Goal: Information Seeking & Learning: Check status

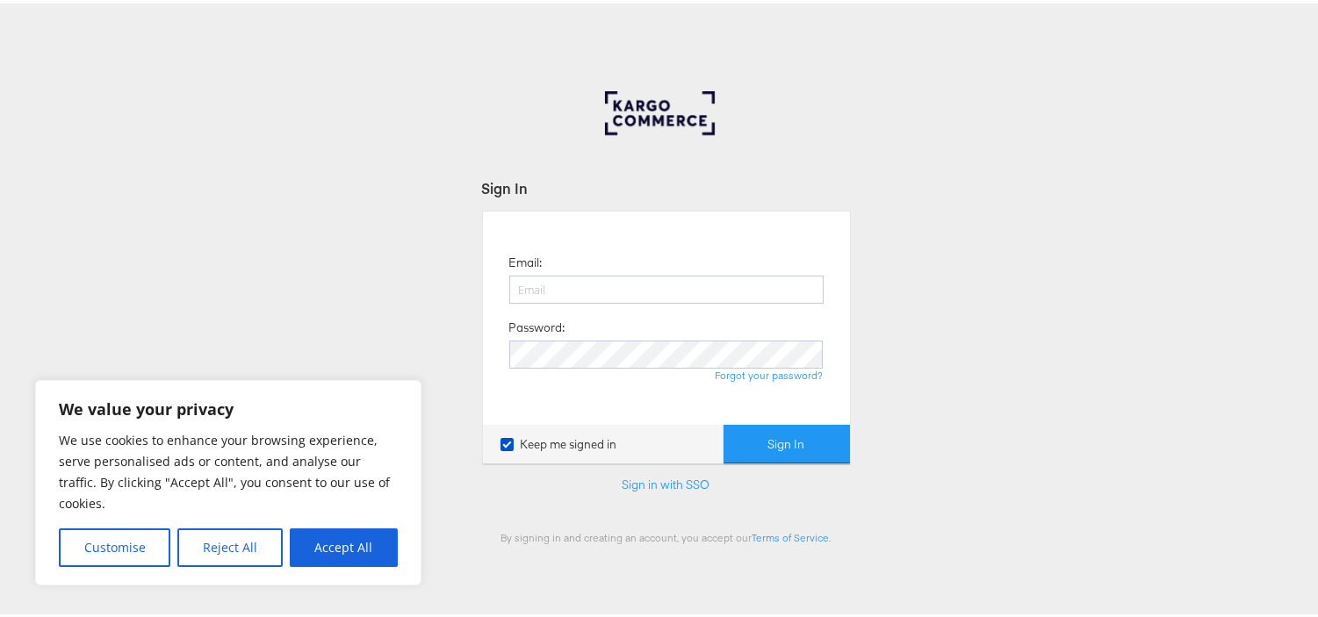
type input "[EMAIL_ADDRESS][PERSON_NAME][DOMAIN_NAME]"
click at [724, 421] on button "Sign In" at bounding box center [787, 441] width 126 height 40
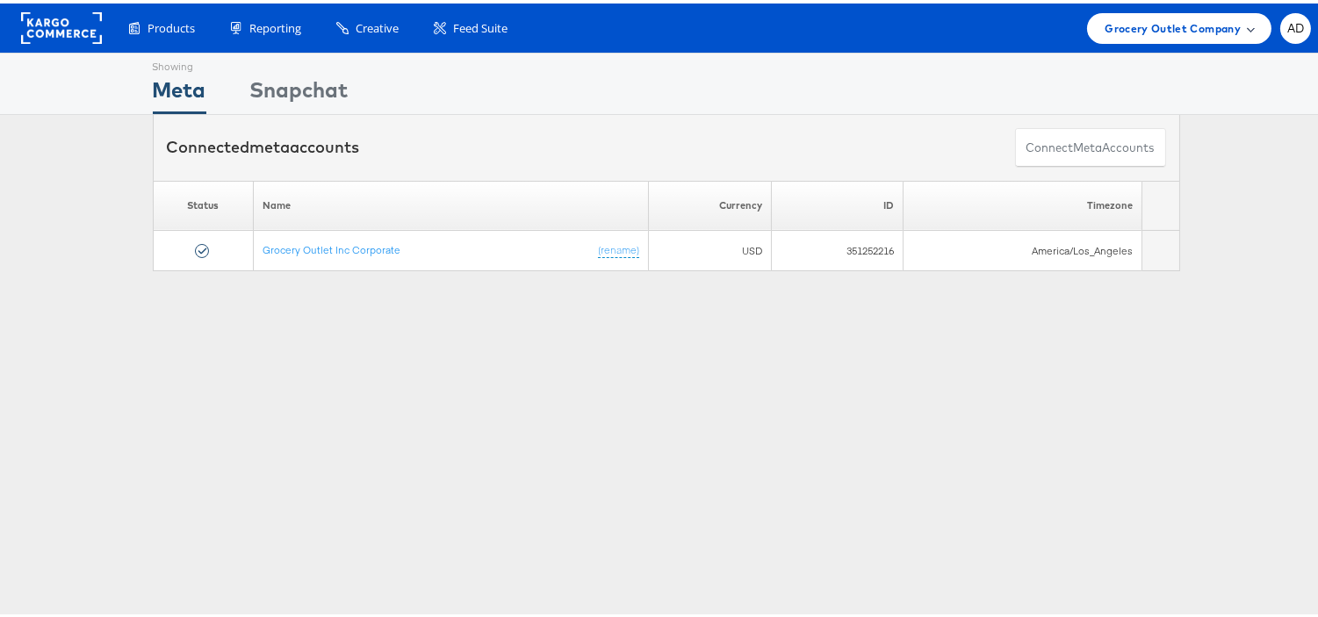
click at [1163, 27] on span "Grocery Outlet Company" at bounding box center [1173, 25] width 136 height 18
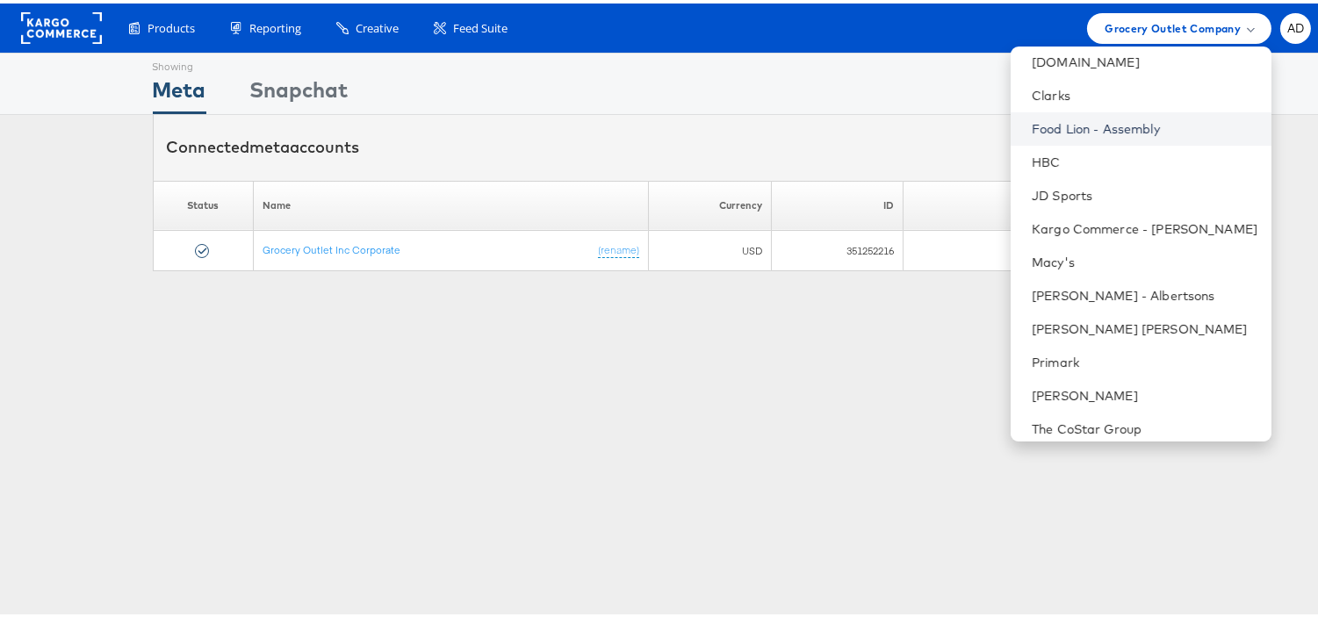
scroll to position [284, 0]
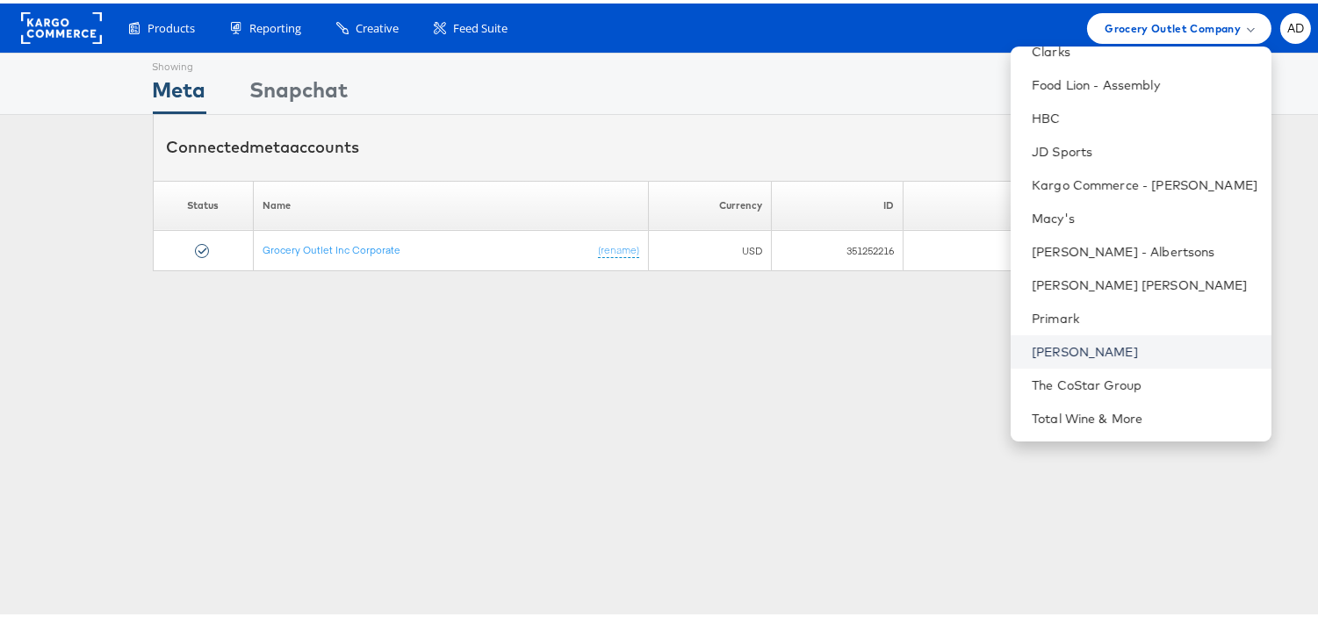
click at [1032, 349] on link "[PERSON_NAME]" at bounding box center [1145, 349] width 226 height 18
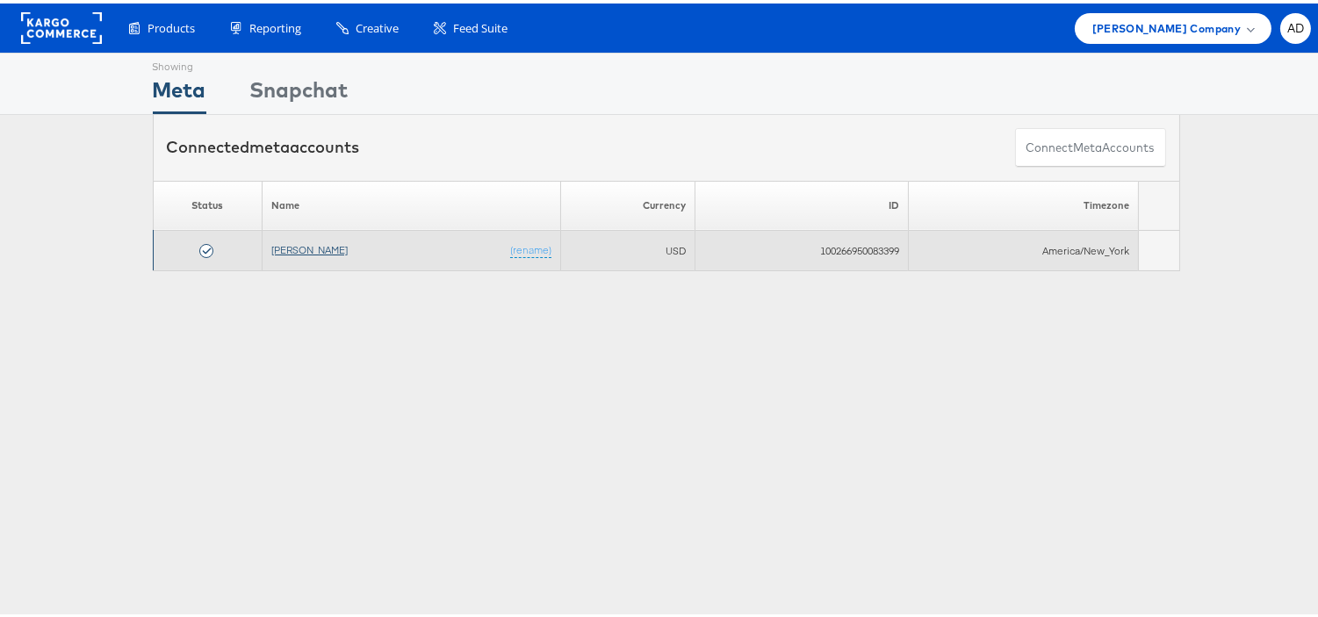
click at [303, 242] on link "[PERSON_NAME]" at bounding box center [309, 246] width 76 height 13
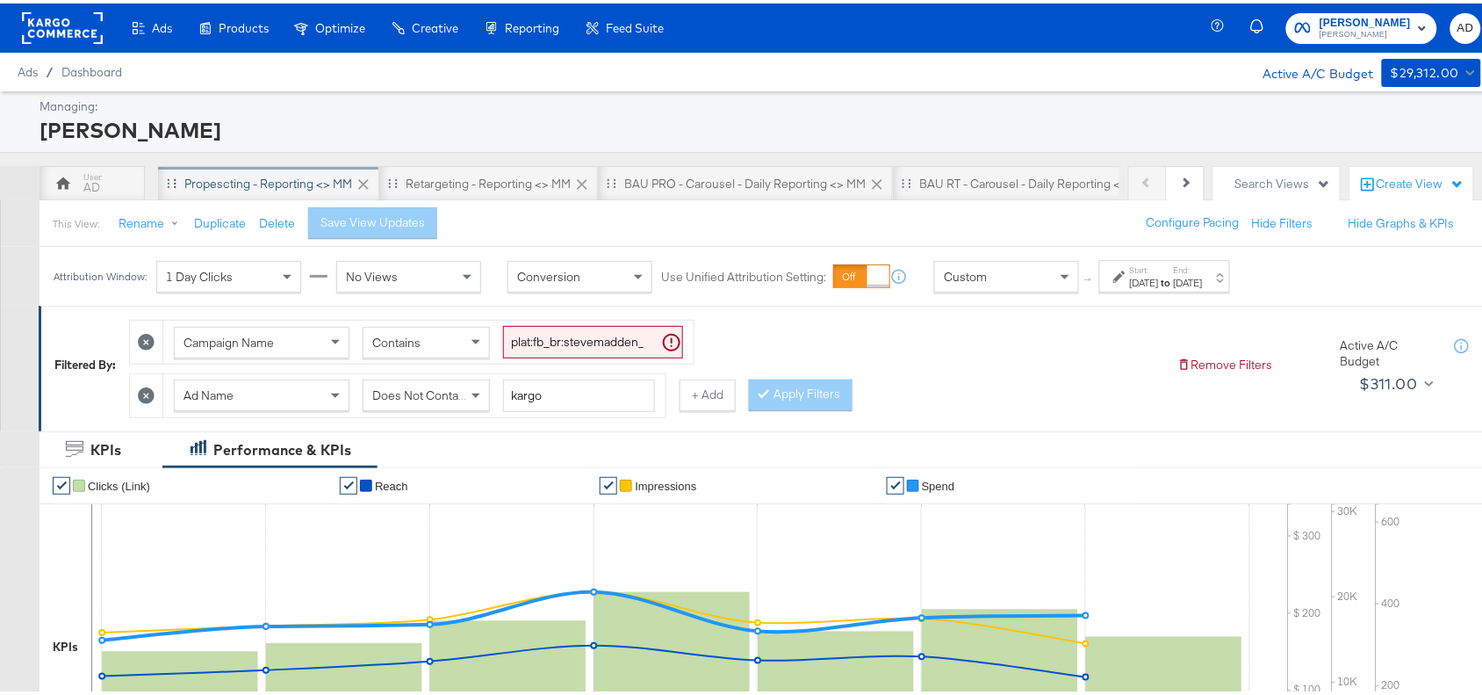
click at [240, 173] on div "Propescting - Reporting <> MM" at bounding box center [268, 180] width 168 height 17
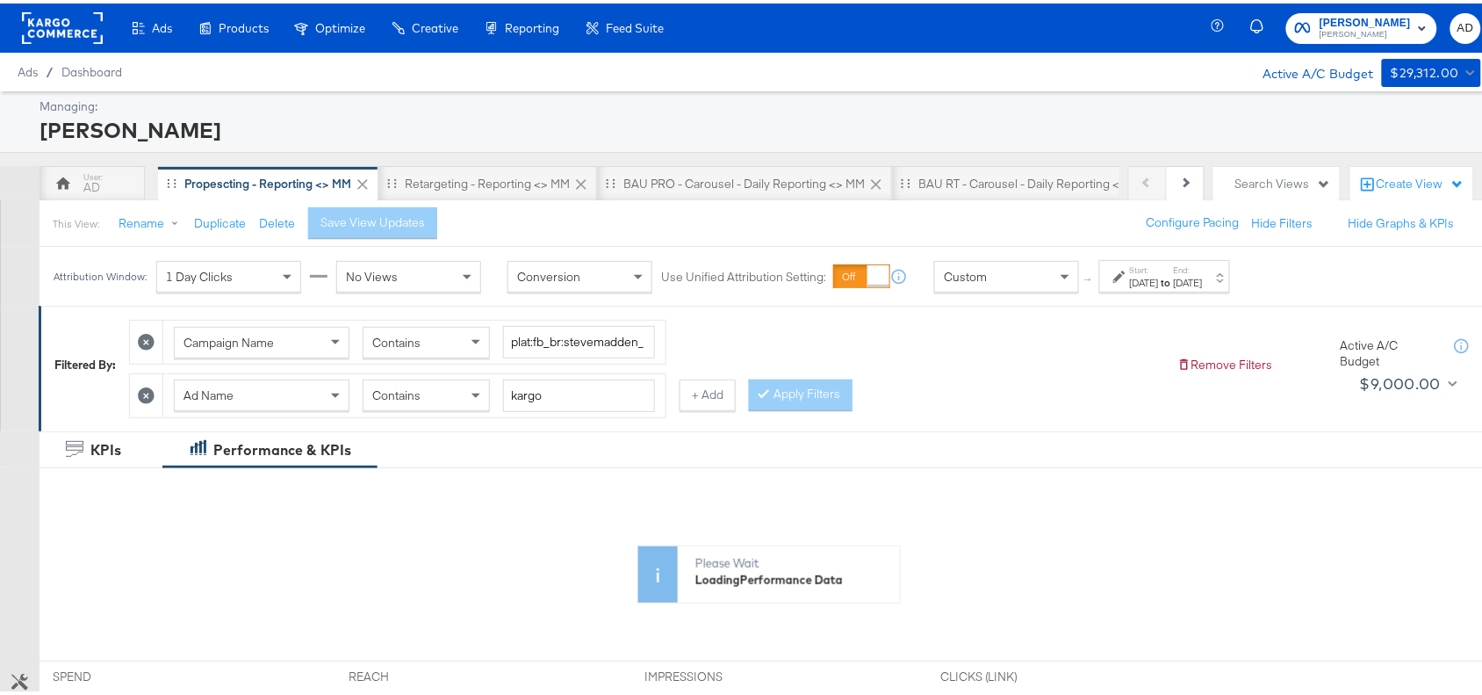
click at [1174, 278] on strong "to" at bounding box center [1166, 278] width 15 height 13
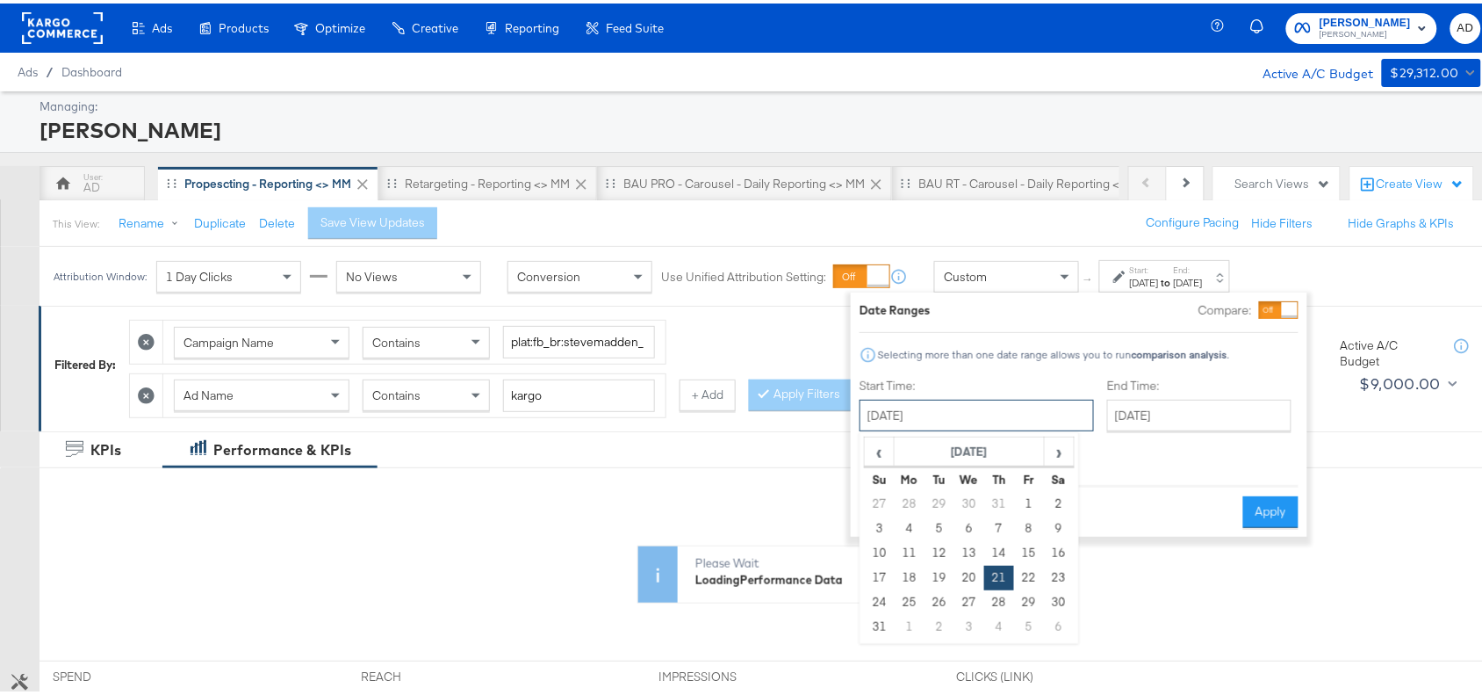
click at [999, 405] on input "August 21st 2025" at bounding box center [977, 412] width 234 height 32
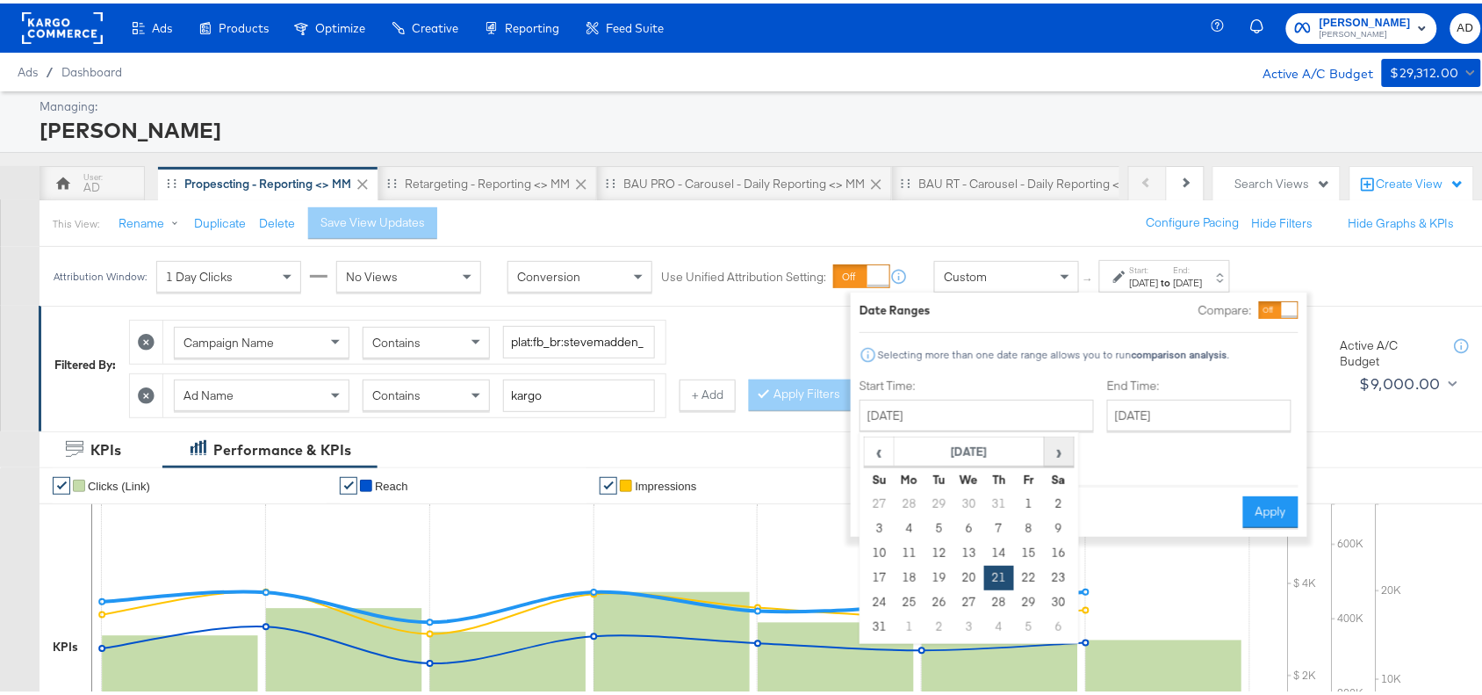
click at [1056, 443] on span "›" at bounding box center [1059, 448] width 27 height 26
click at [881, 576] on td "21" at bounding box center [880, 574] width 30 height 25
type input "September 21st 2025"
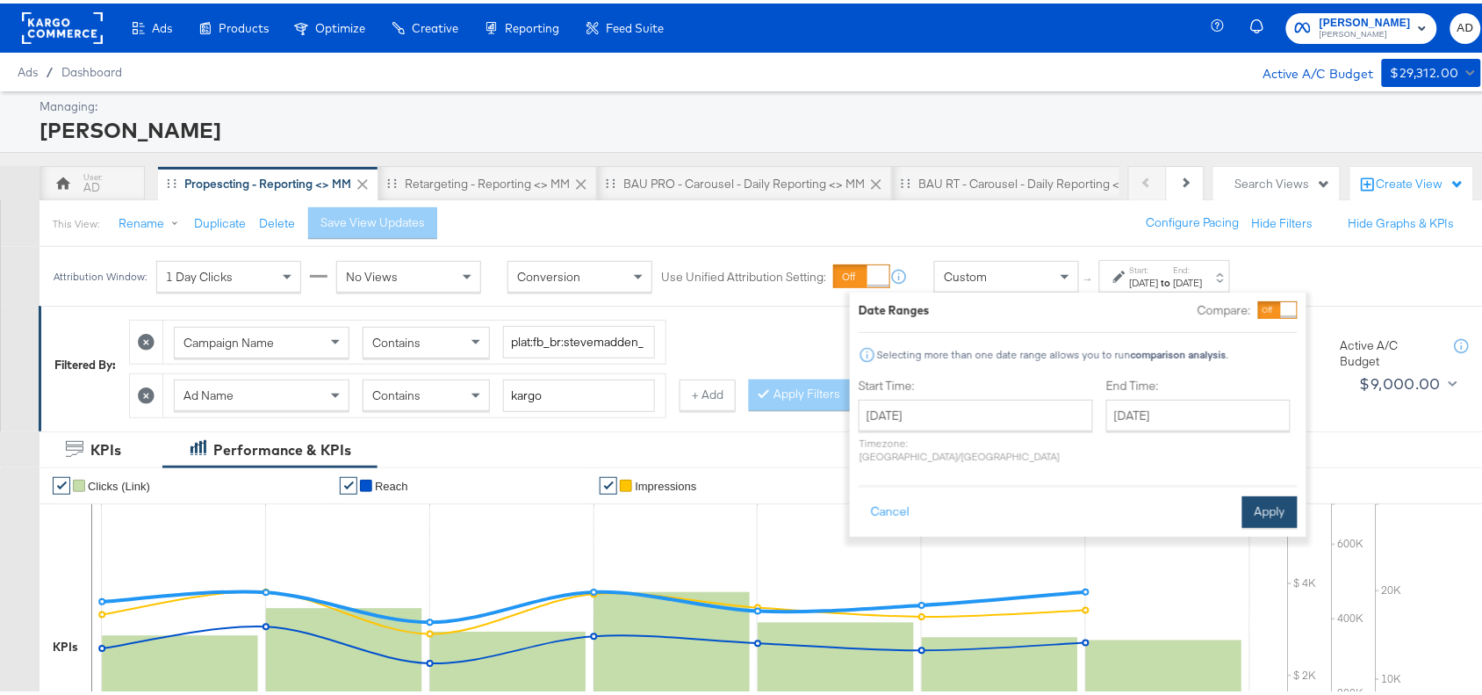
click at [1254, 493] on button "Apply" at bounding box center [1269, 509] width 55 height 32
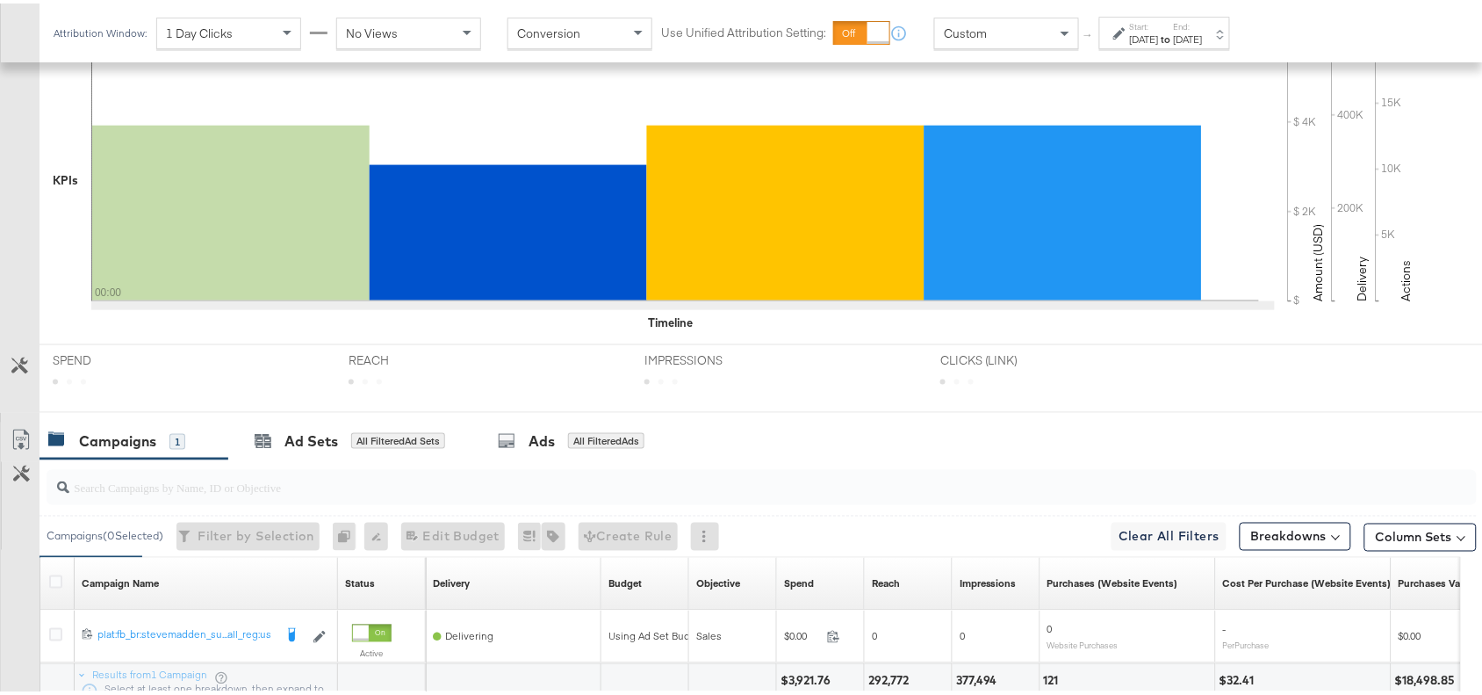
scroll to position [616, 0]
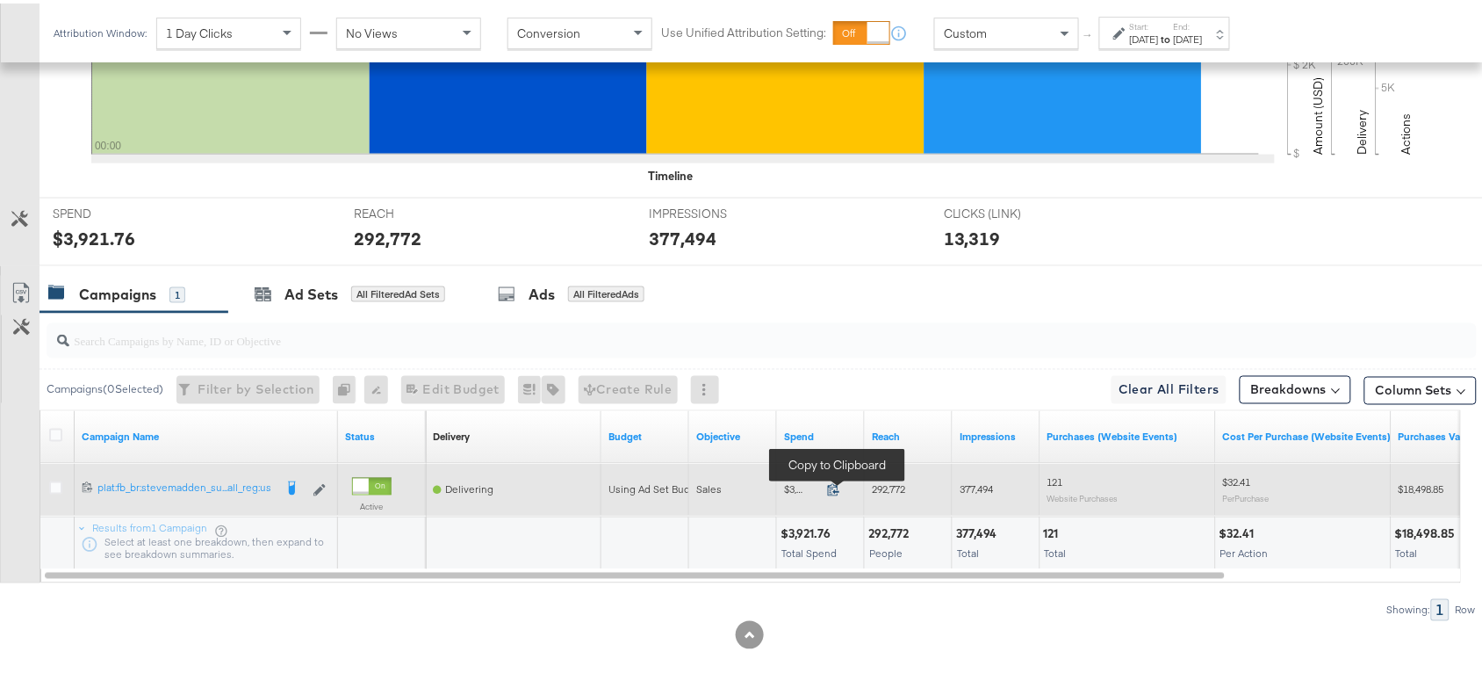
click at [835, 483] on icon at bounding box center [833, 486] width 11 height 12
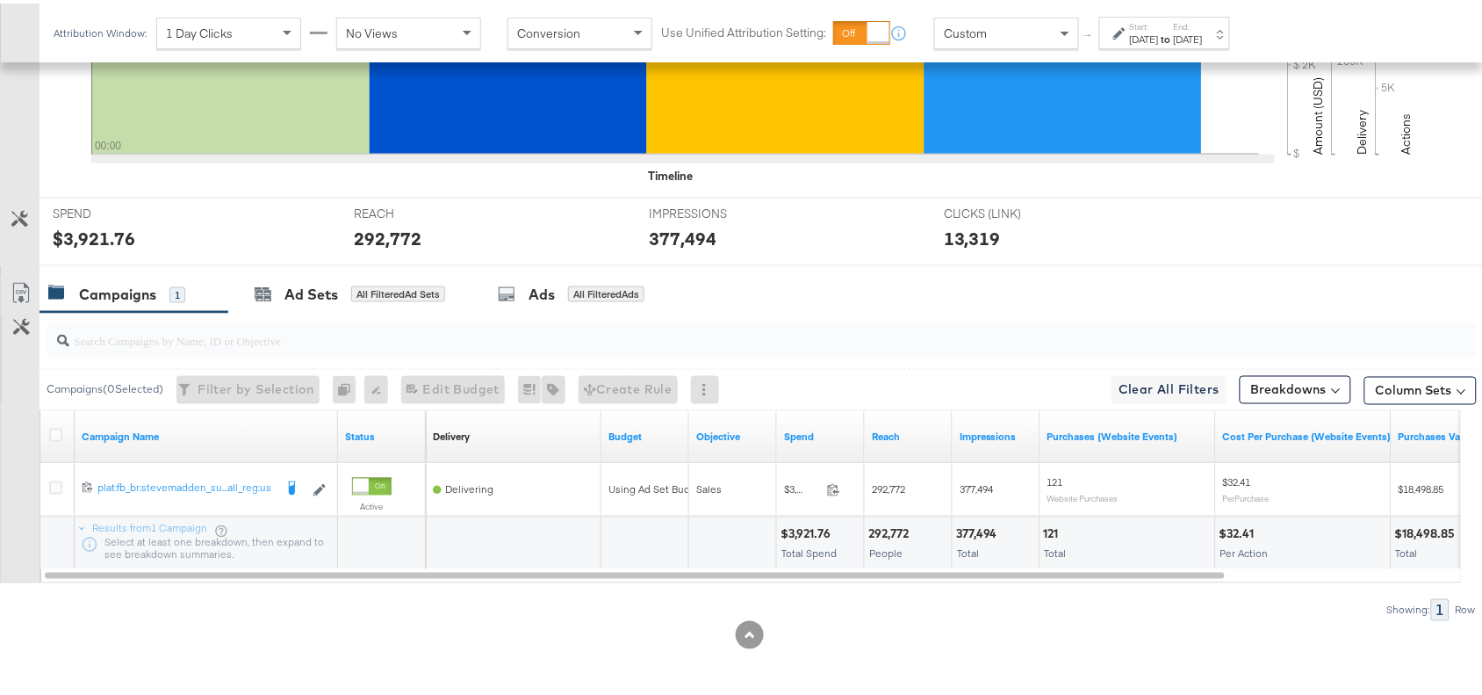
click at [874, 536] on div "292,772" at bounding box center [891, 530] width 46 height 17
copy div "292,772"
click at [874, 536] on div "292,772" at bounding box center [891, 530] width 46 height 17
click at [977, 529] on div "377,494" at bounding box center [979, 530] width 47 height 17
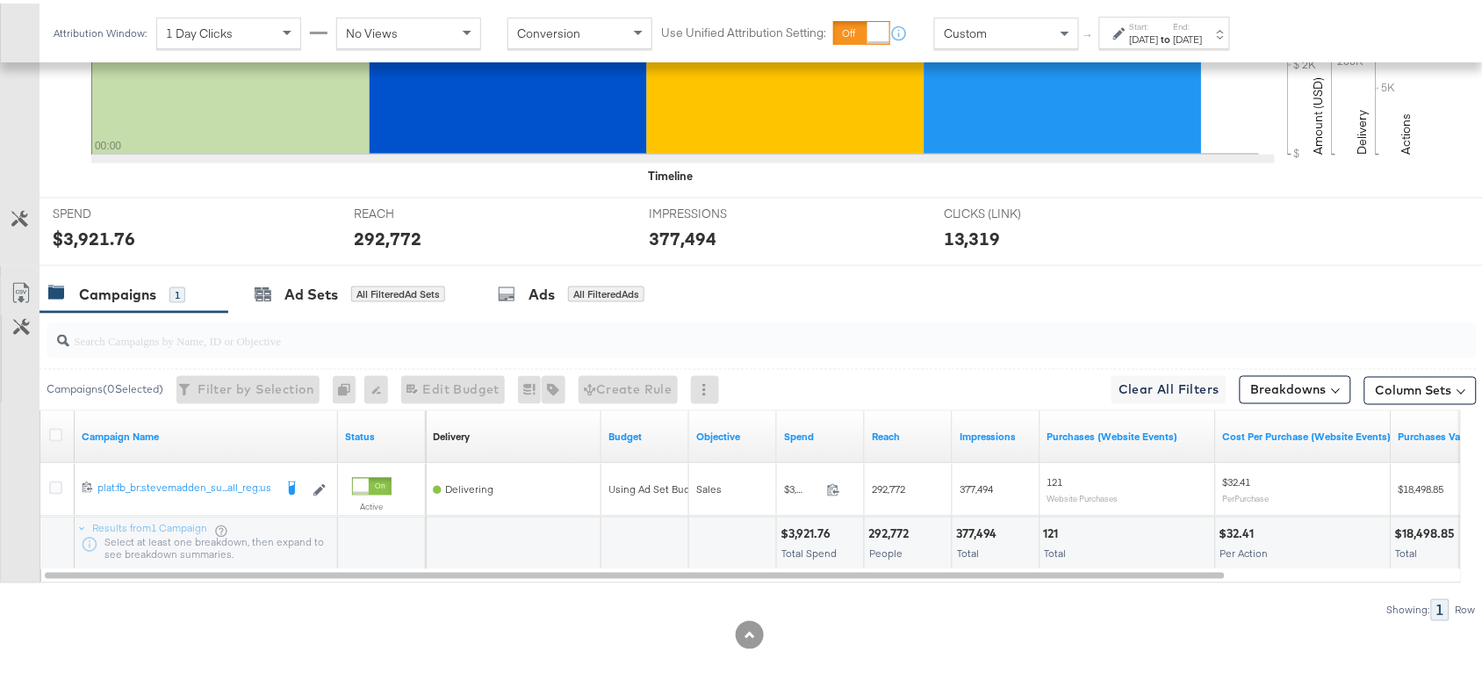
click at [1203, 37] on div "Sep 21st 2025" at bounding box center [1188, 36] width 29 height 14
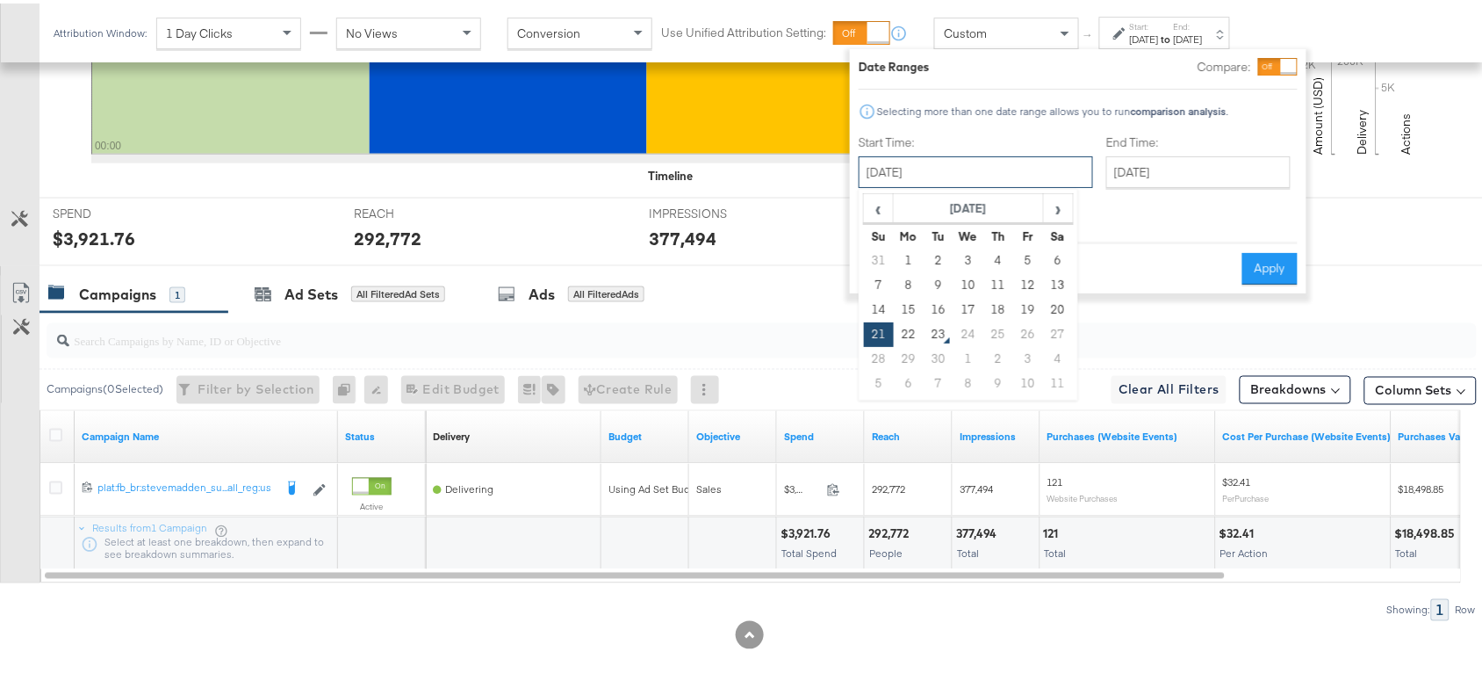
click at [954, 176] on input "September 21st 2025" at bounding box center [976, 169] width 234 height 32
click at [911, 332] on td "22" at bounding box center [909, 331] width 30 height 25
type input "September 22nd 2025"
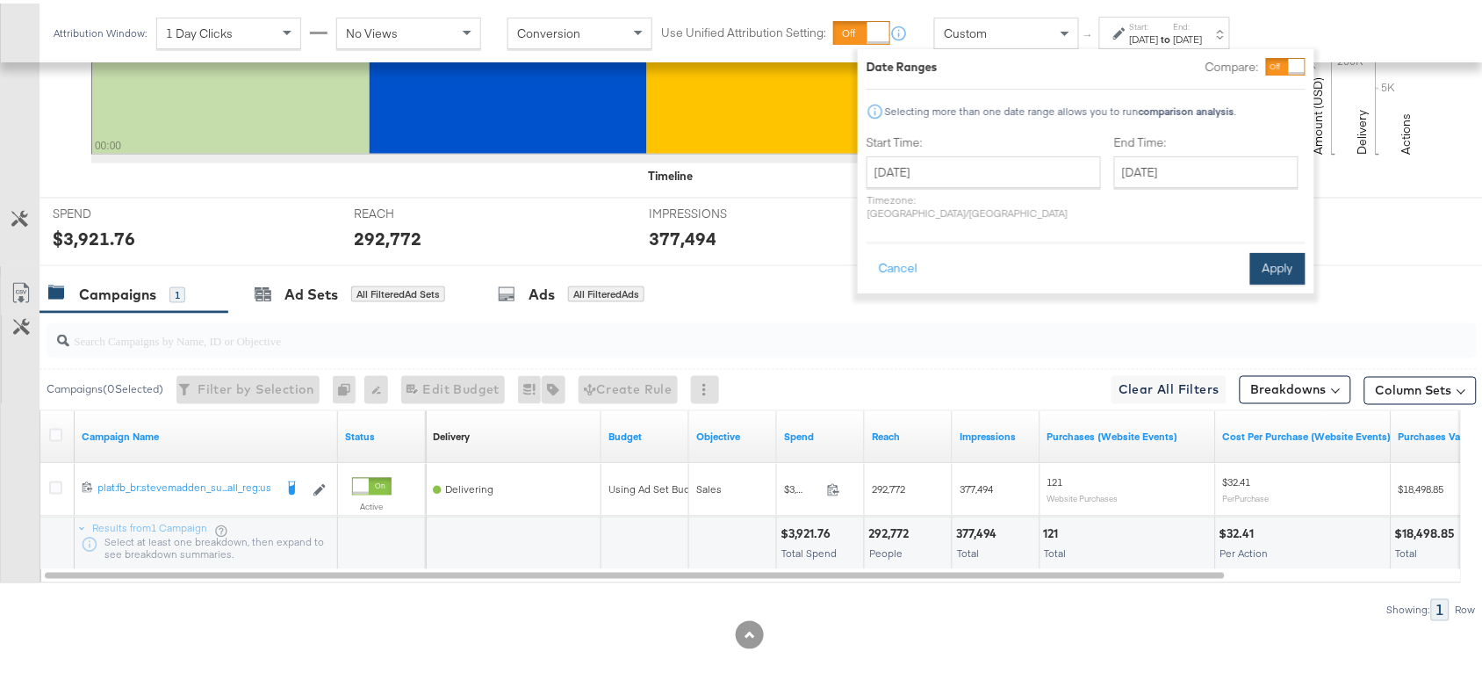
click at [1284, 249] on button "Apply" at bounding box center [1277, 265] width 55 height 32
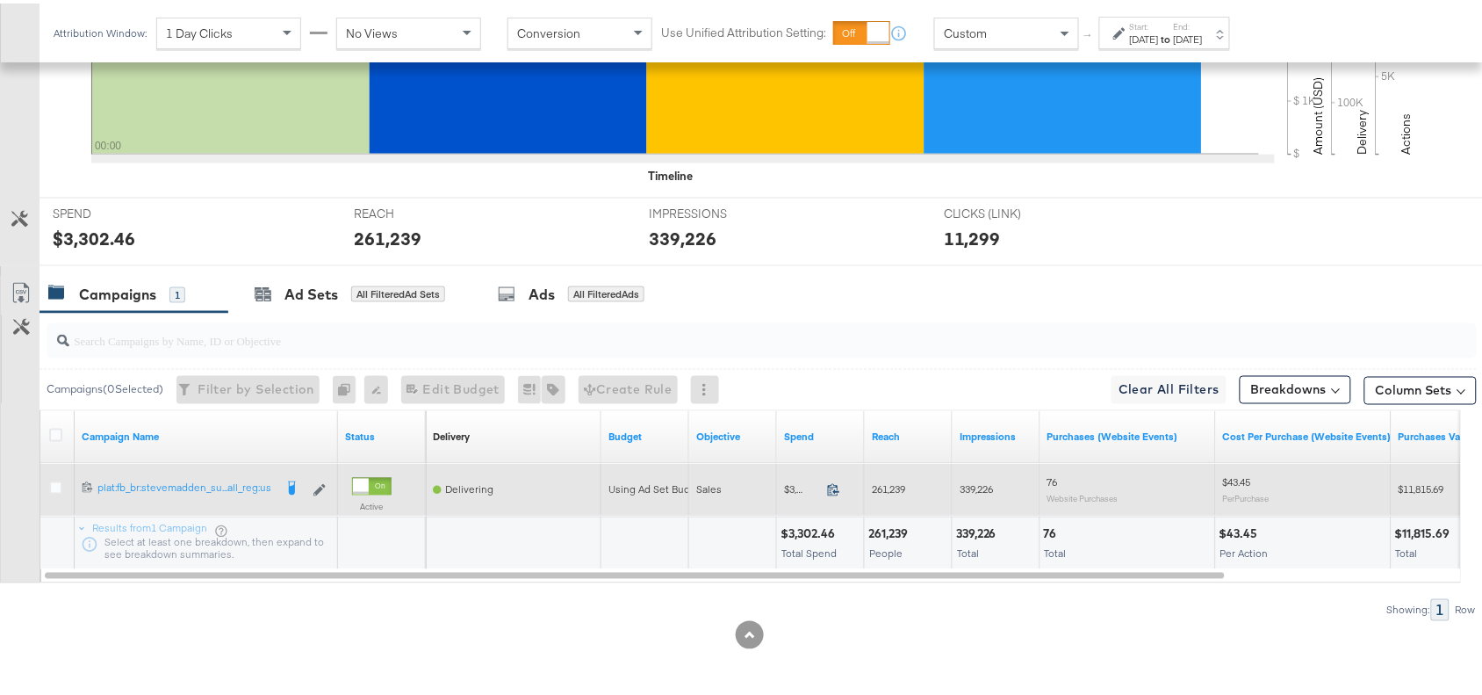
click at [834, 489] on icon at bounding box center [833, 486] width 11 height 12
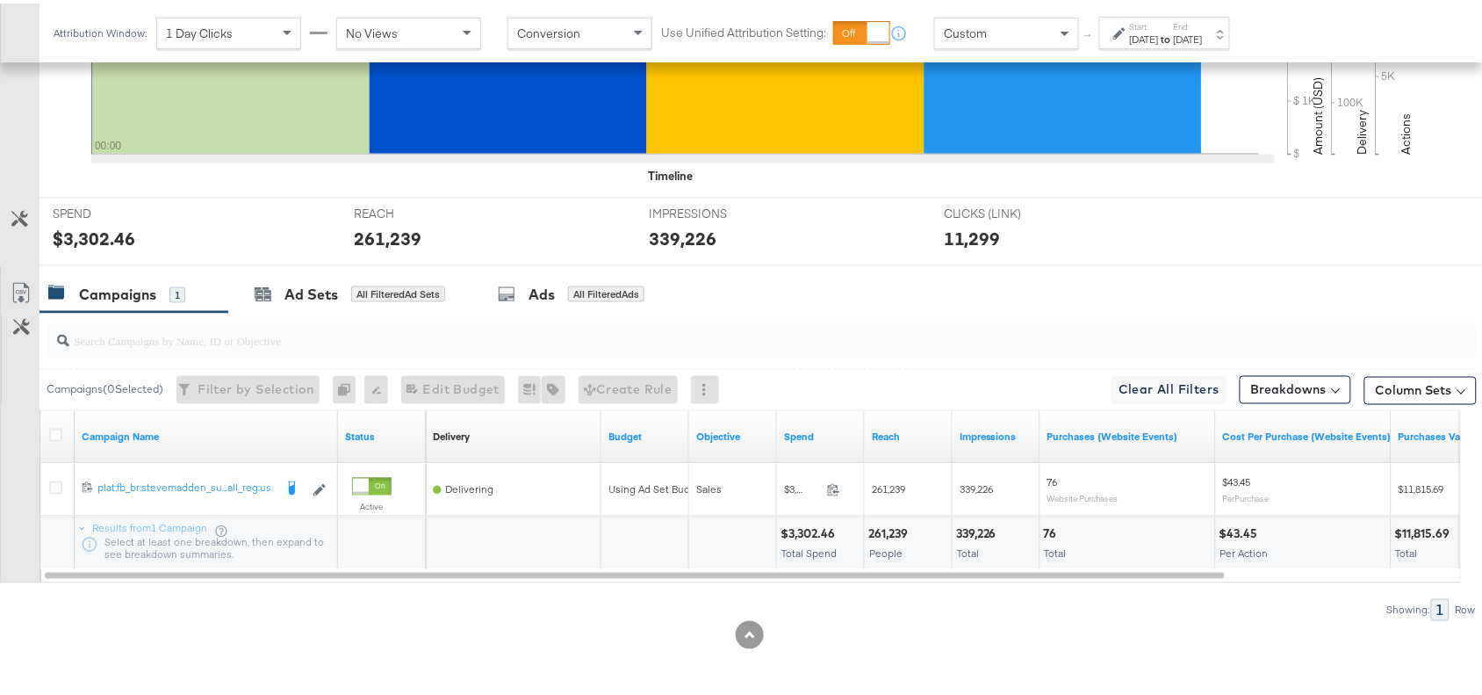
click at [881, 532] on div "261,239" at bounding box center [890, 530] width 45 height 17
click at [976, 529] on div "339,226" at bounding box center [979, 530] width 46 height 17
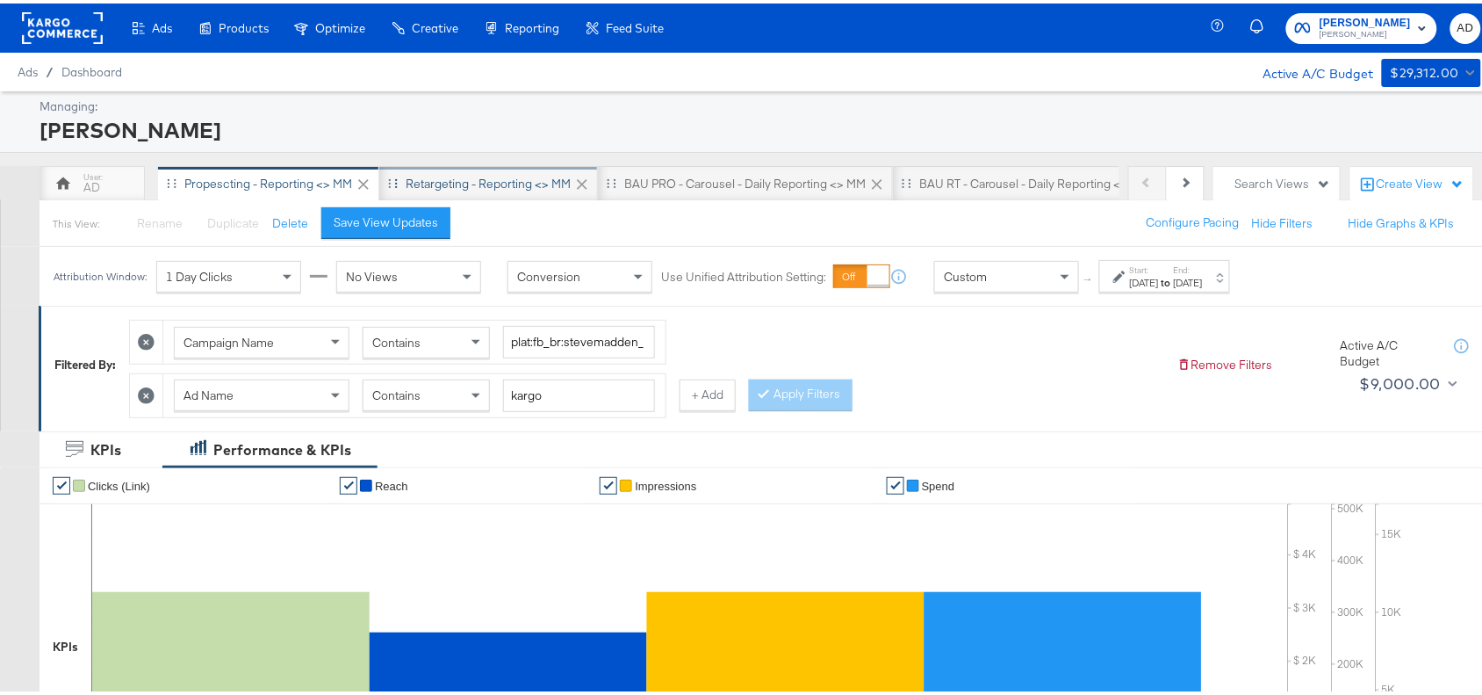
click at [483, 181] on div "Retargeting - Reporting <> MM" at bounding box center [488, 180] width 165 height 17
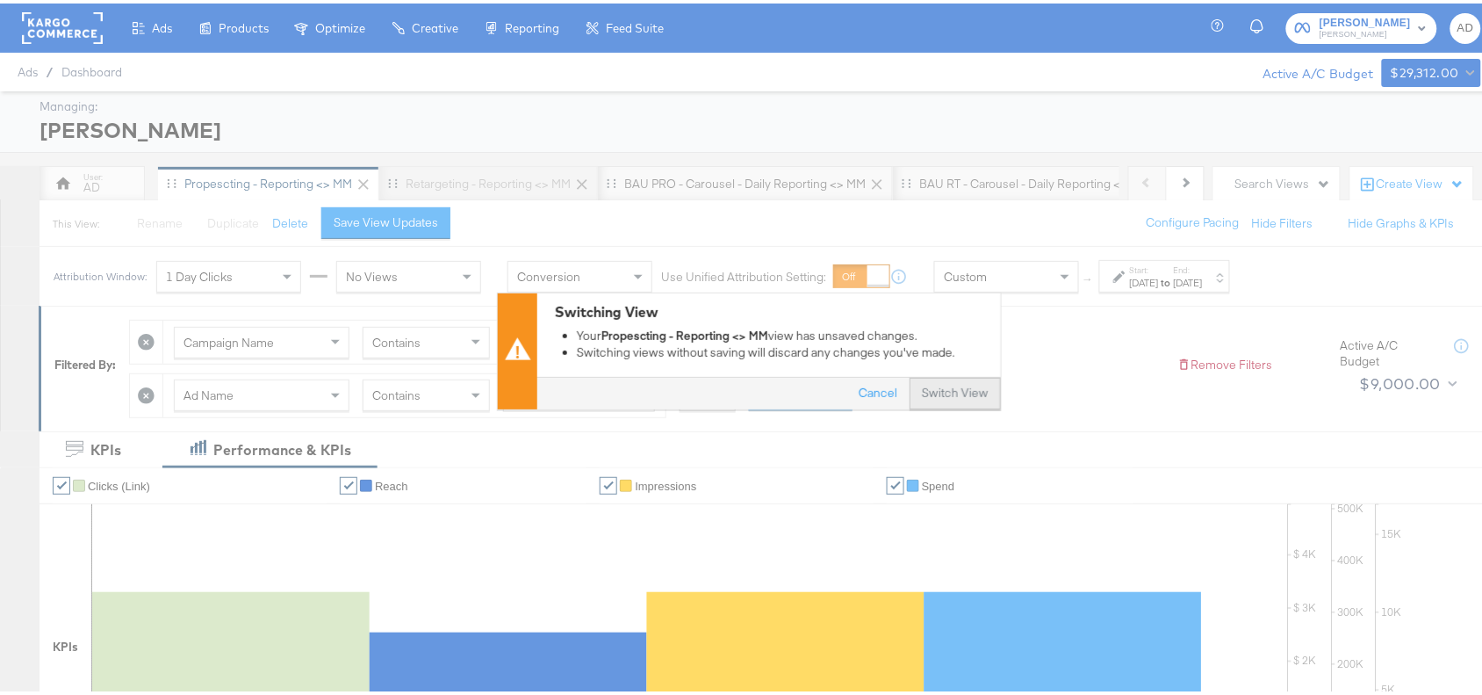
click at [955, 402] on button "Switch View" at bounding box center [955, 390] width 91 height 32
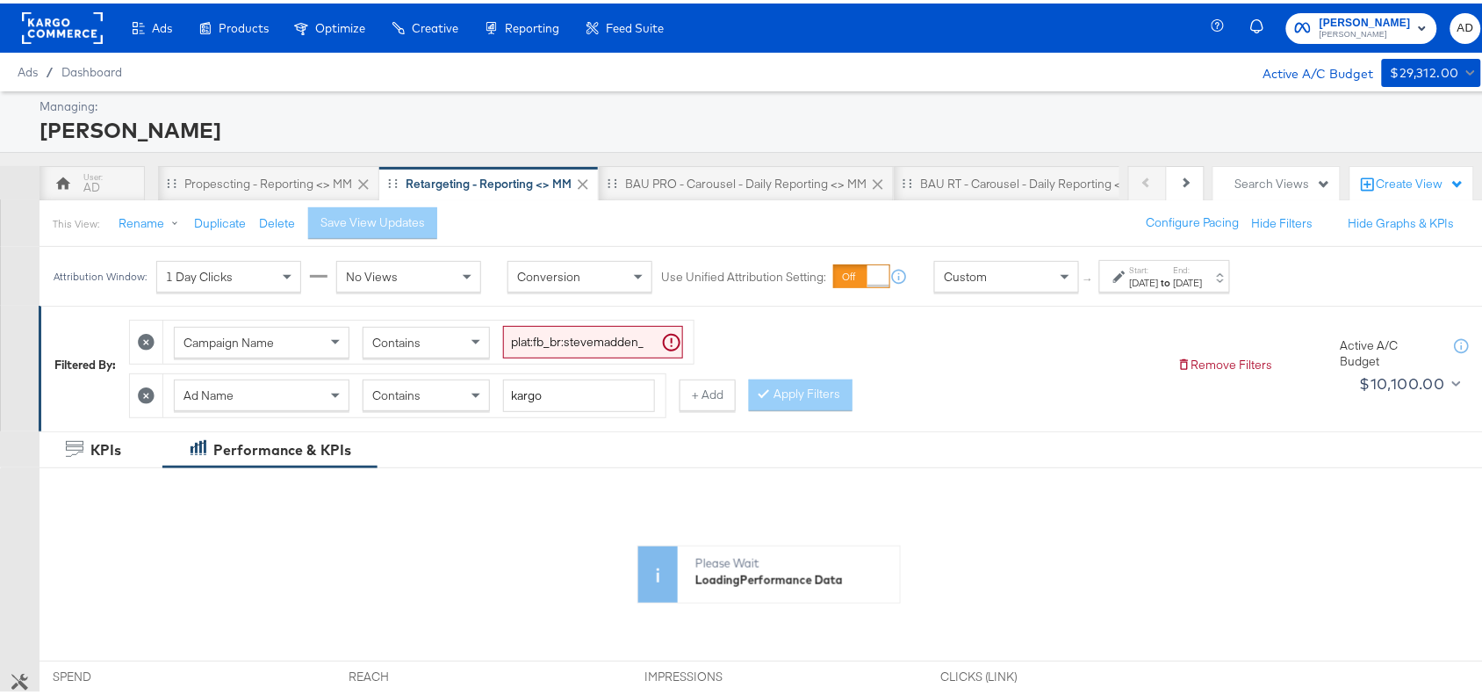
click at [1159, 270] on label "Start:" at bounding box center [1144, 266] width 29 height 11
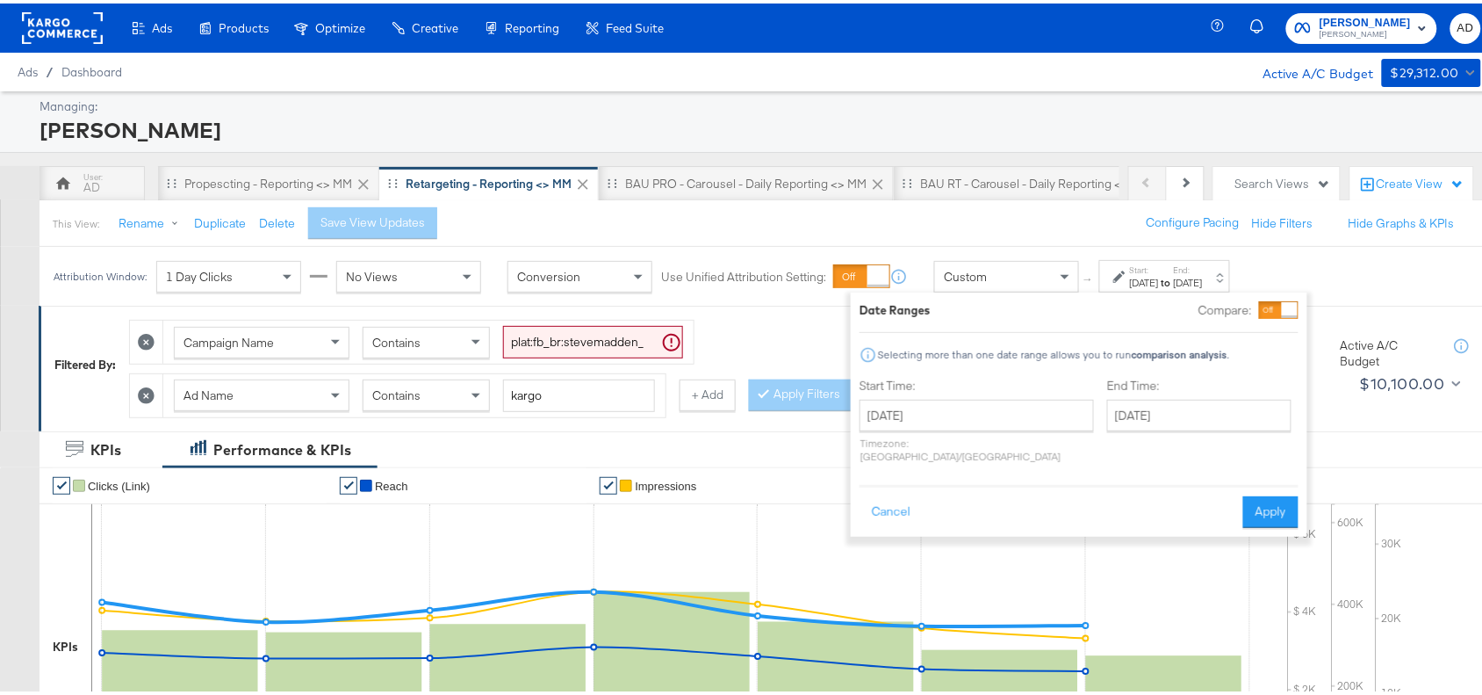
click at [963, 430] on div "August 21st 2025 ‹ August 2025 › Su Mo Tu We Th Fr Sa 27 28 29 30 31 1 2 3 4 5 …" at bounding box center [977, 427] width 234 height 63
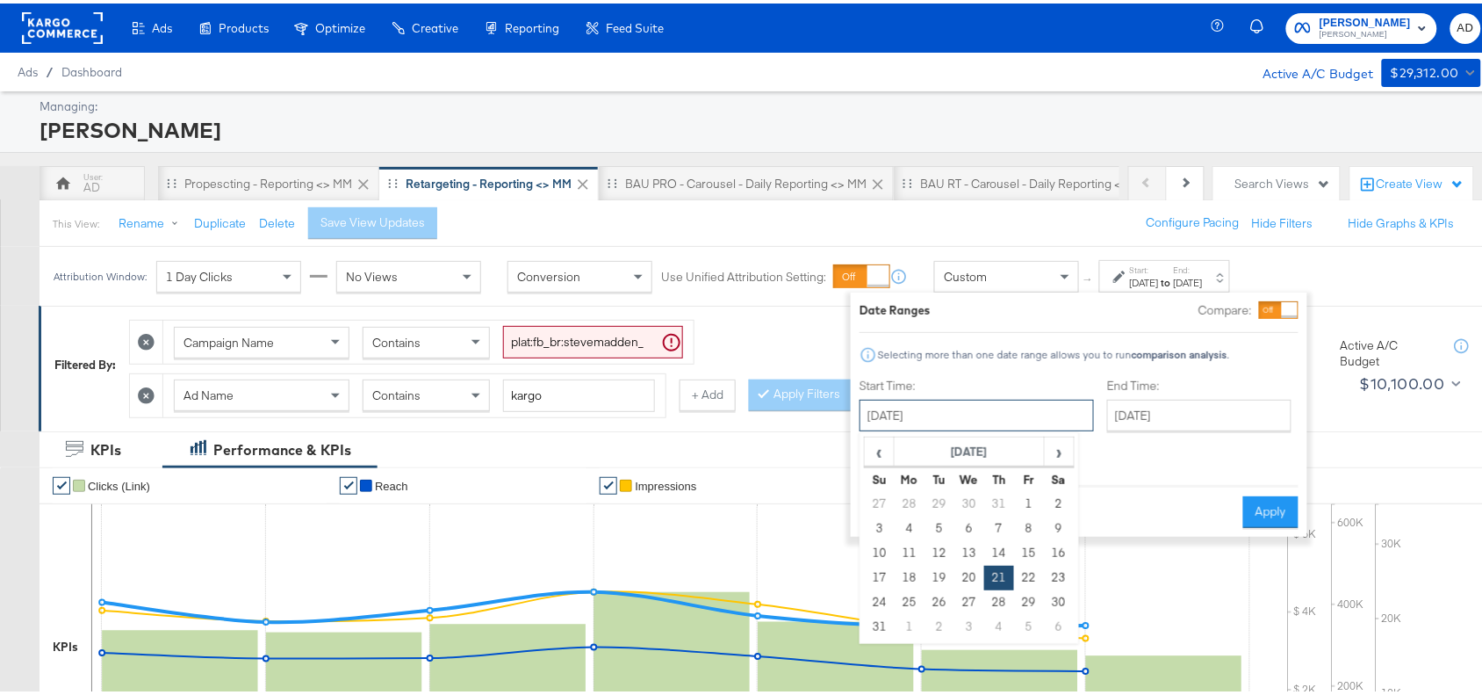
click at [993, 415] on input "August 21st 2025" at bounding box center [977, 412] width 234 height 32
click at [1055, 453] on span "›" at bounding box center [1059, 448] width 27 height 26
click at [883, 581] on td "21" at bounding box center [880, 574] width 30 height 25
type input "September 21st 2025"
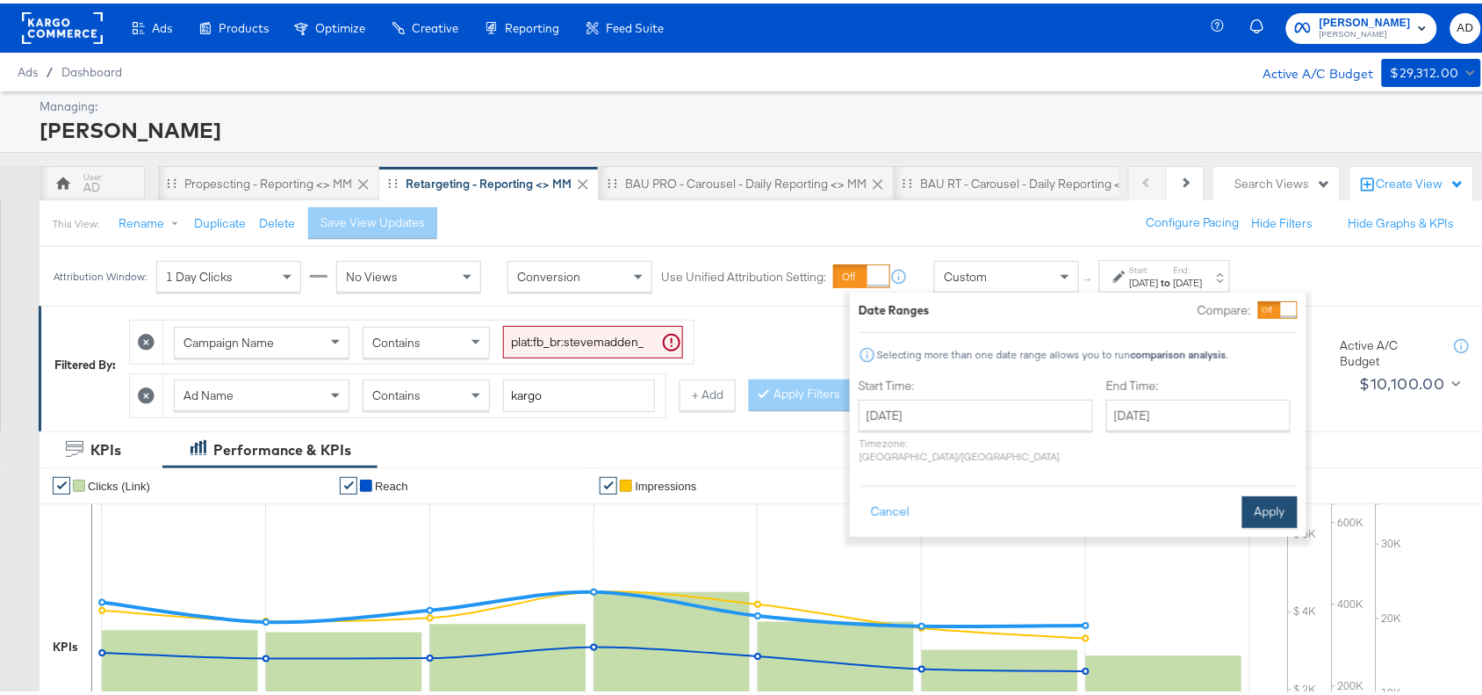
click at [1279, 493] on button "Apply" at bounding box center [1269, 509] width 55 height 32
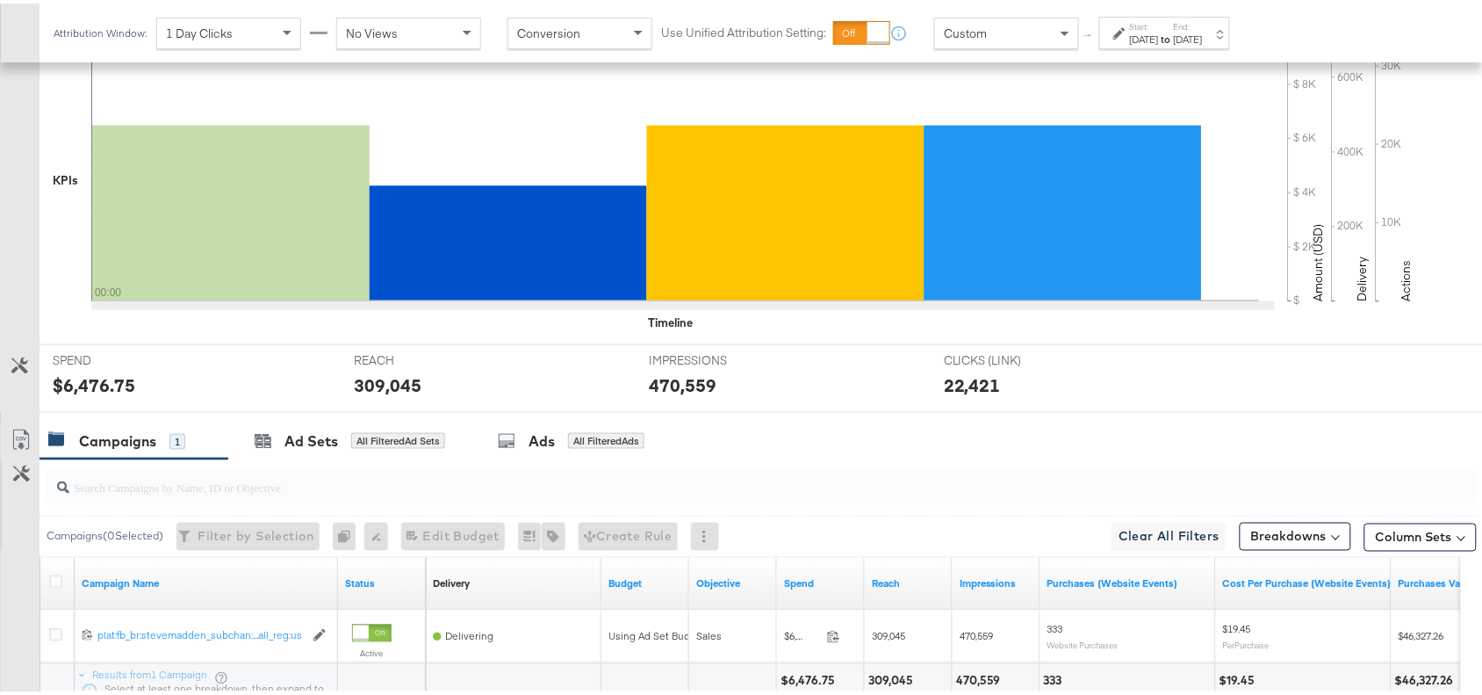
scroll to position [616, 0]
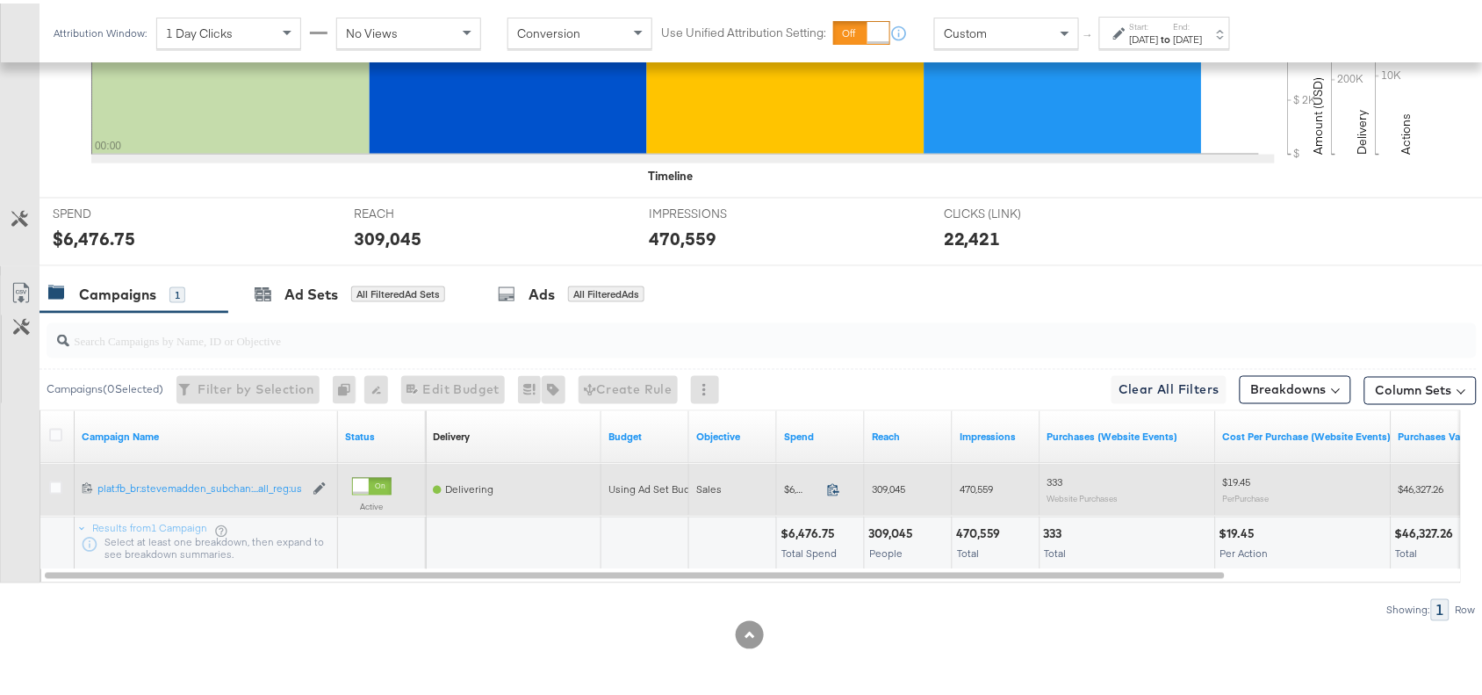
click at [834, 488] on icon at bounding box center [833, 485] width 13 height 13
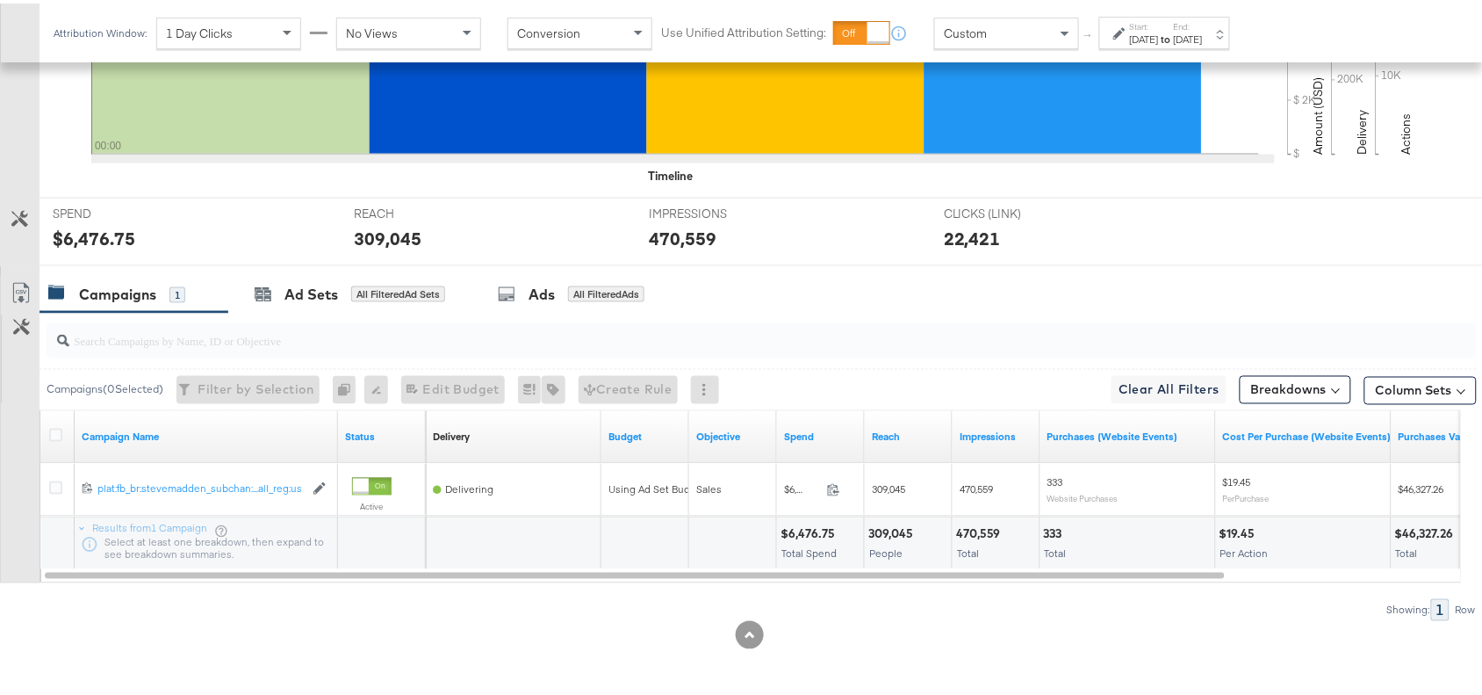
click at [984, 536] on div "470,559" at bounding box center [981, 530] width 50 height 17
copy div "470,559"
click at [984, 536] on div "470,559" at bounding box center [981, 530] width 50 height 17
click at [1169, 47] on div "Attribution Window: 1 Day Clicks No Views Conversion Use Unified Attribution Se…" at bounding box center [646, 29] width 1213 height 59
click at [1159, 32] on div "Sep 21st 2025" at bounding box center [1144, 36] width 29 height 14
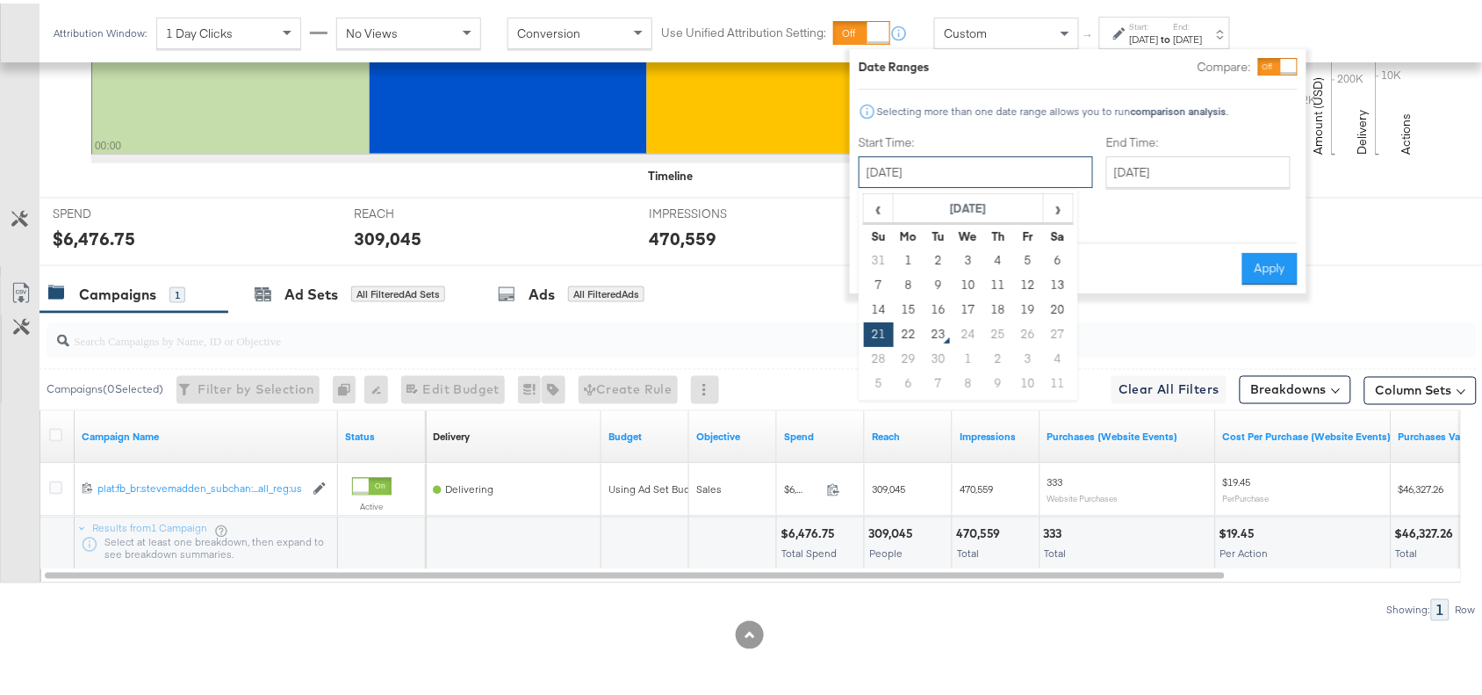
click at [954, 165] on input "September 21st 2025" at bounding box center [976, 169] width 234 height 32
click at [909, 330] on td "22" at bounding box center [909, 331] width 30 height 25
type input "September 22nd 2025"
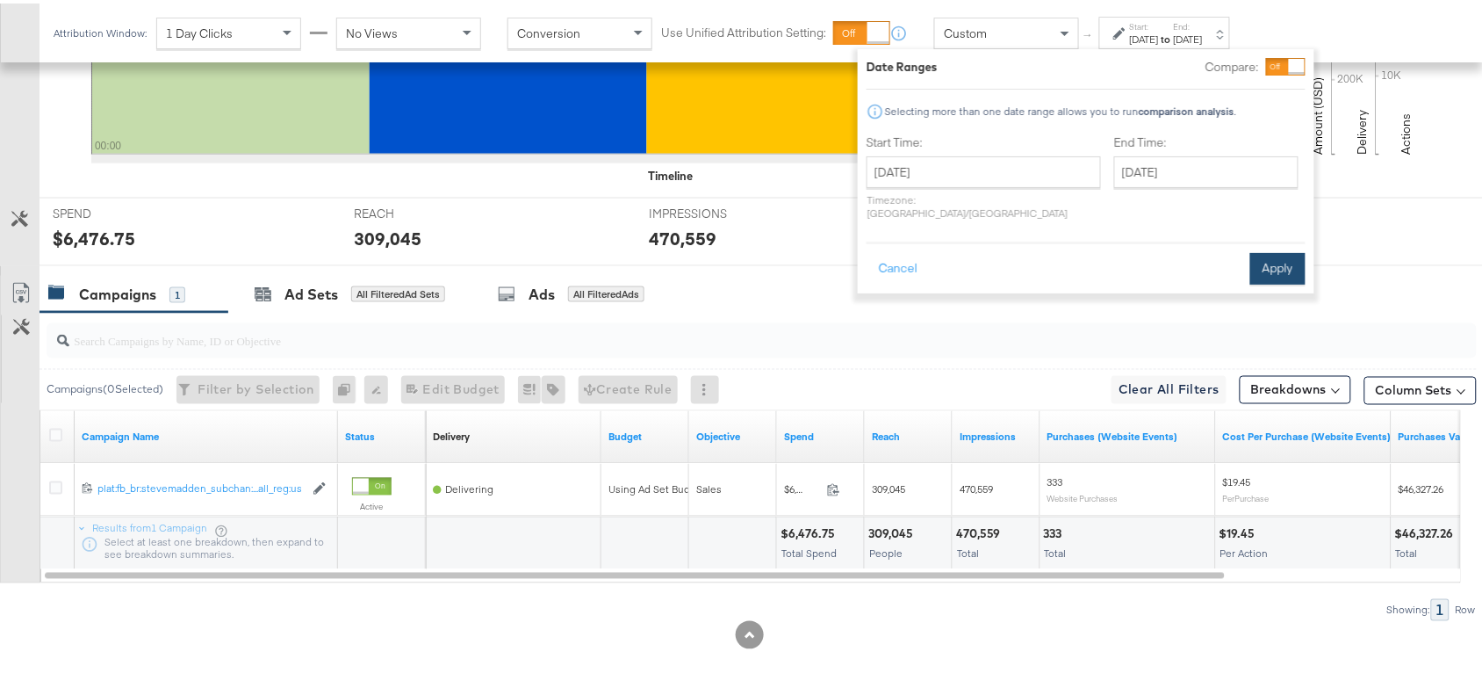
click at [1265, 253] on button "Apply" at bounding box center [1277, 265] width 55 height 32
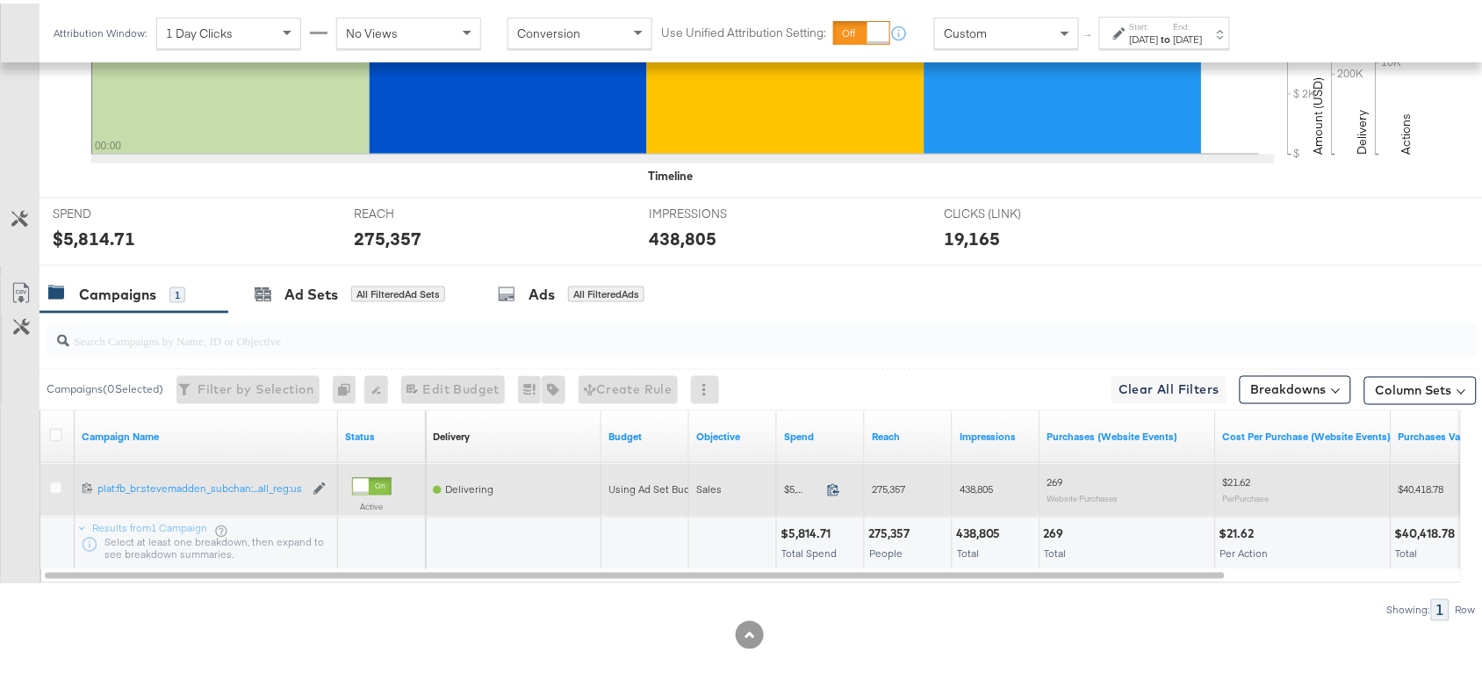
click at [830, 487] on icon at bounding box center [833, 485] width 13 height 13
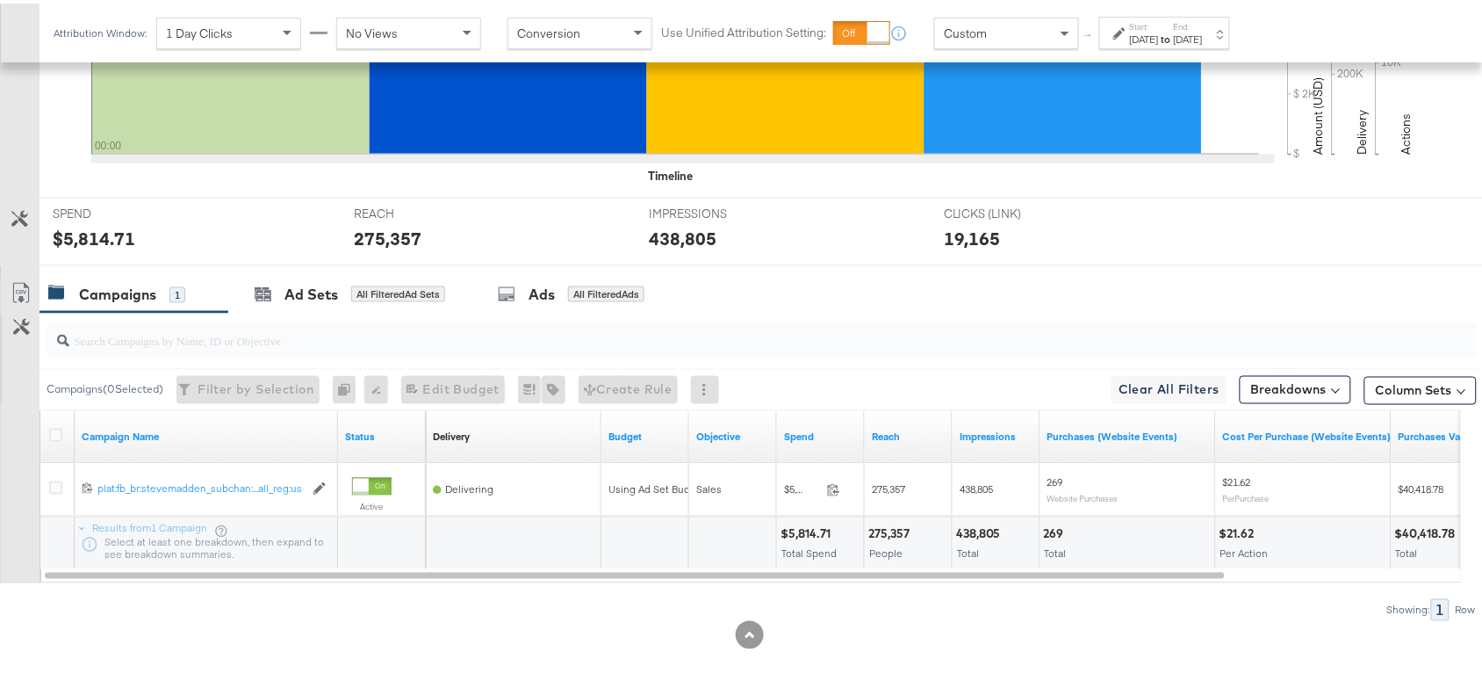
click at [875, 536] on div "275,357" at bounding box center [891, 530] width 47 height 17
copy div "275,357"
click at [875, 536] on div "275,357" at bounding box center [891, 530] width 47 height 17
click at [989, 529] on div "438,805" at bounding box center [981, 530] width 50 height 17
copy div "438,805"
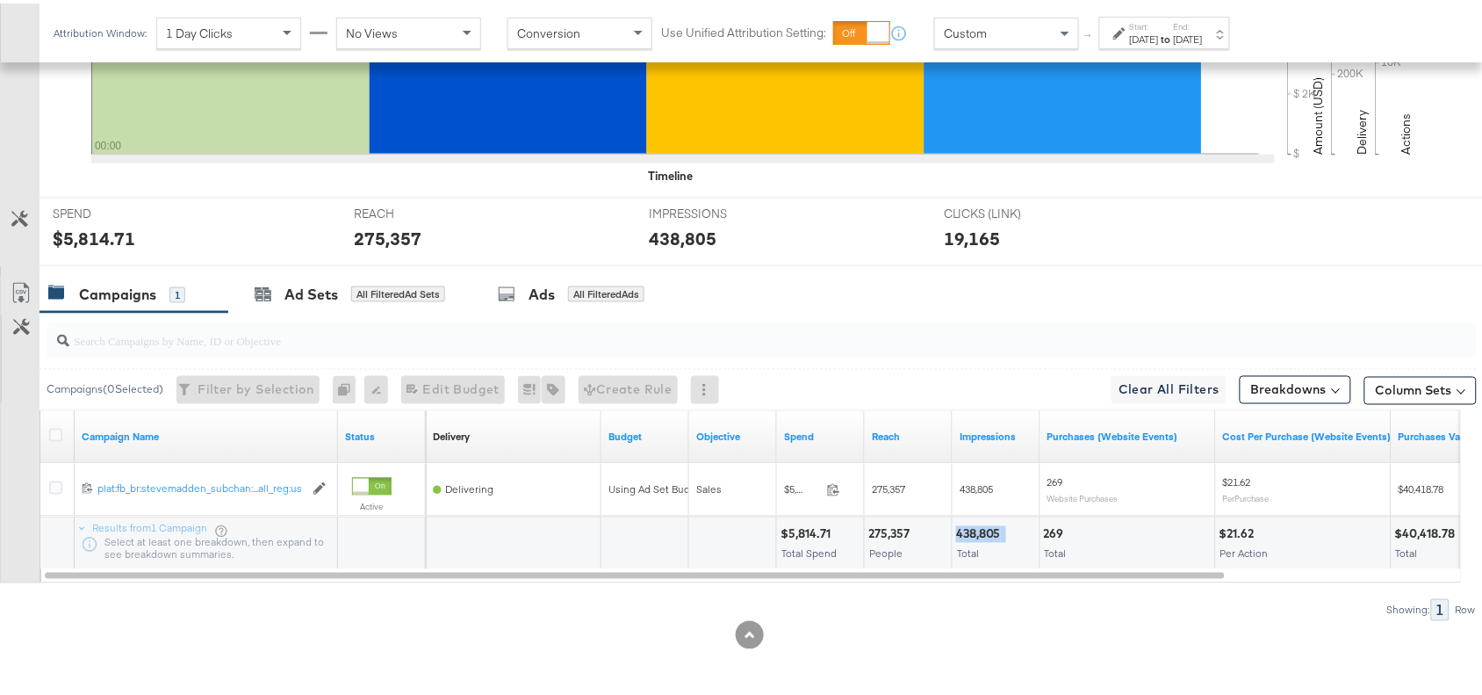
click at [989, 529] on div "438,805" at bounding box center [981, 530] width 50 height 17
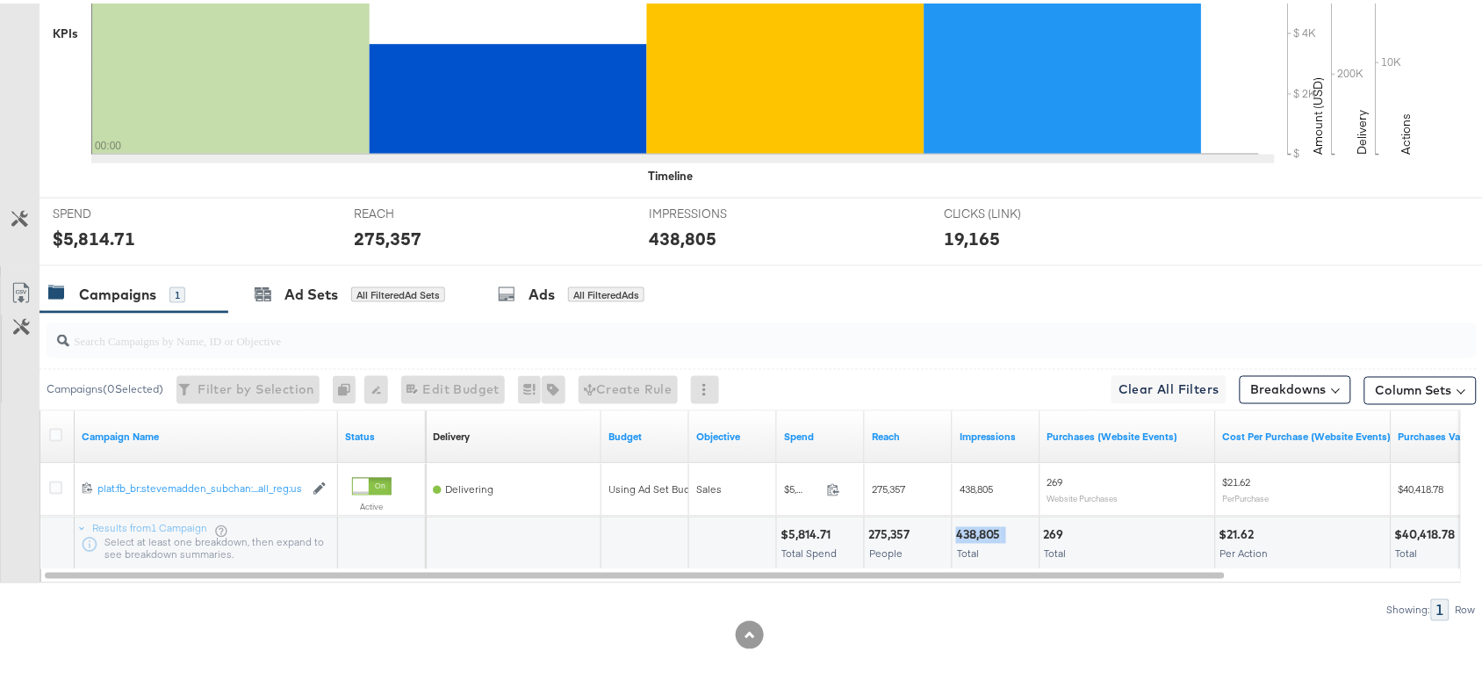
scroll to position [0, 0]
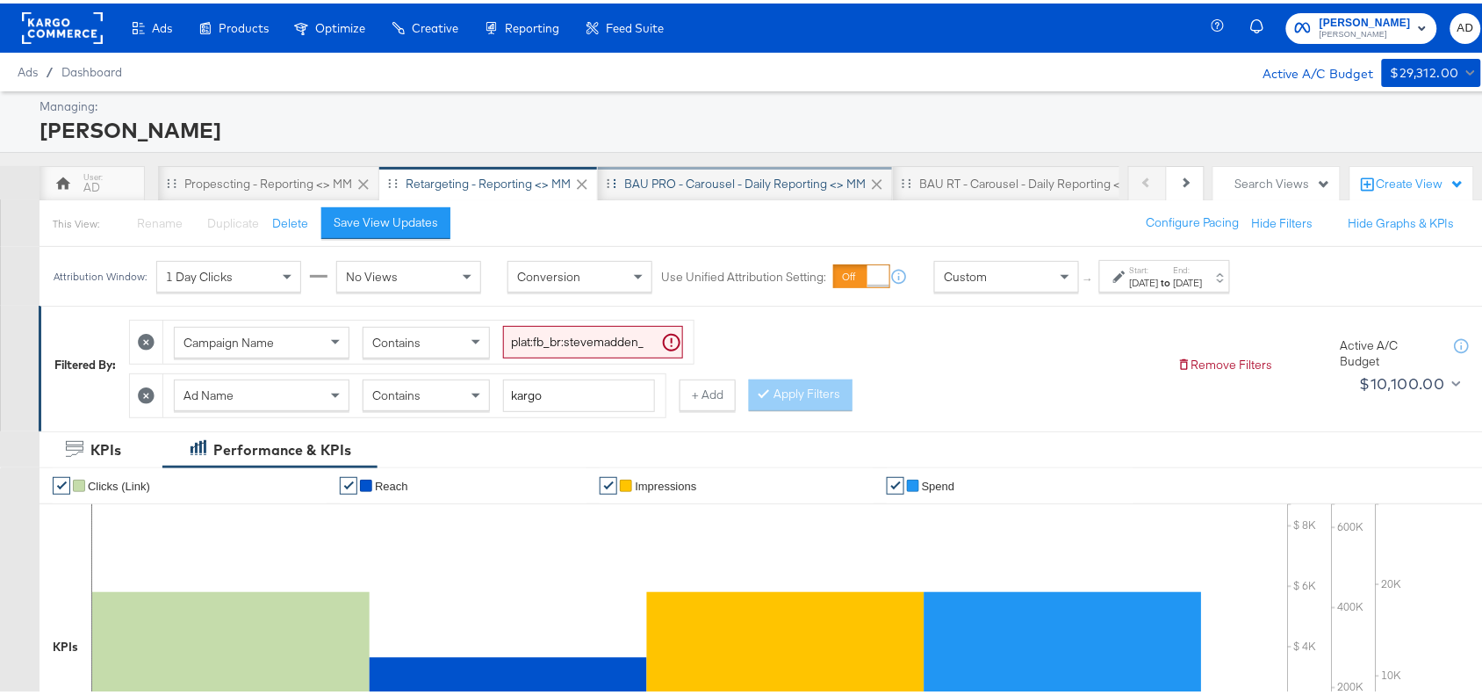
click at [705, 189] on div "BAU PRO - Carousel - Daily Reporting <> MM" at bounding box center [745, 179] width 295 height 35
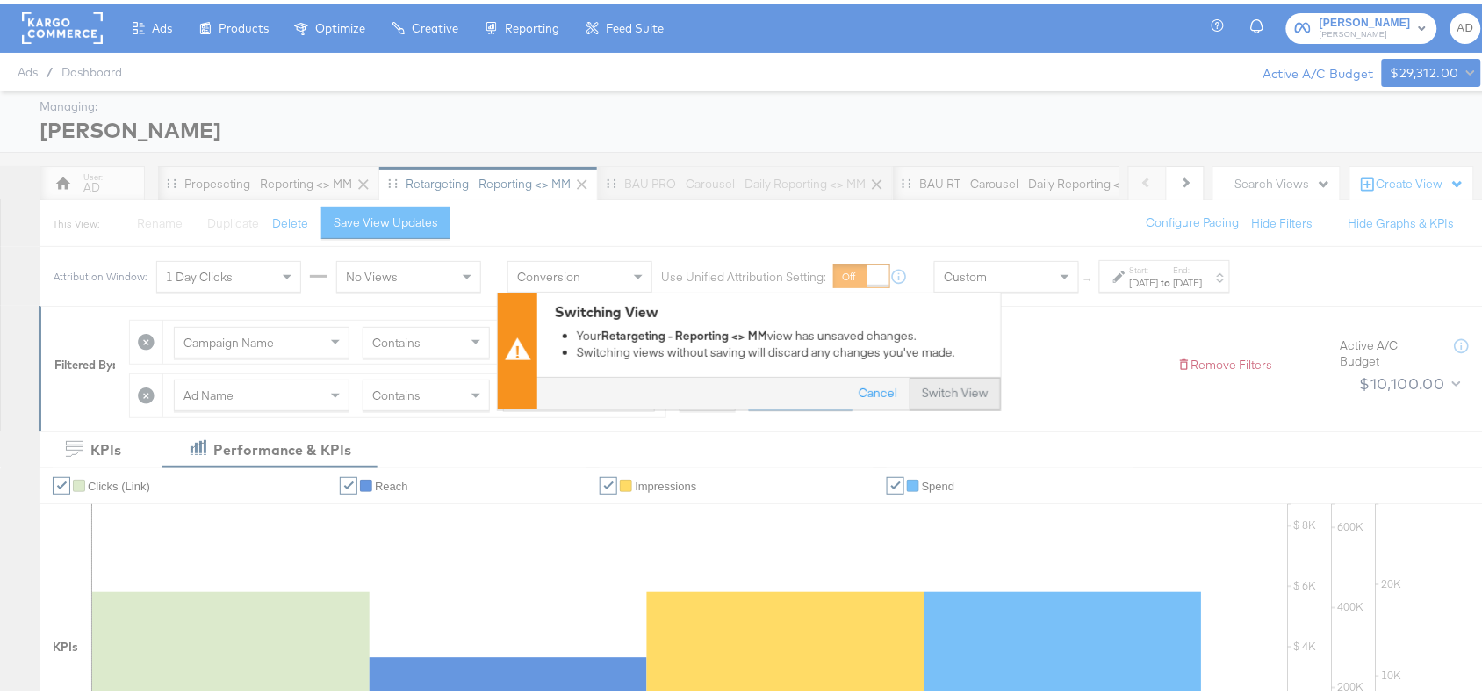
click at [938, 382] on button "Switch View" at bounding box center [955, 390] width 91 height 32
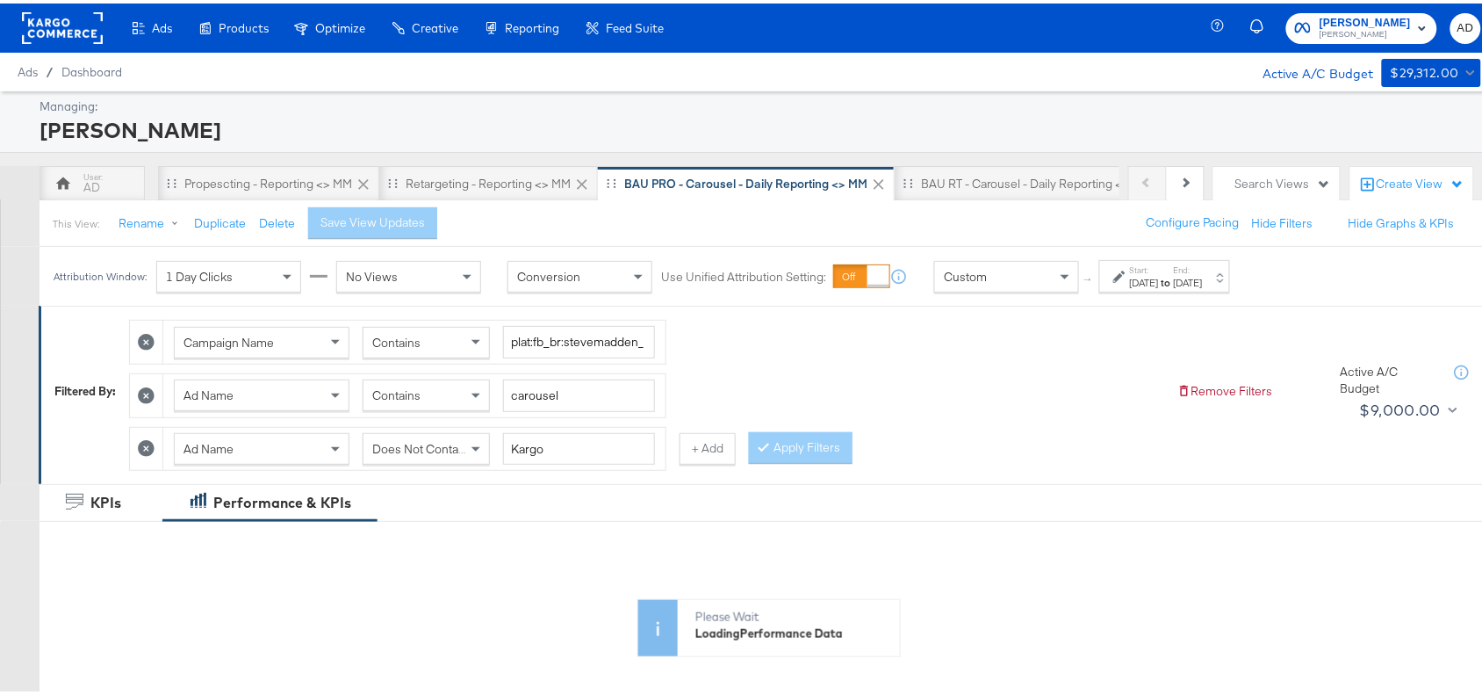
click at [1159, 266] on label "Start:" at bounding box center [1144, 266] width 29 height 11
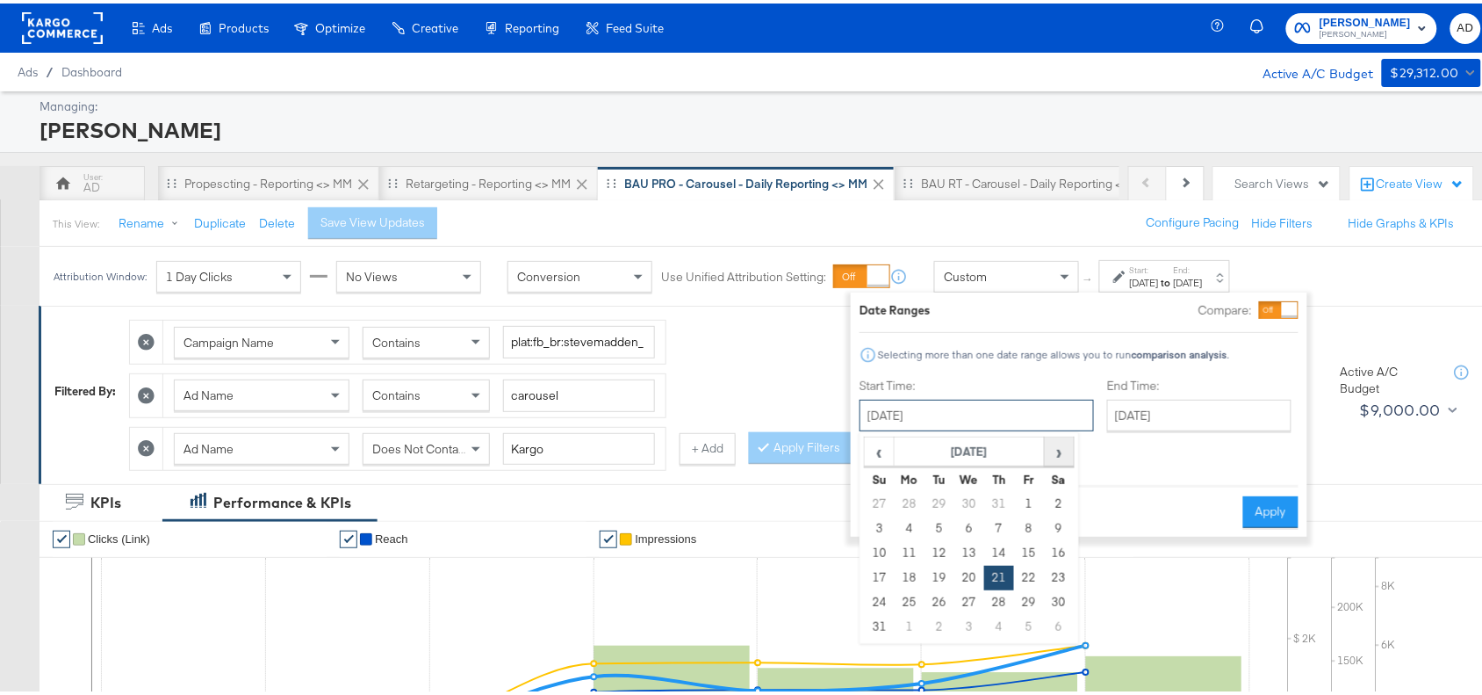
drag, startPoint x: 954, startPoint y: 424, endPoint x: 1064, endPoint y: 452, distance: 114.2
click at [1064, 428] on div "August 21st 2025 ‹ August 2025 › Su Mo Tu We Th Fr Sa 27 28 29 30 31 1 2 3 4 5 …" at bounding box center [977, 412] width 234 height 32
click at [1064, 452] on span "›" at bounding box center [1059, 448] width 27 height 26
click at [888, 580] on td "21" at bounding box center [880, 574] width 30 height 25
type input "September 21st 2025"
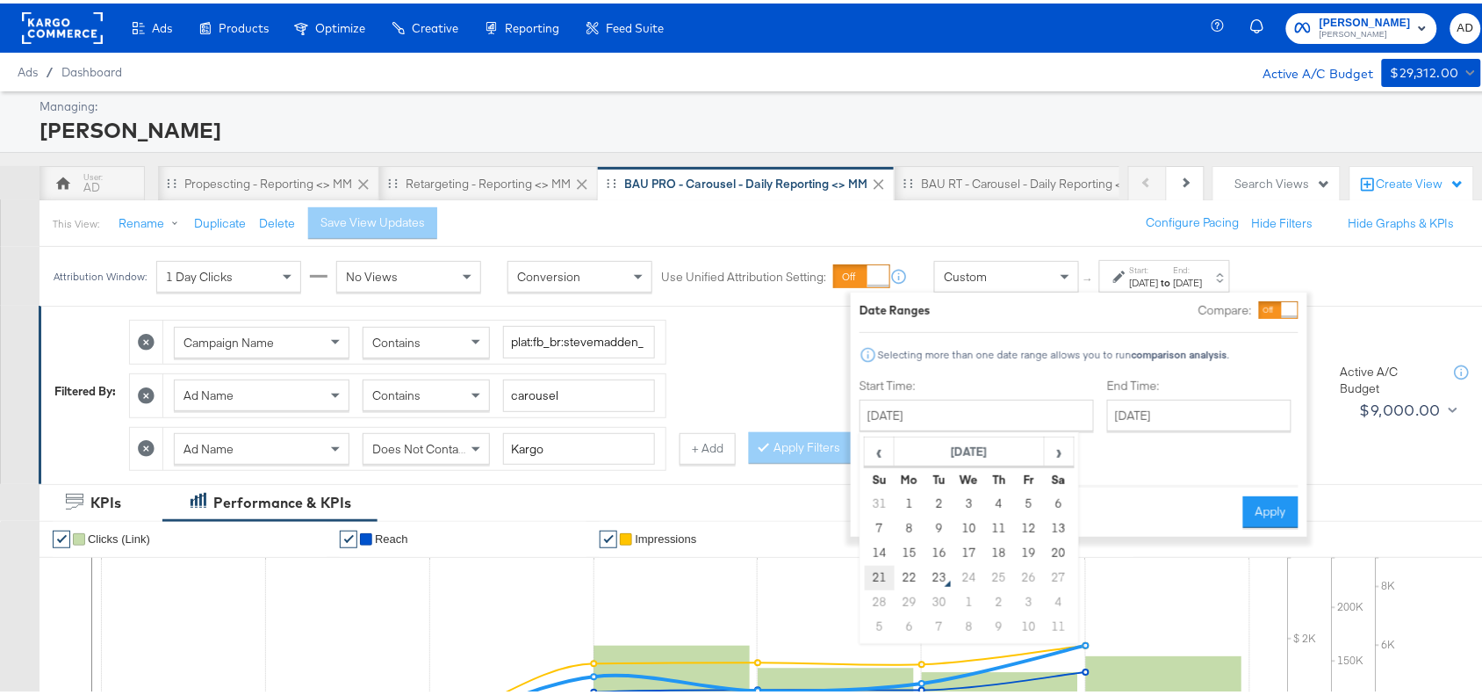
type input "September 21st 2025"
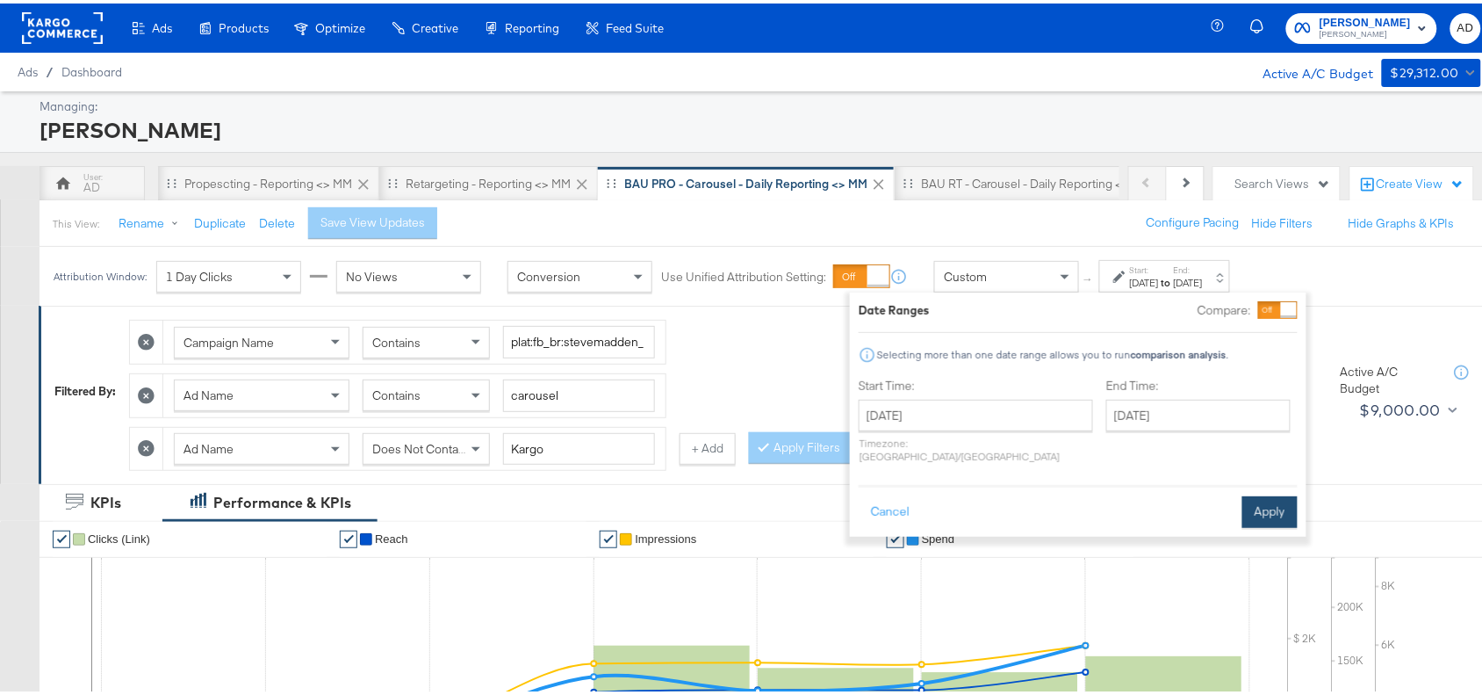
click at [1258, 498] on button "Apply" at bounding box center [1269, 509] width 55 height 32
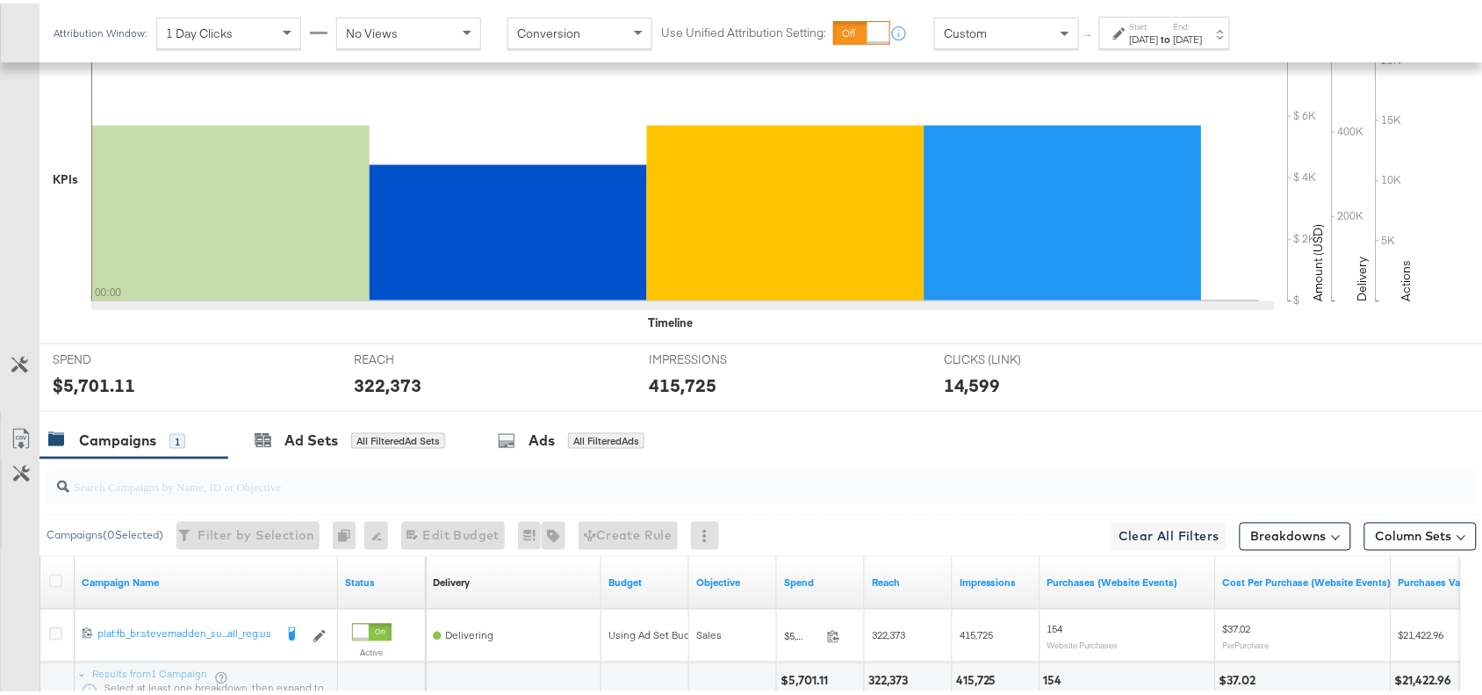
scroll to position [670, 0]
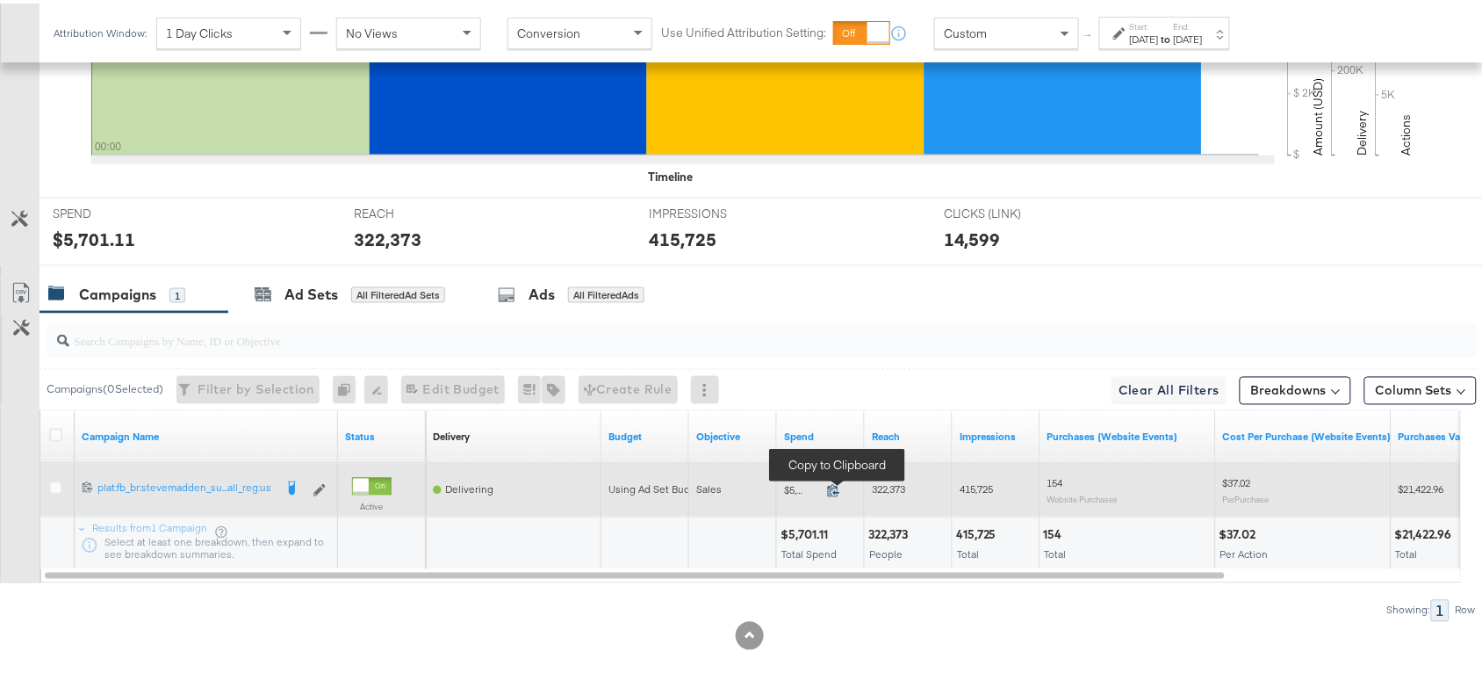
click at [837, 484] on icon at bounding box center [833, 487] width 11 height 12
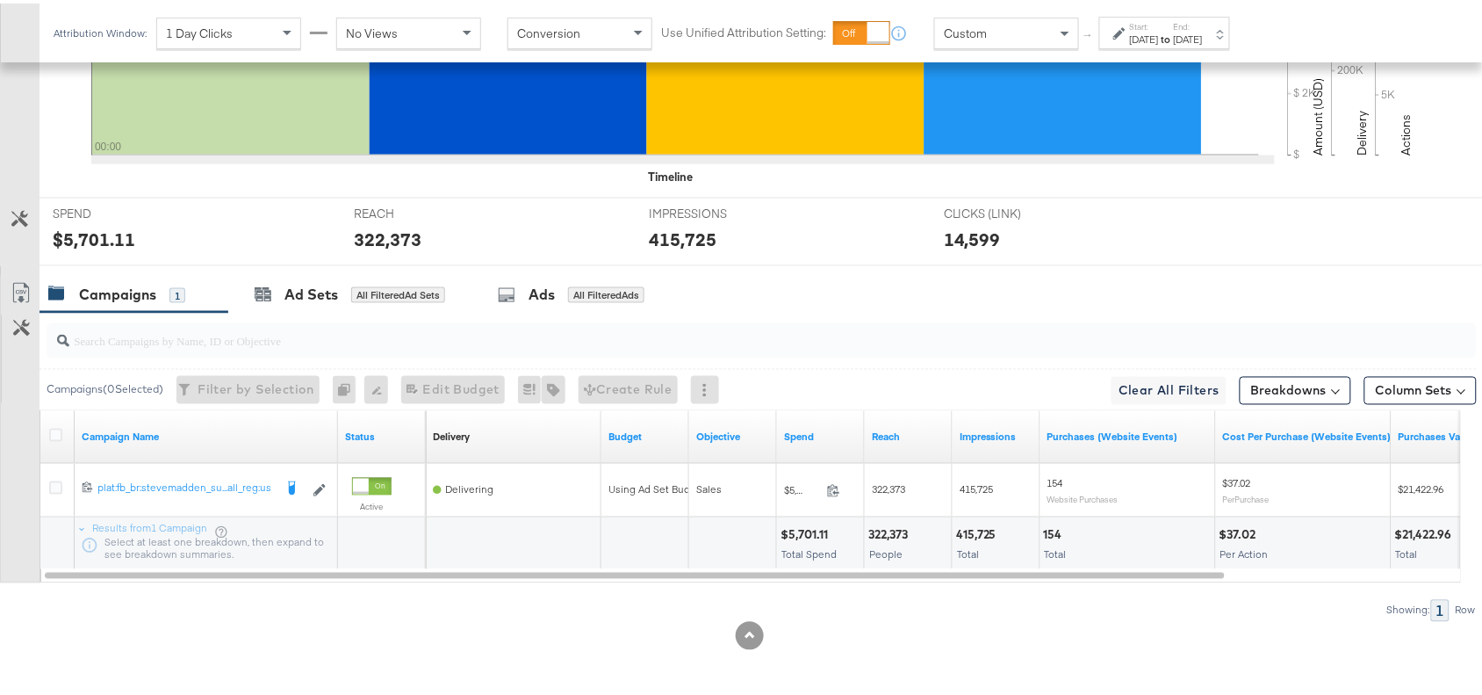
click at [892, 537] on div "322,373" at bounding box center [890, 531] width 45 height 17
click at [972, 536] on div "415,725" at bounding box center [979, 531] width 46 height 17
click at [1159, 29] on div "Sep 21st 2025" at bounding box center [1144, 36] width 29 height 14
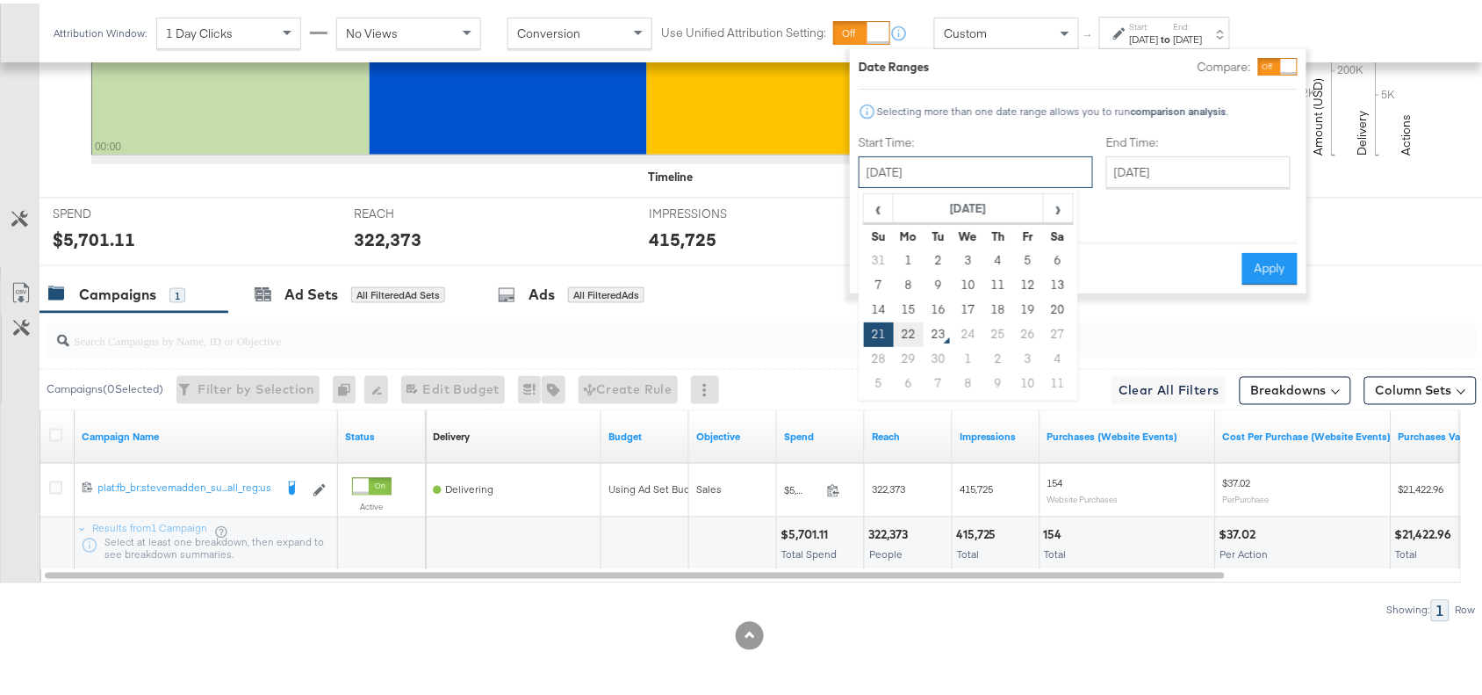
drag, startPoint x: 929, startPoint y: 176, endPoint x: 914, endPoint y: 335, distance: 160.5
click at [914, 184] on div "September 21st 2025 ‹ September 2025 › Su Mo Tu We Th Fr Sa 31 1 2 3 4 5 6 7 8 …" at bounding box center [976, 169] width 234 height 32
click at [914, 335] on td "22" at bounding box center [909, 331] width 30 height 25
type input "September 22nd 2025"
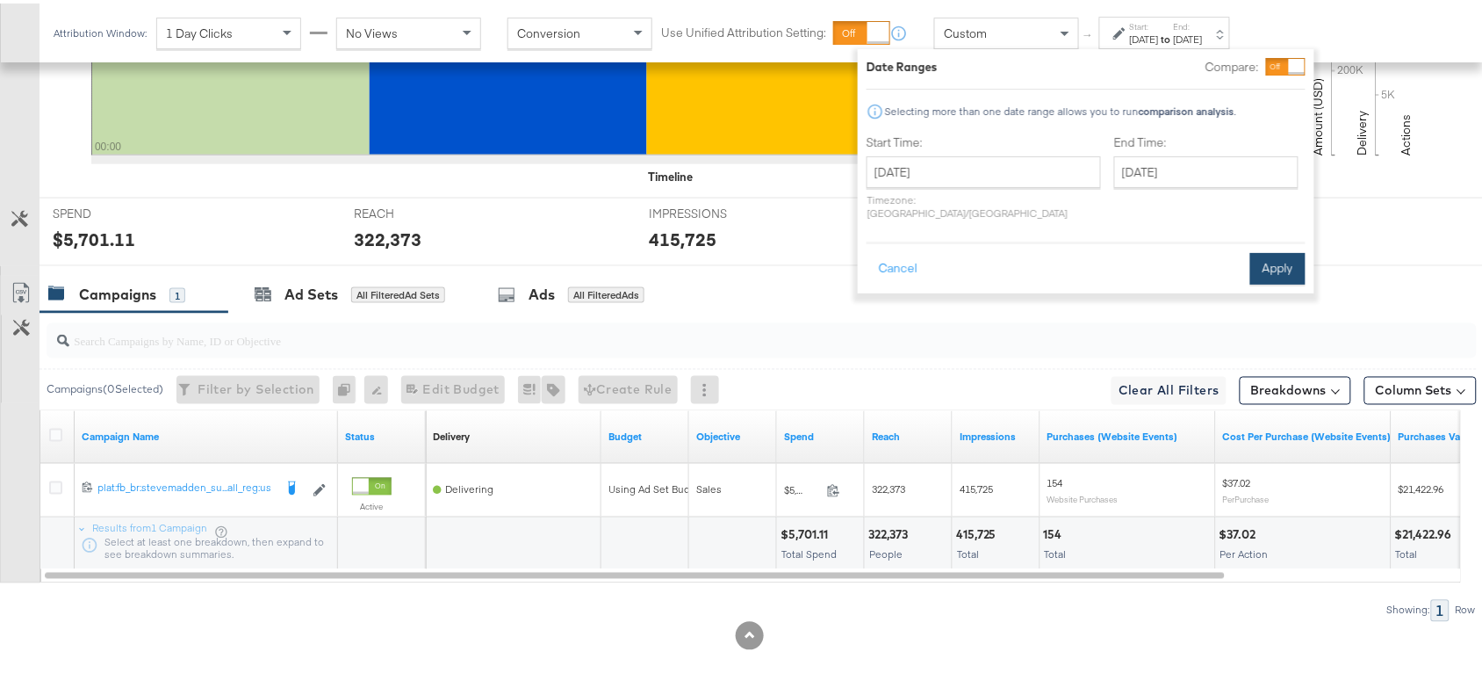
click at [1278, 252] on button "Apply" at bounding box center [1277, 265] width 55 height 32
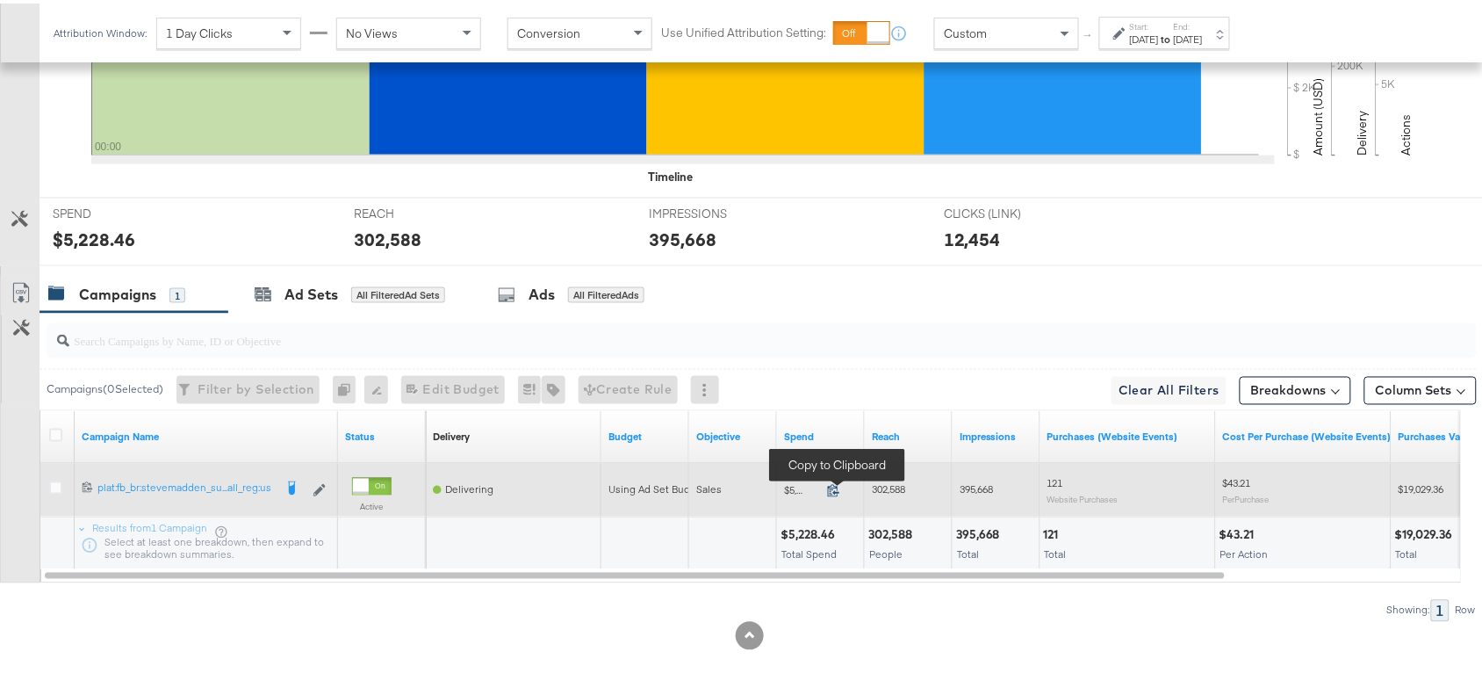
click at [832, 490] on icon at bounding box center [833, 486] width 13 height 13
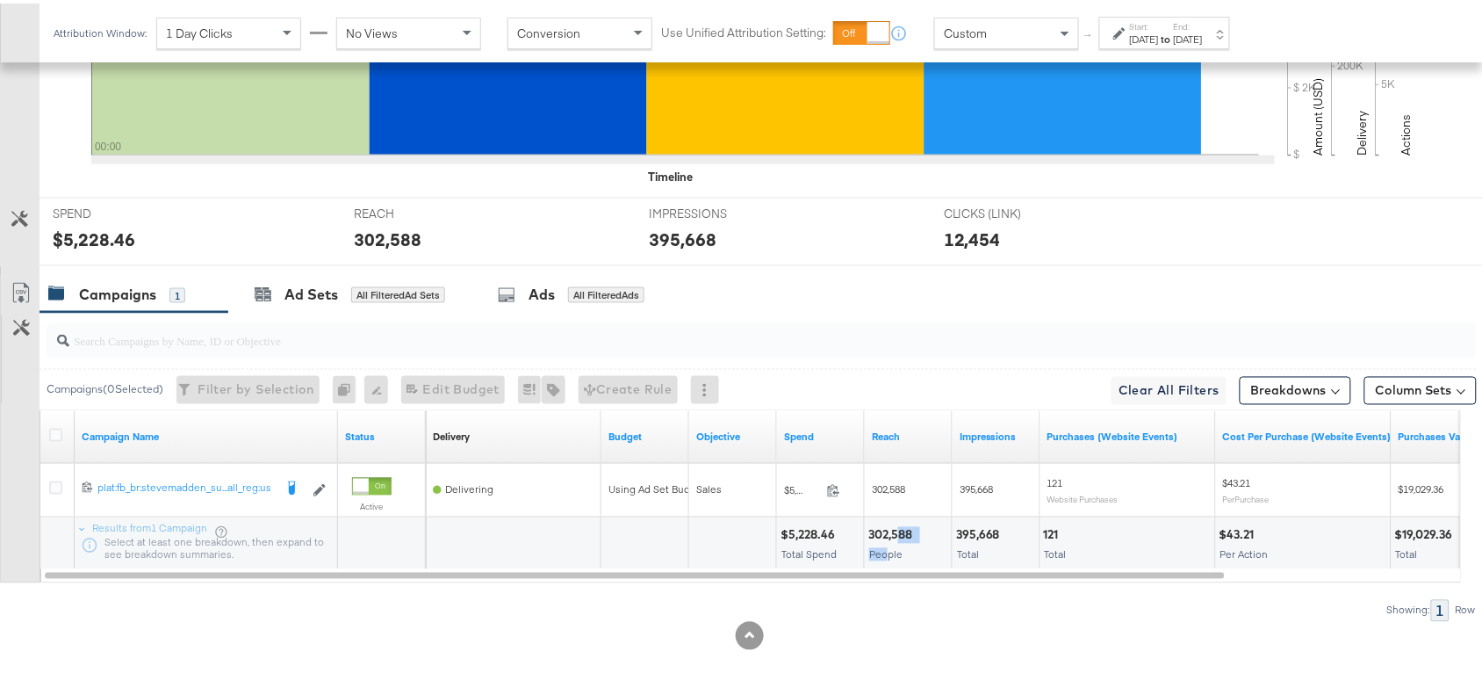
drag, startPoint x: 888, startPoint y: 542, endPoint x: 903, endPoint y: 536, distance: 16.1
click at [903, 536] on div "302,588 People" at bounding box center [908, 540] width 87 height 53
click at [903, 536] on div "302,588" at bounding box center [892, 531] width 49 height 17
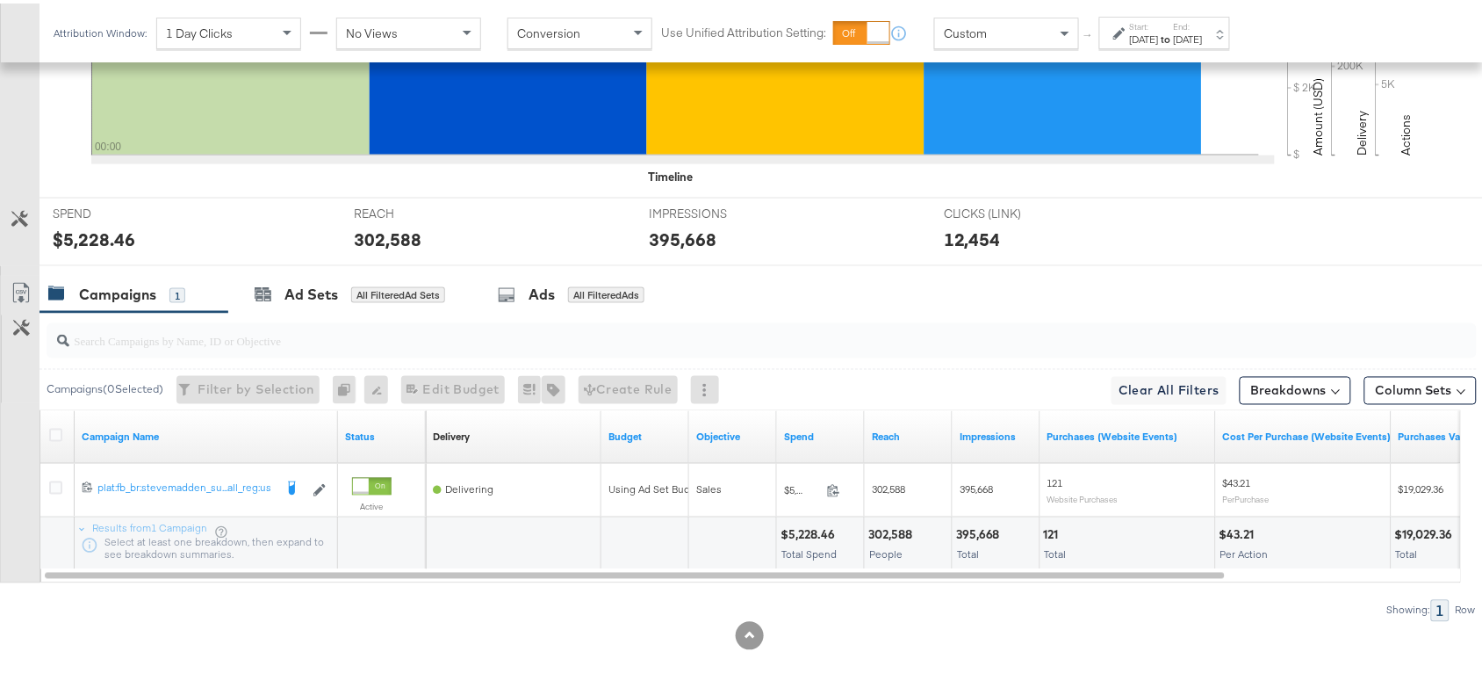
click at [973, 529] on div "395,668" at bounding box center [980, 531] width 49 height 17
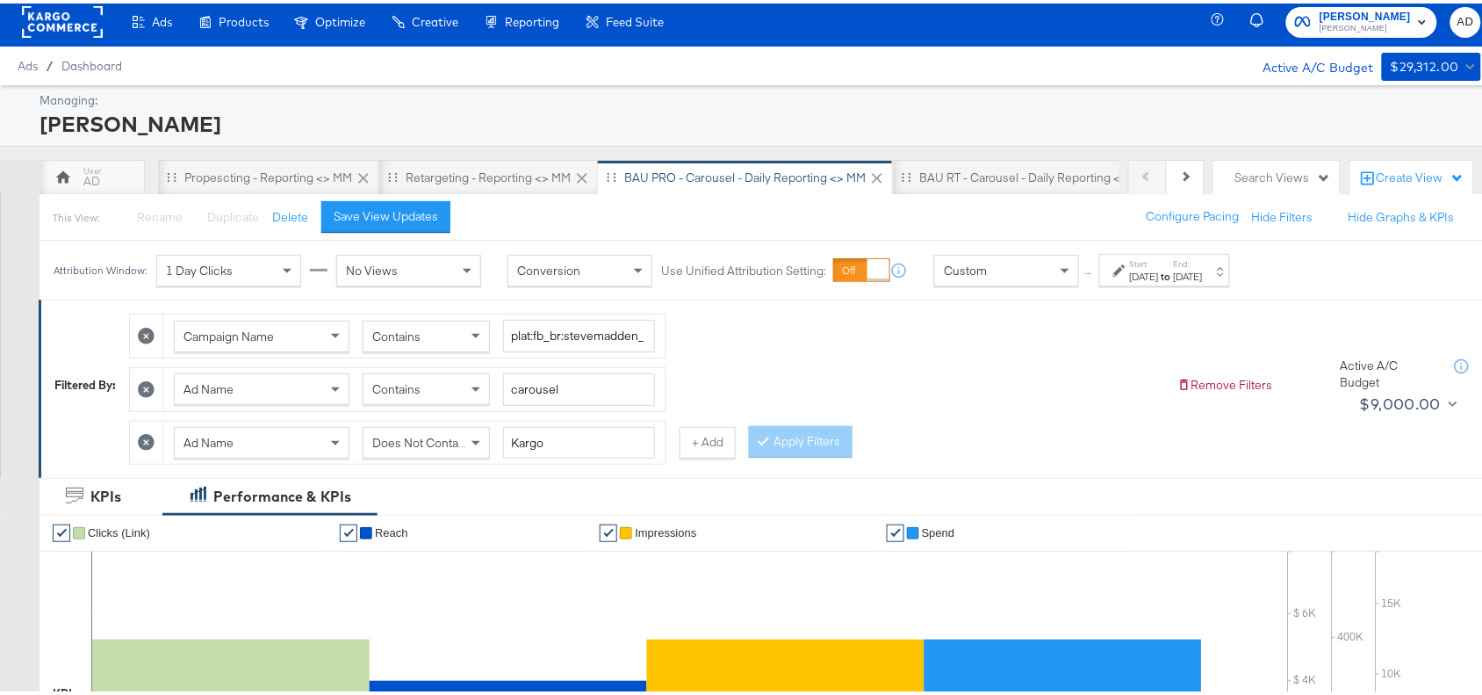
scroll to position [0, 0]
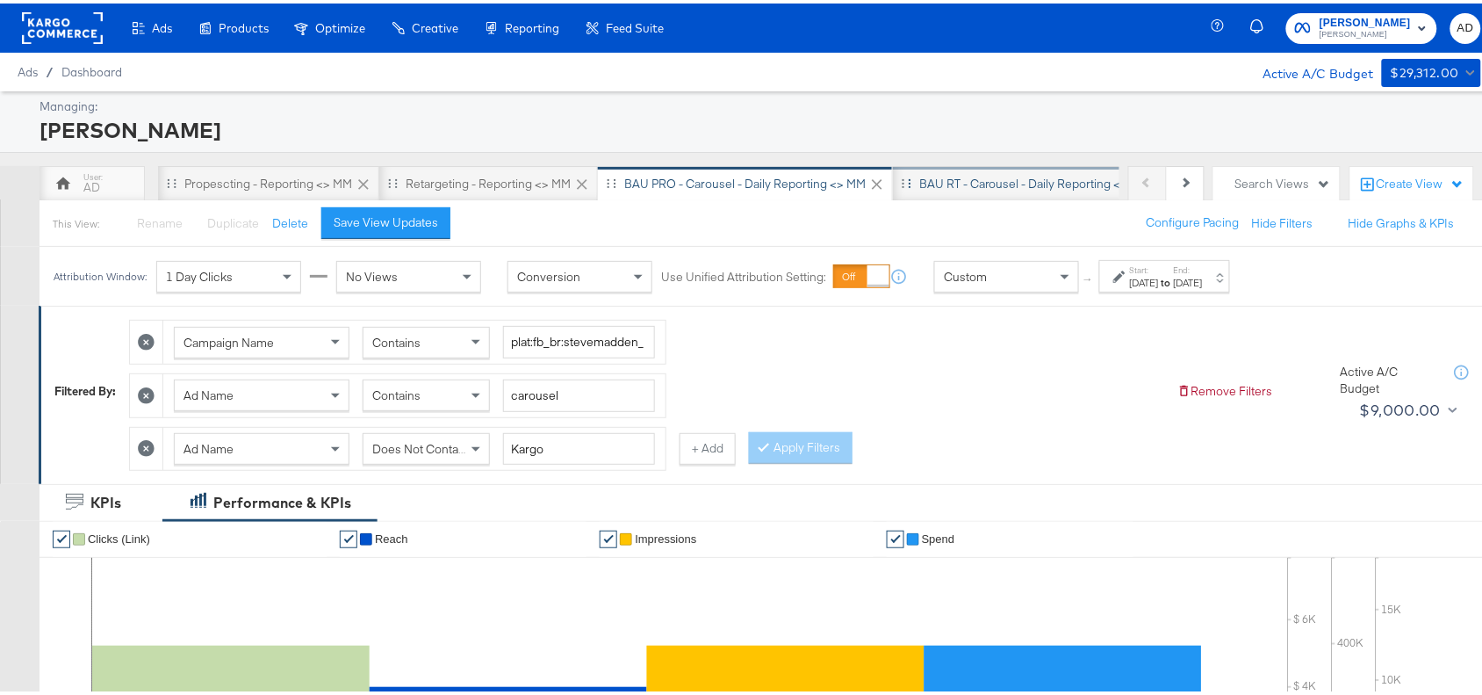
click at [989, 189] on div "BAU RT - Carousel - Daily Reporting <> MM" at bounding box center [1035, 179] width 284 height 35
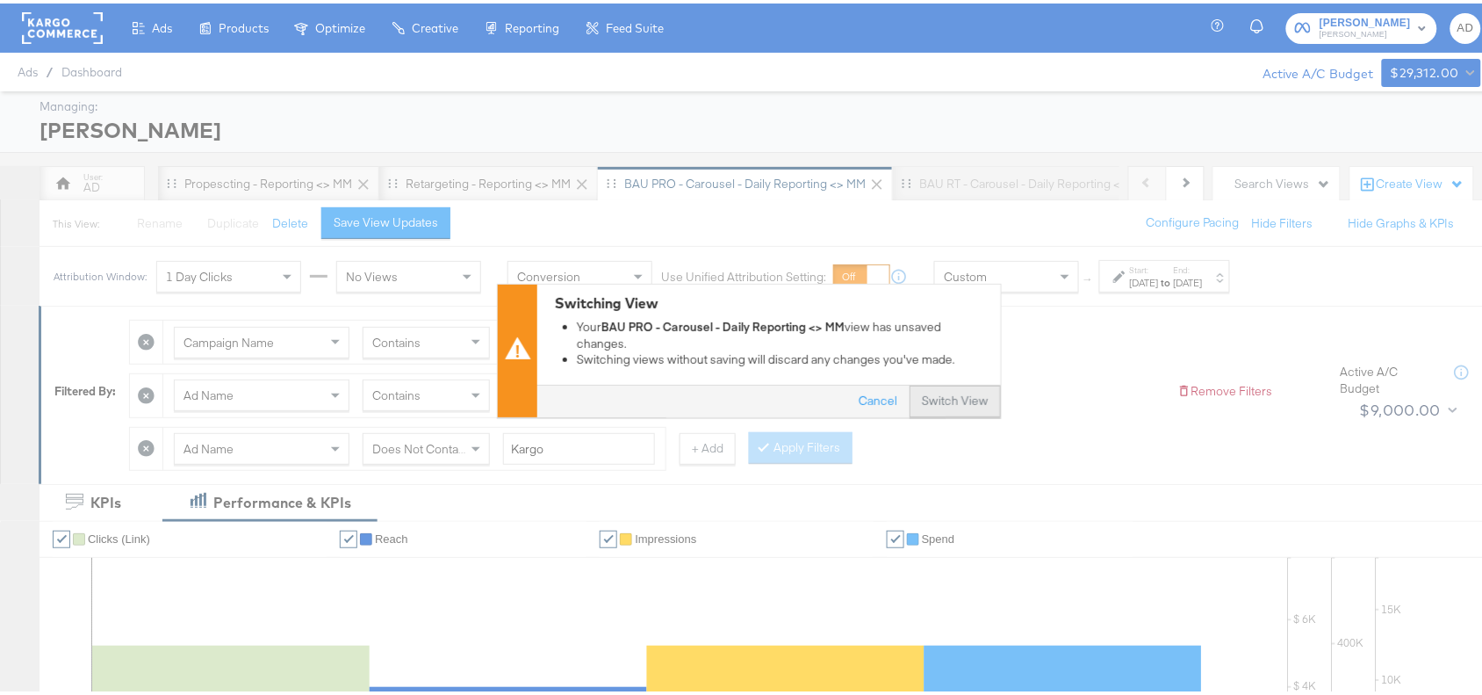
click at [957, 383] on button "Switch View" at bounding box center [955, 399] width 91 height 32
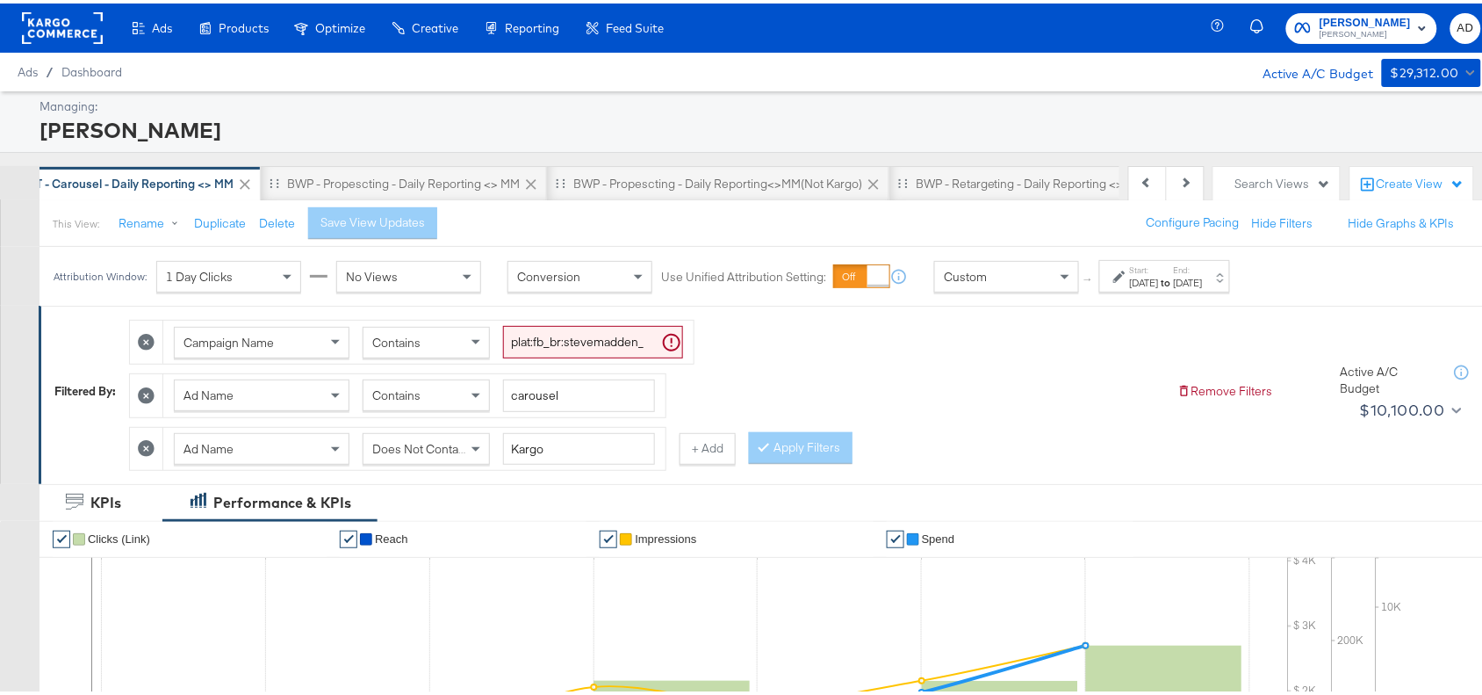
scroll to position [0, 923]
click at [1174, 285] on strong "to" at bounding box center [1166, 278] width 15 height 13
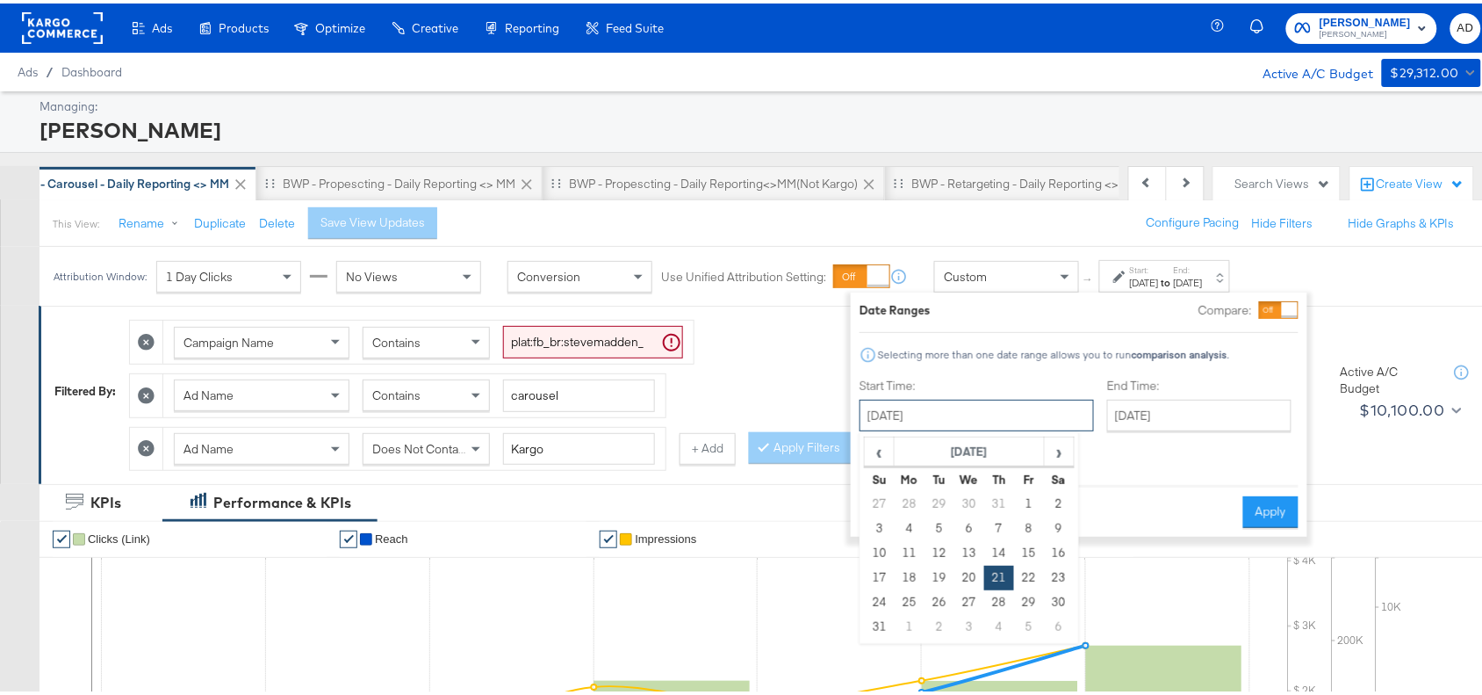
drag, startPoint x: 972, startPoint y: 420, endPoint x: 1074, endPoint y: 443, distance: 104.6
click at [1074, 428] on div "August 21st 2025 ‹ August 2025 › Su Mo Tu We Th Fr Sa 27 28 29 30 31 1 2 3 4 5 …" at bounding box center [977, 412] width 234 height 32
click at [1074, 443] on div "‹ August 2025 › Su Mo Tu We Th Fr Sa 27 28 29 30 31 1 2 3 4 5 6 7 8 9 10 11 12 …" at bounding box center [970, 535] width 220 height 212
click at [1065, 449] on span "›" at bounding box center [1059, 448] width 27 height 26
click at [884, 580] on td "21" at bounding box center [880, 574] width 30 height 25
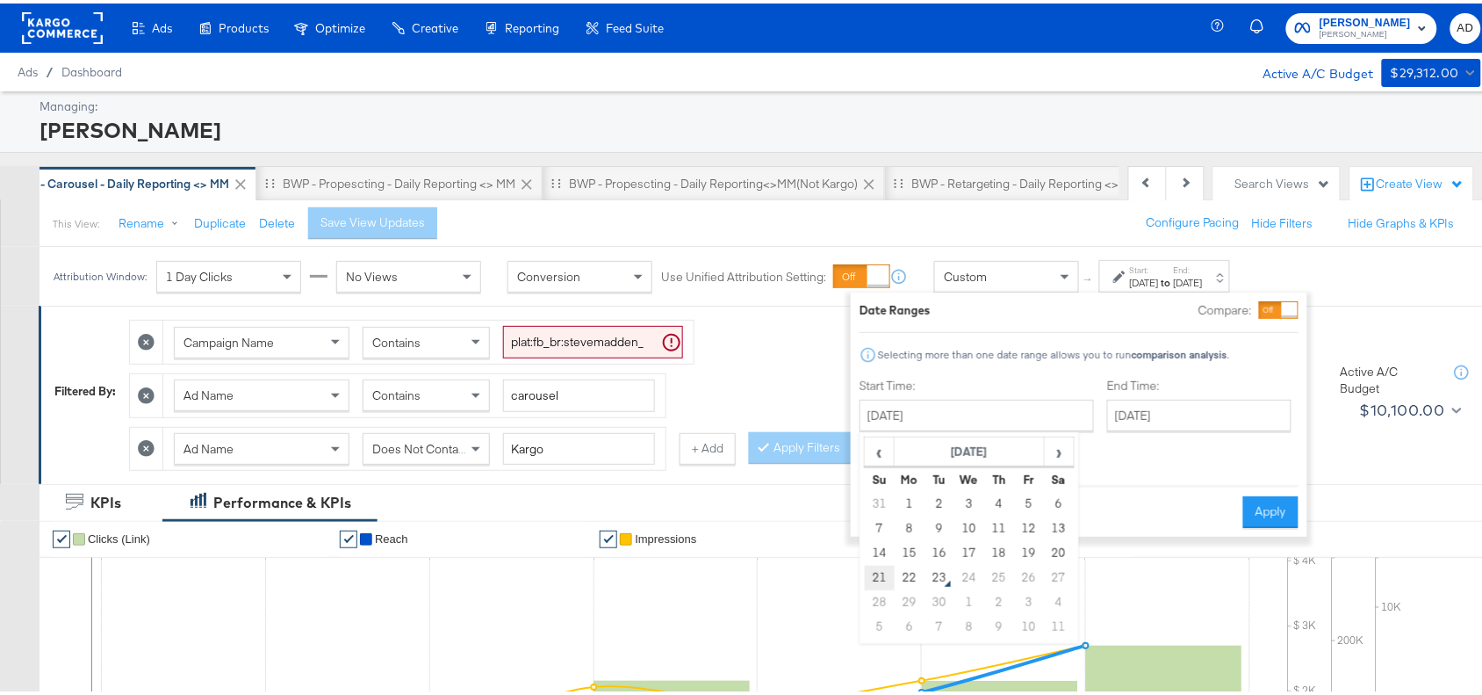
type input "September 21st 2025"
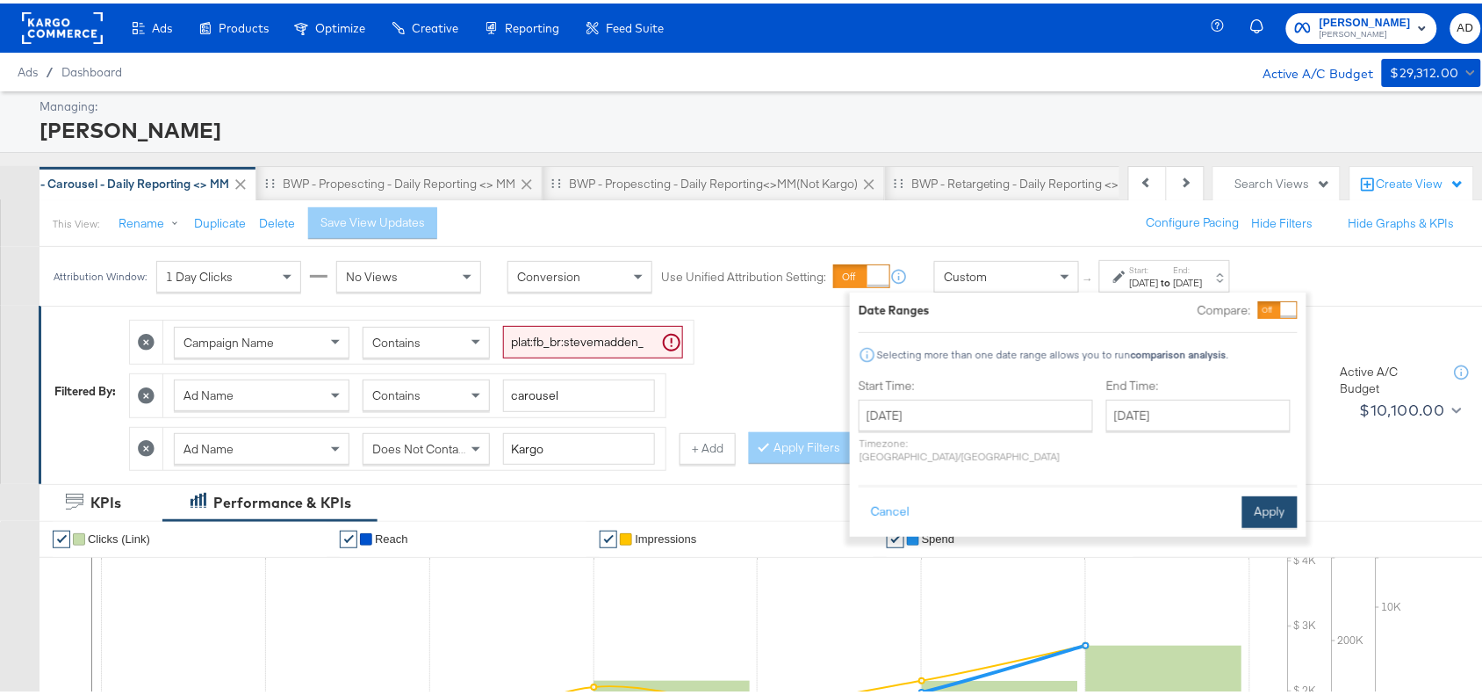
click at [1260, 493] on button "Apply" at bounding box center [1269, 509] width 55 height 32
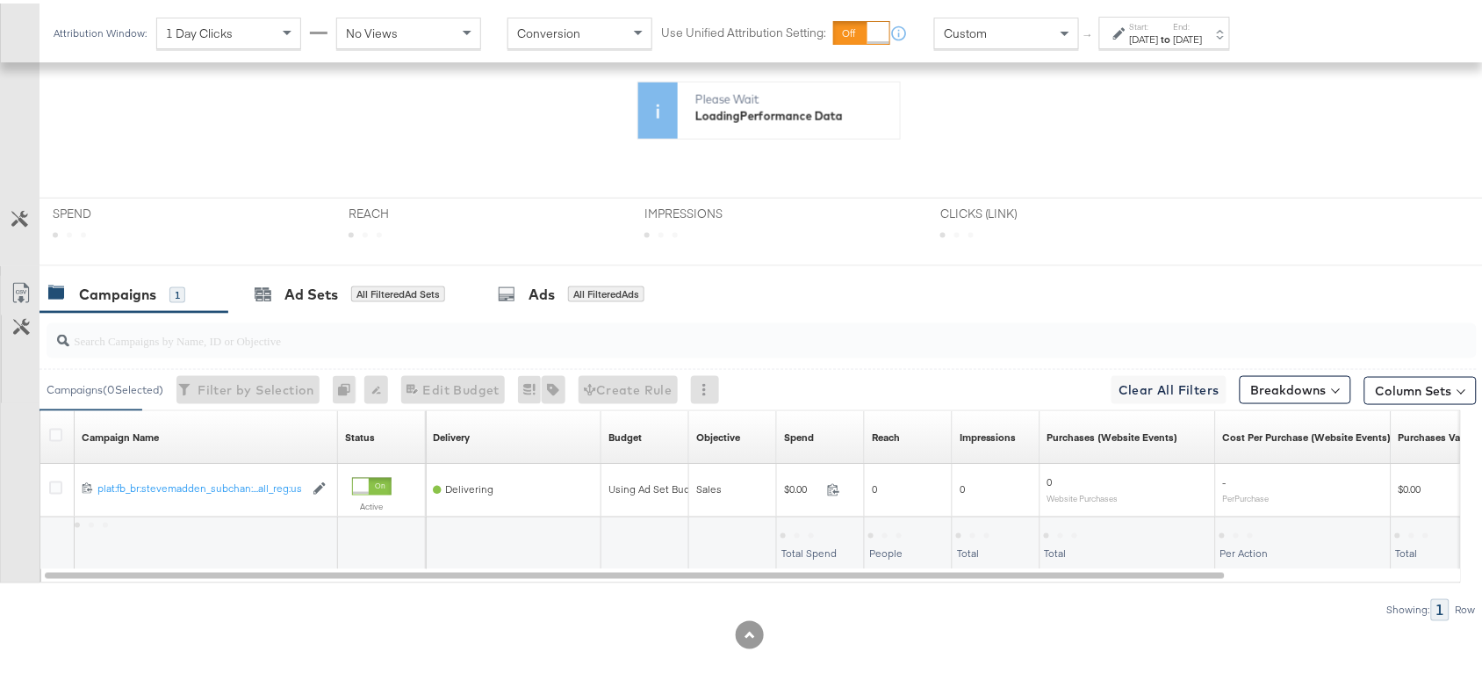
scroll to position [670, 0]
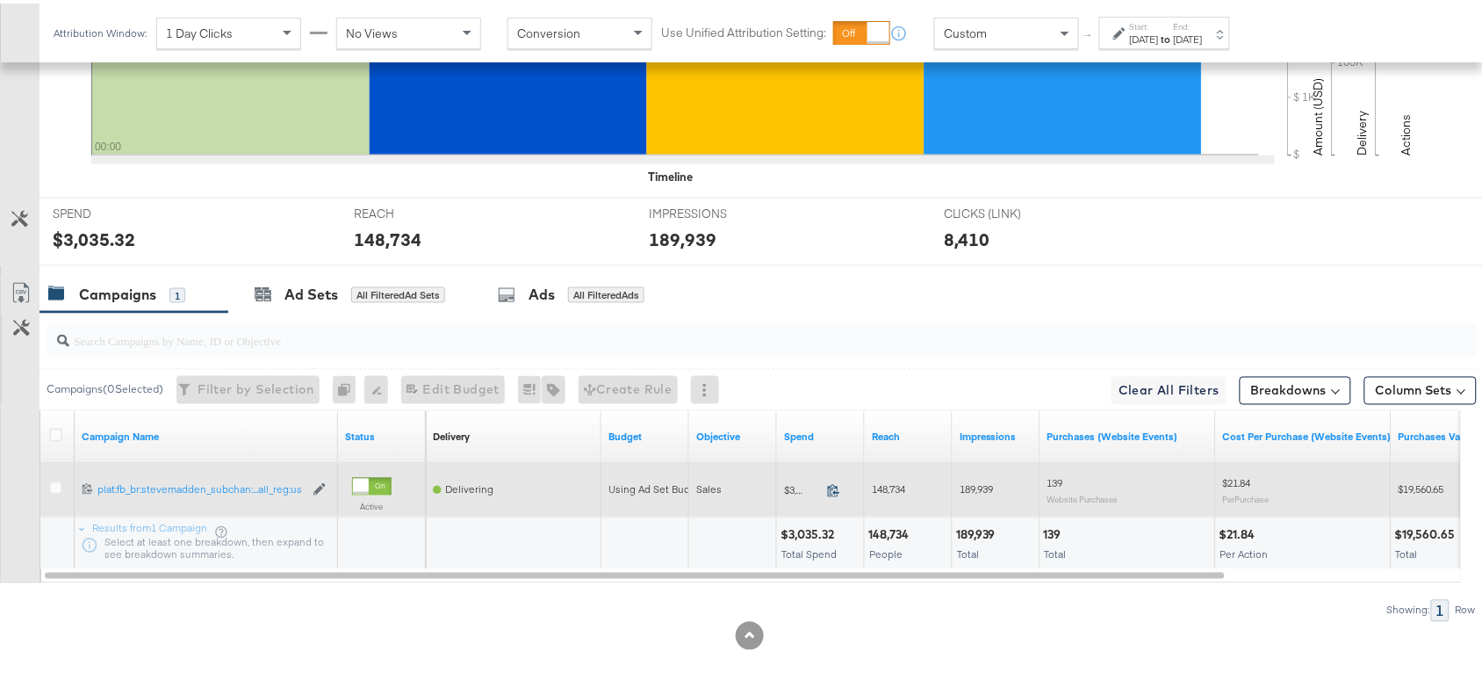
click at [837, 488] on icon at bounding box center [833, 486] width 13 height 13
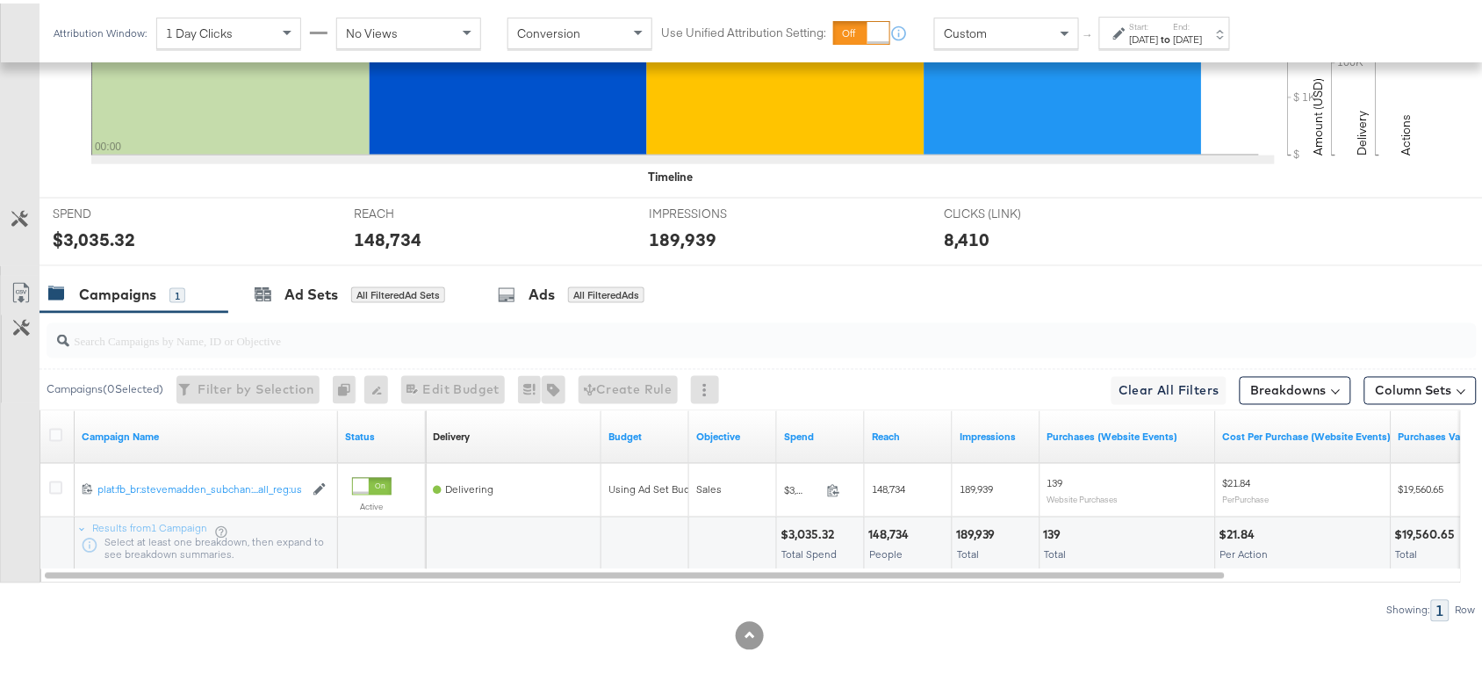
click at [887, 529] on div "148,734" at bounding box center [891, 531] width 46 height 17
copy div "148,734"
click at [982, 525] on div "189,939" at bounding box center [978, 531] width 45 height 17
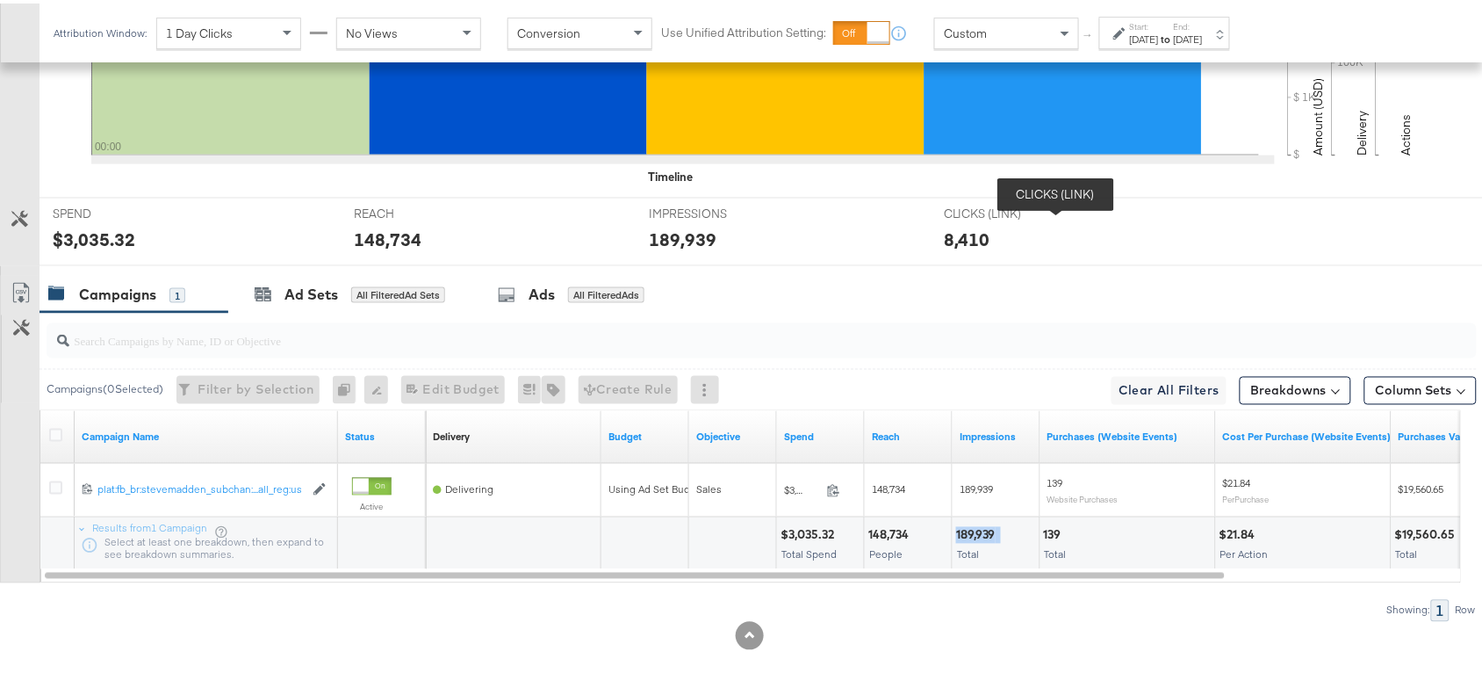
copy div "189,939"
click at [1159, 25] on label "Start:" at bounding box center [1144, 23] width 29 height 11
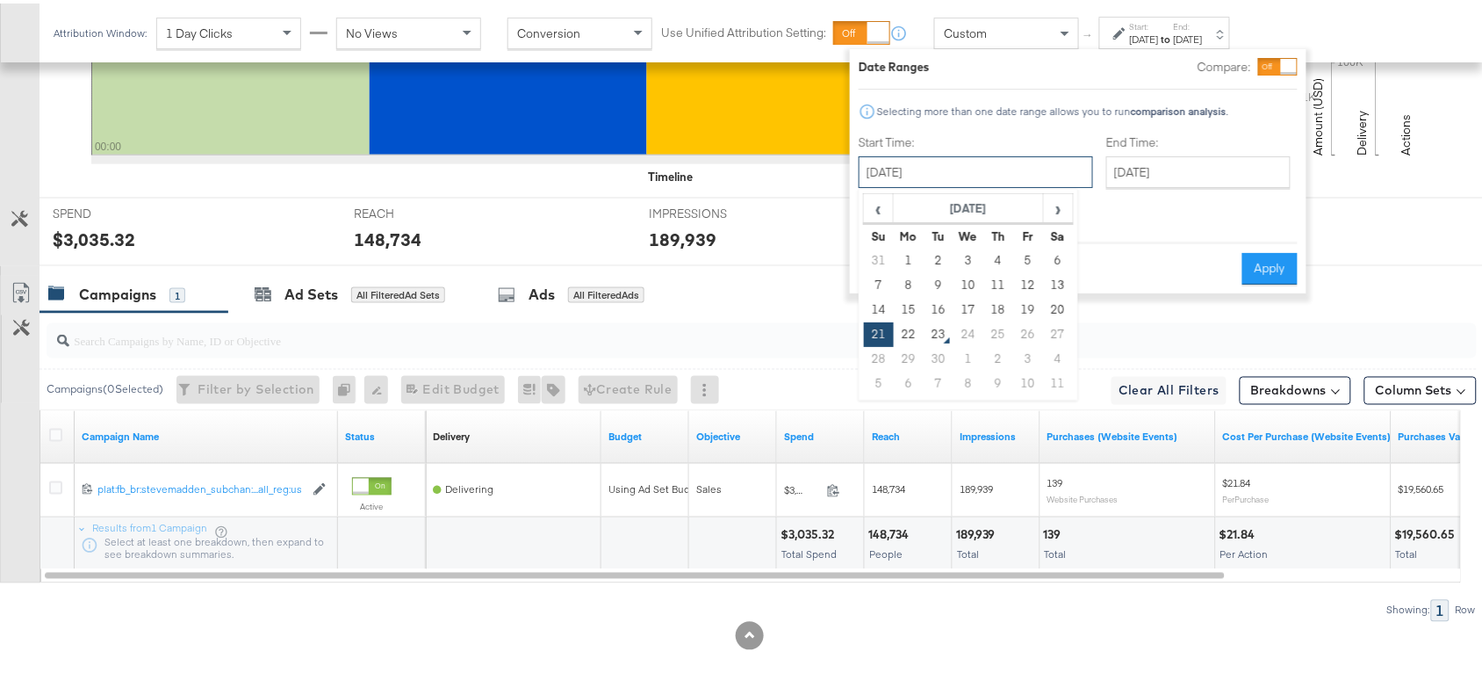
click at [984, 167] on input "September 21st 2025" at bounding box center [976, 169] width 234 height 32
click at [910, 334] on td "22" at bounding box center [909, 331] width 30 height 25
type input "September 22nd 2025"
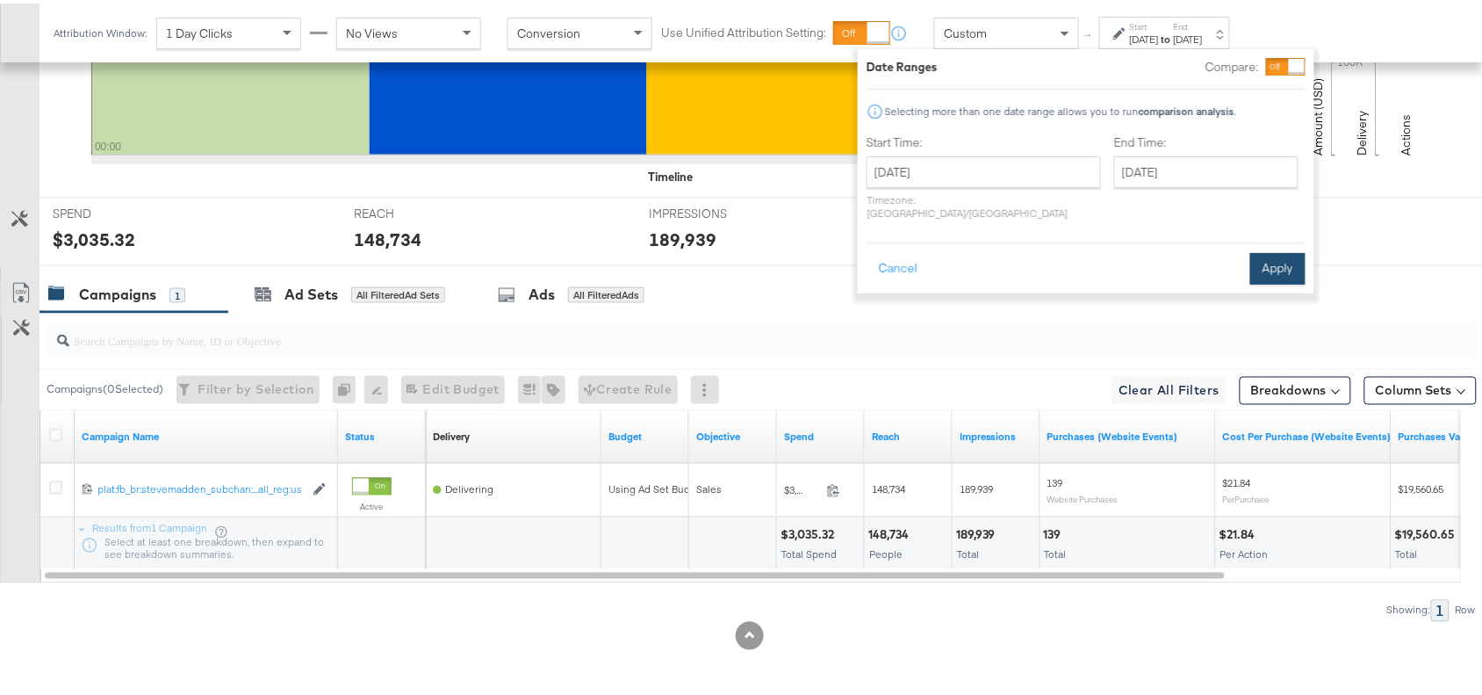
click at [1271, 256] on button "Apply" at bounding box center [1277, 265] width 55 height 32
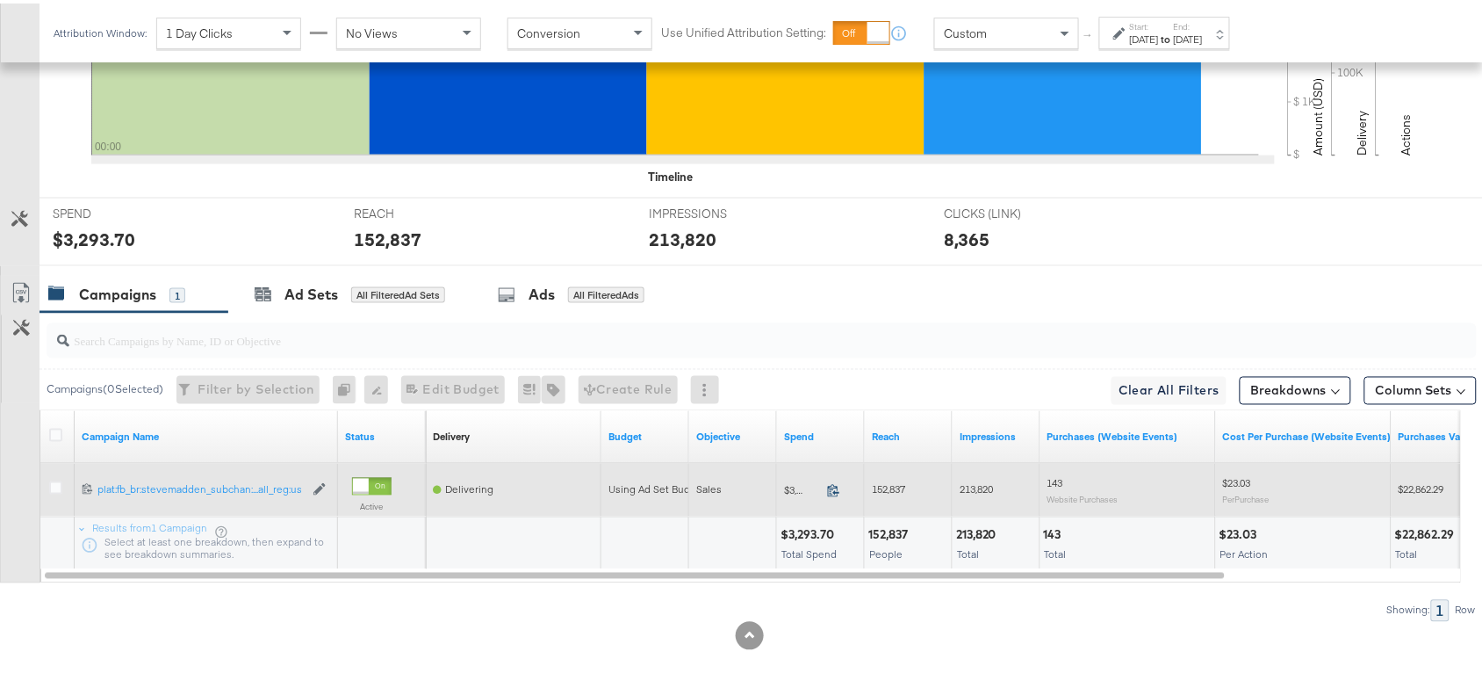
click at [835, 485] on icon at bounding box center [833, 486] width 13 height 13
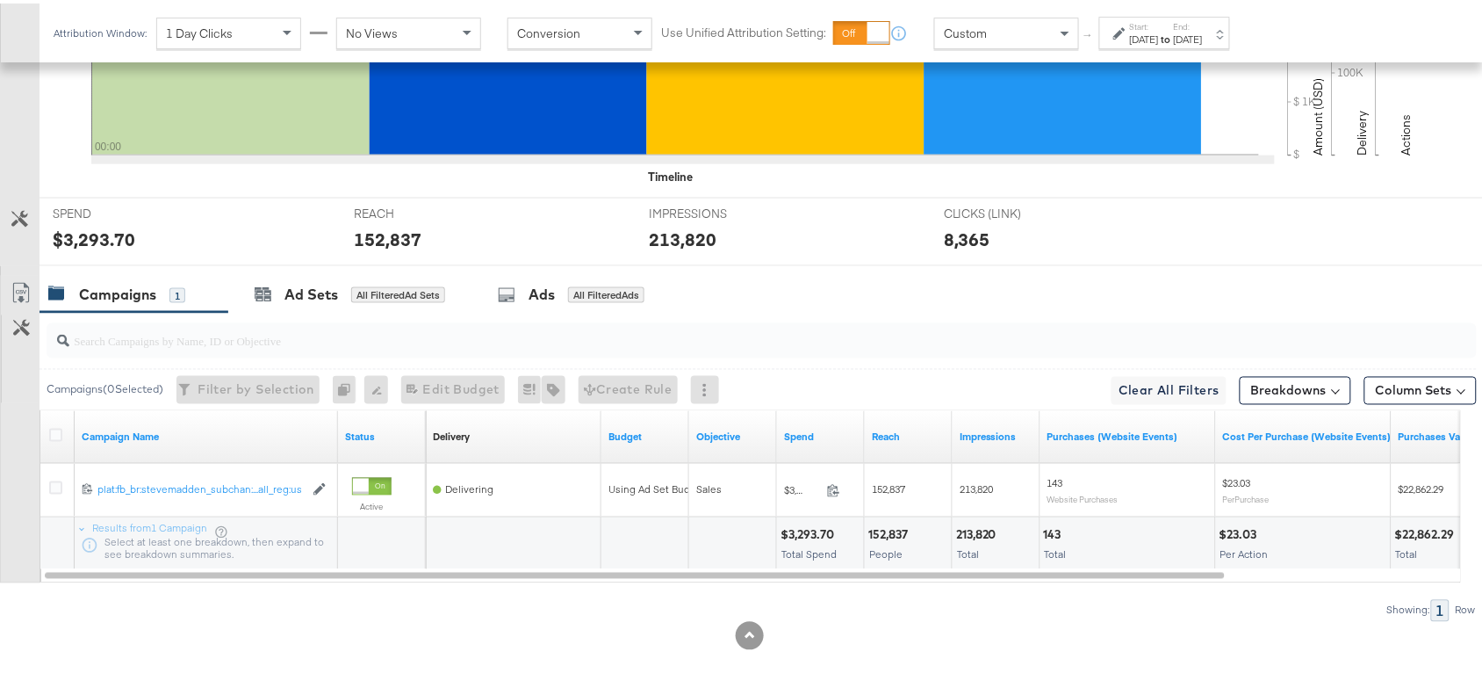
click at [883, 527] on div "152,837" at bounding box center [890, 531] width 45 height 17
copy div "152,837"
click at [883, 527] on div "152,837" at bounding box center [890, 531] width 45 height 17
click at [981, 531] on div "213,820" at bounding box center [979, 531] width 46 height 17
copy div "213,820"
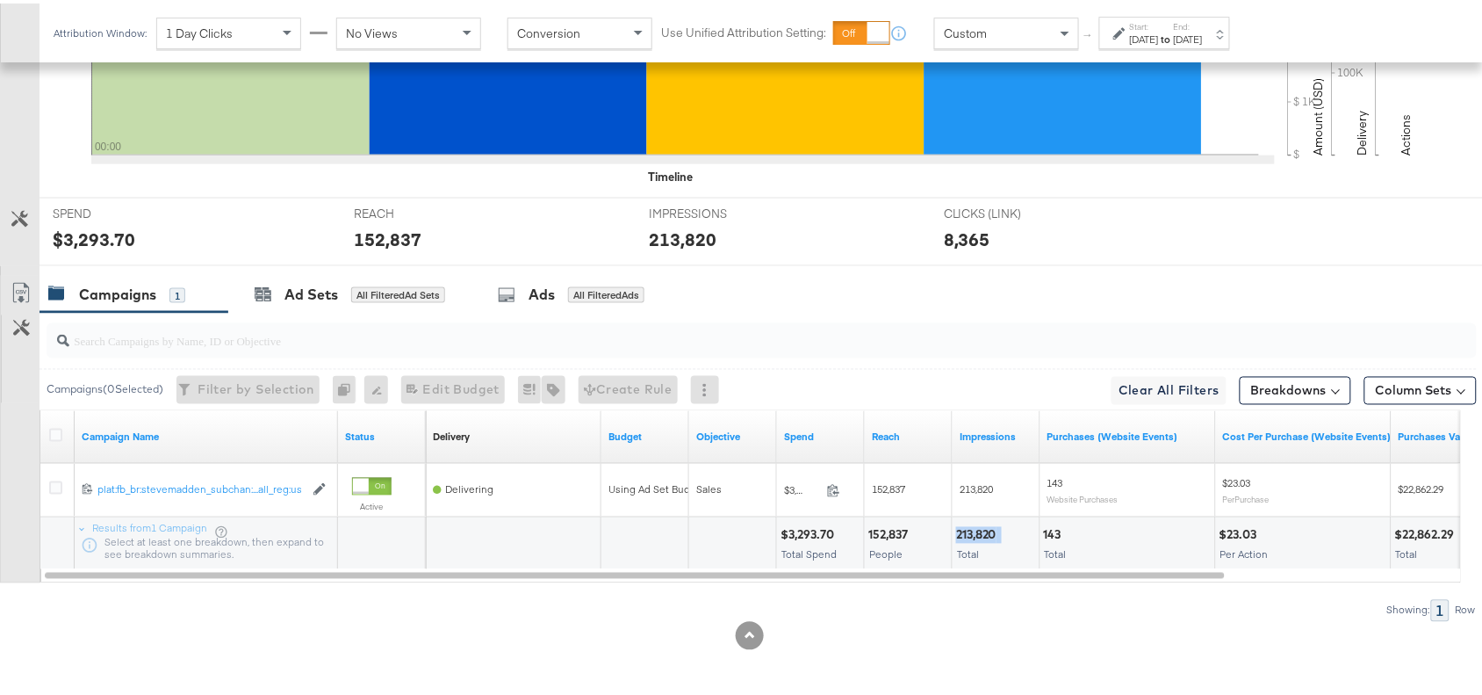
click at [981, 531] on div "213,820" at bounding box center [979, 531] width 46 height 17
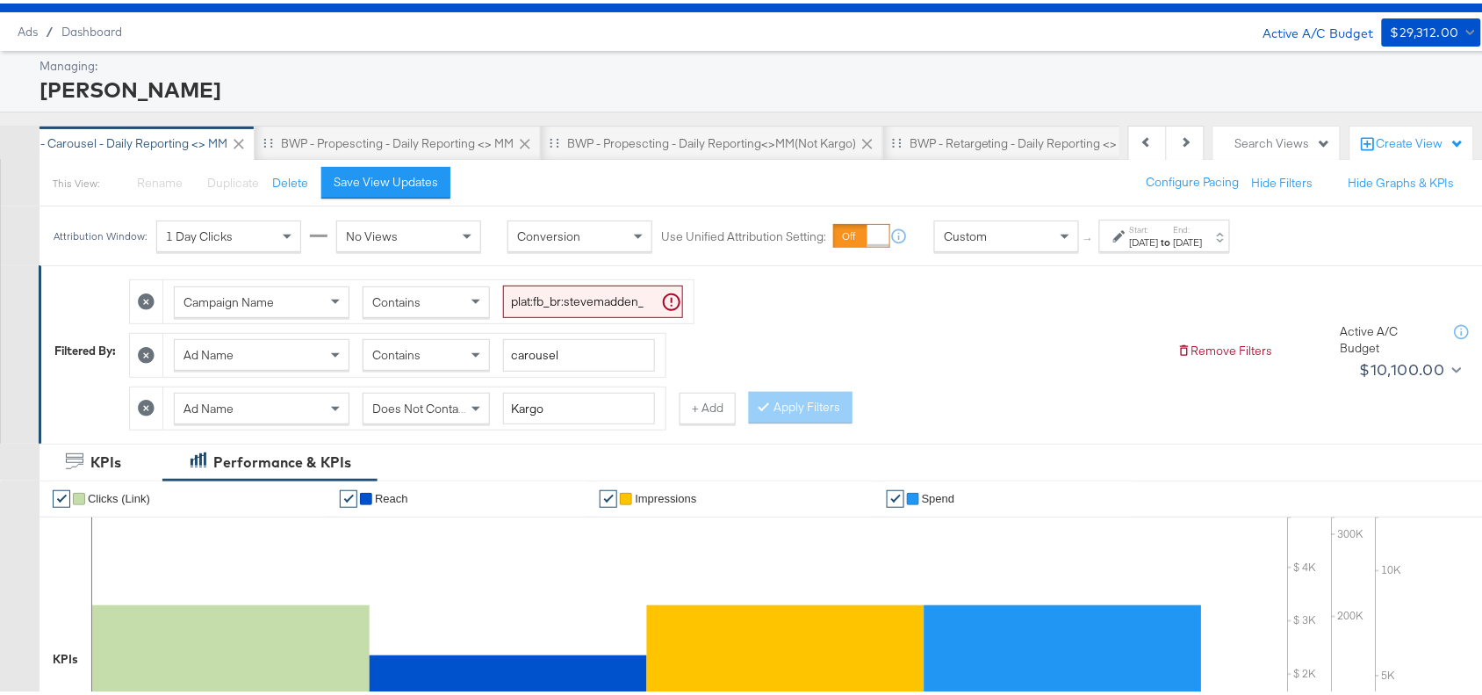
scroll to position [0, 0]
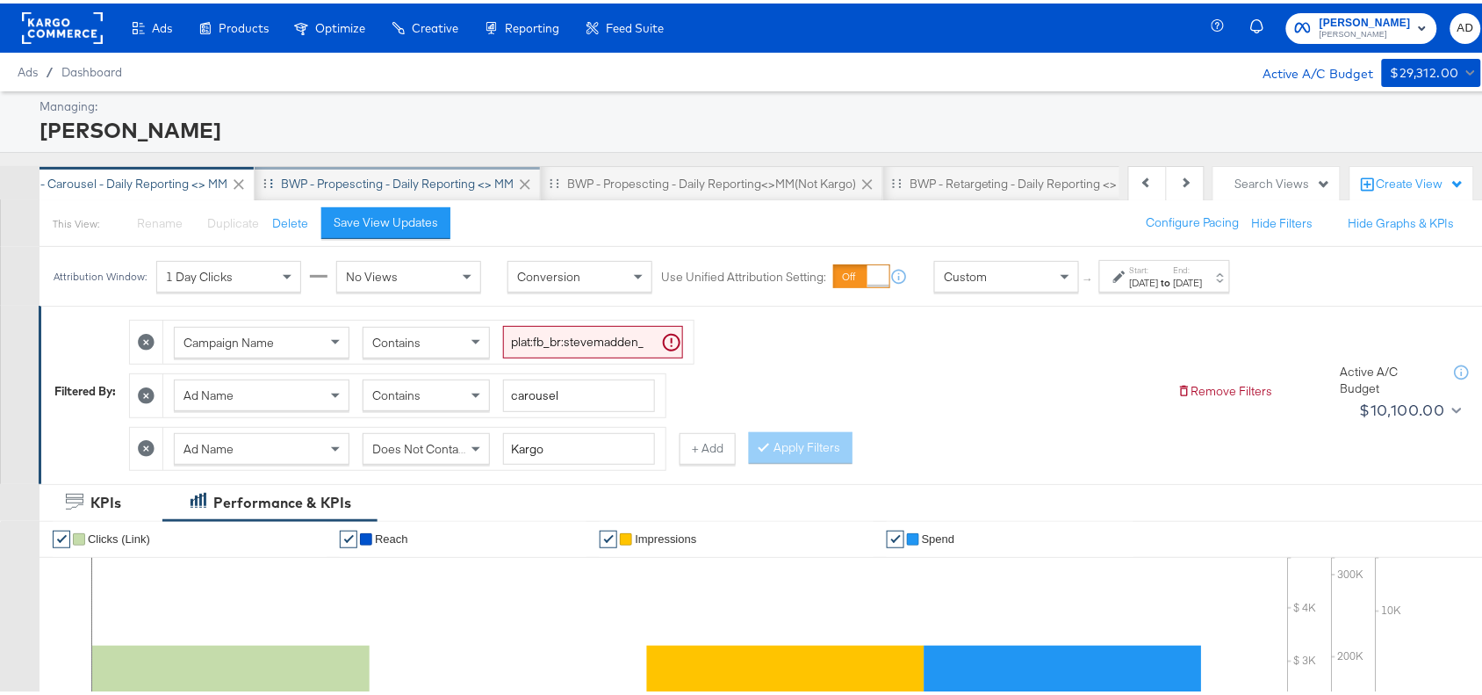
click at [484, 172] on div "BWP - Propescting - Daily Reporting <> MM" at bounding box center [397, 180] width 233 height 17
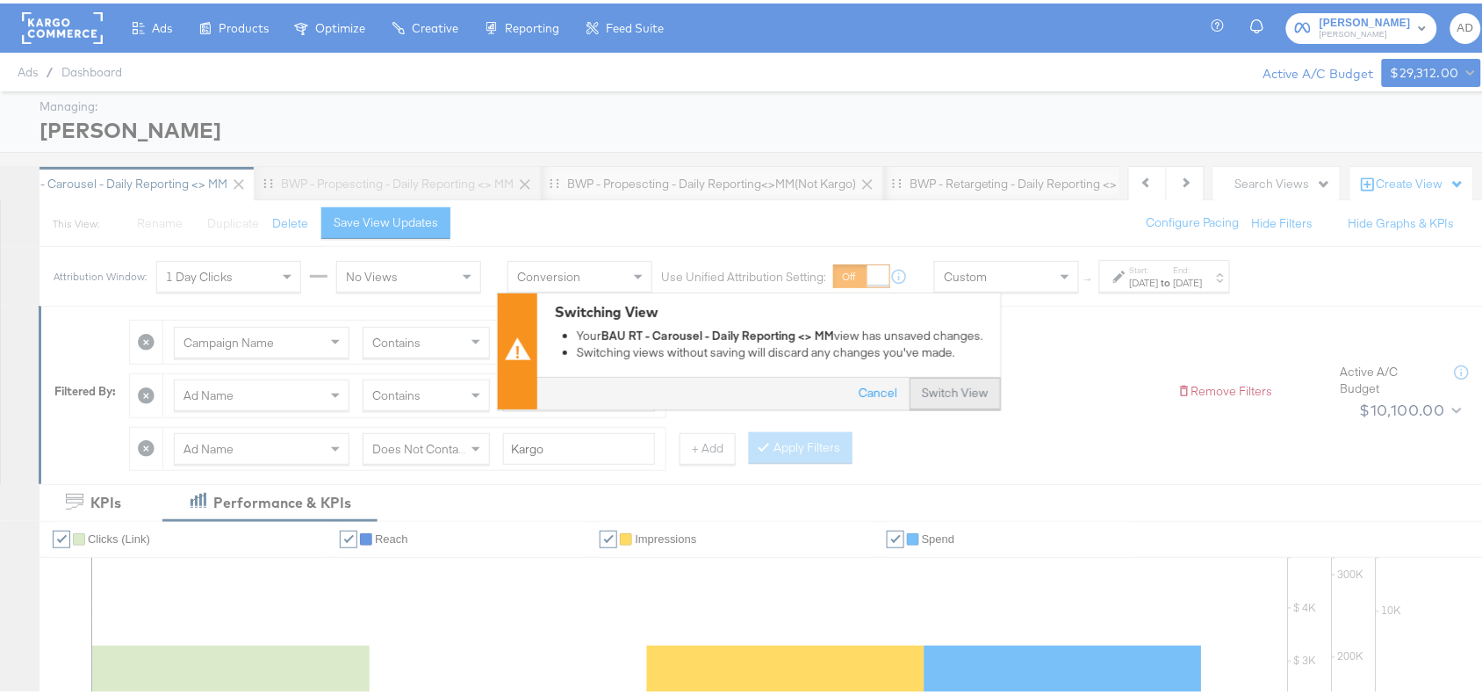
click at [936, 388] on button "Switch View" at bounding box center [955, 390] width 91 height 32
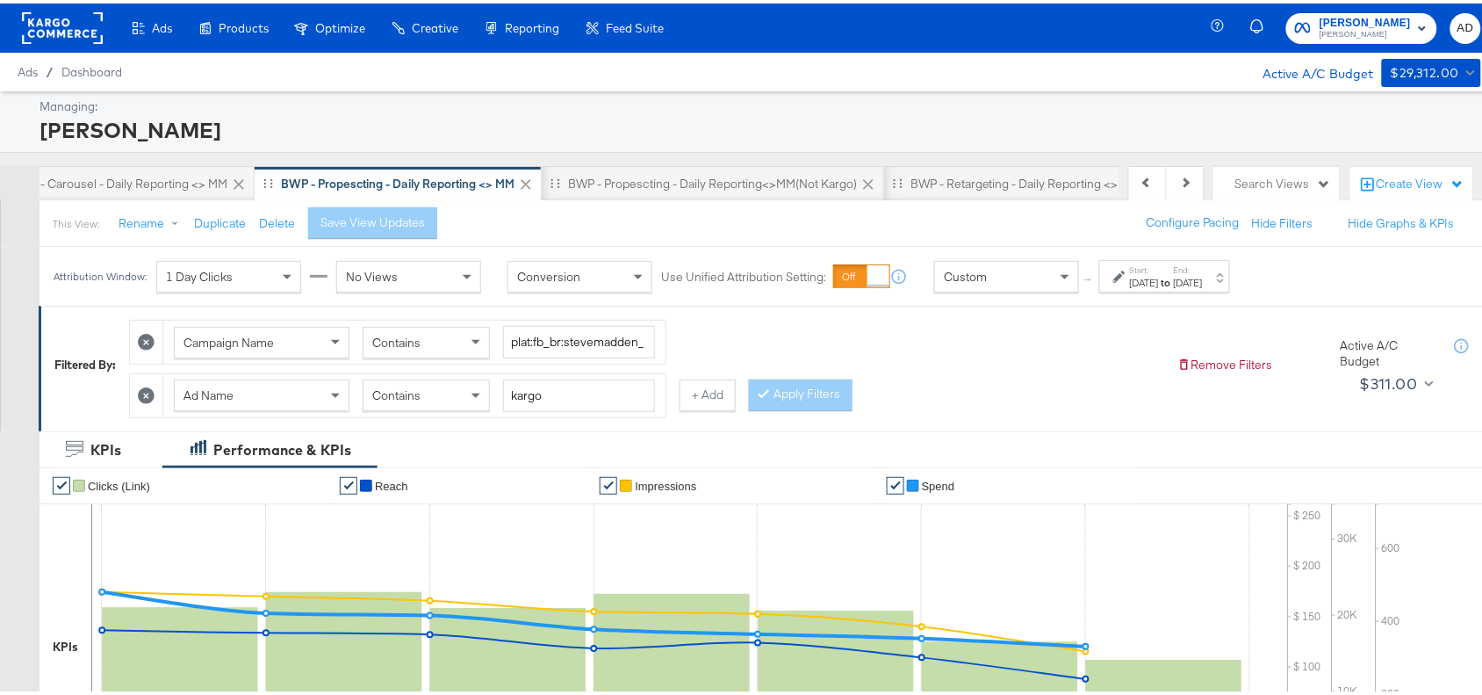
click at [1186, 289] on div "Start: Aug 21st 2025 to End: Aug 27th 2025" at bounding box center [1164, 272] width 131 height 32
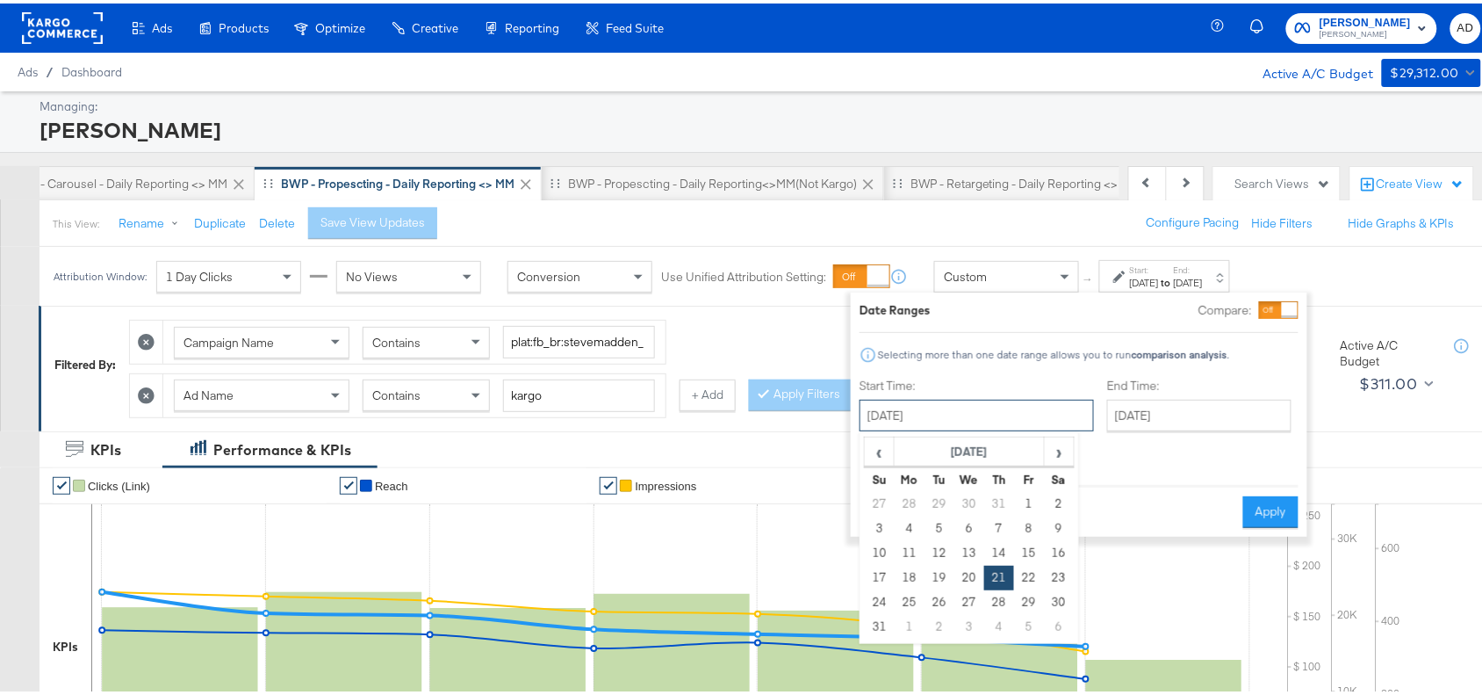
click at [922, 414] on input "August 21st 2025" at bounding box center [977, 412] width 234 height 32
click at [1059, 454] on span "›" at bounding box center [1059, 448] width 27 height 26
click at [878, 564] on td "21" at bounding box center [880, 574] width 30 height 25
type input "September 21st 2025"
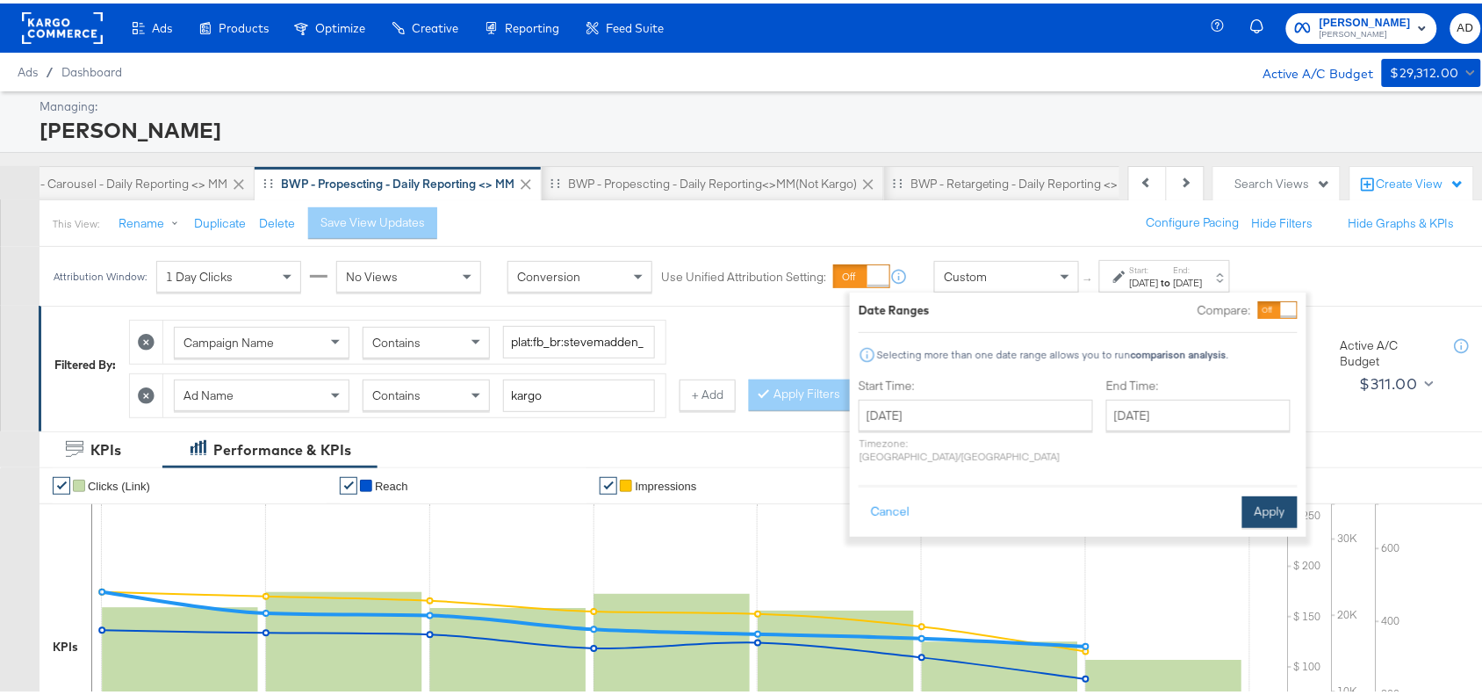
click at [1264, 494] on button "Apply" at bounding box center [1269, 509] width 55 height 32
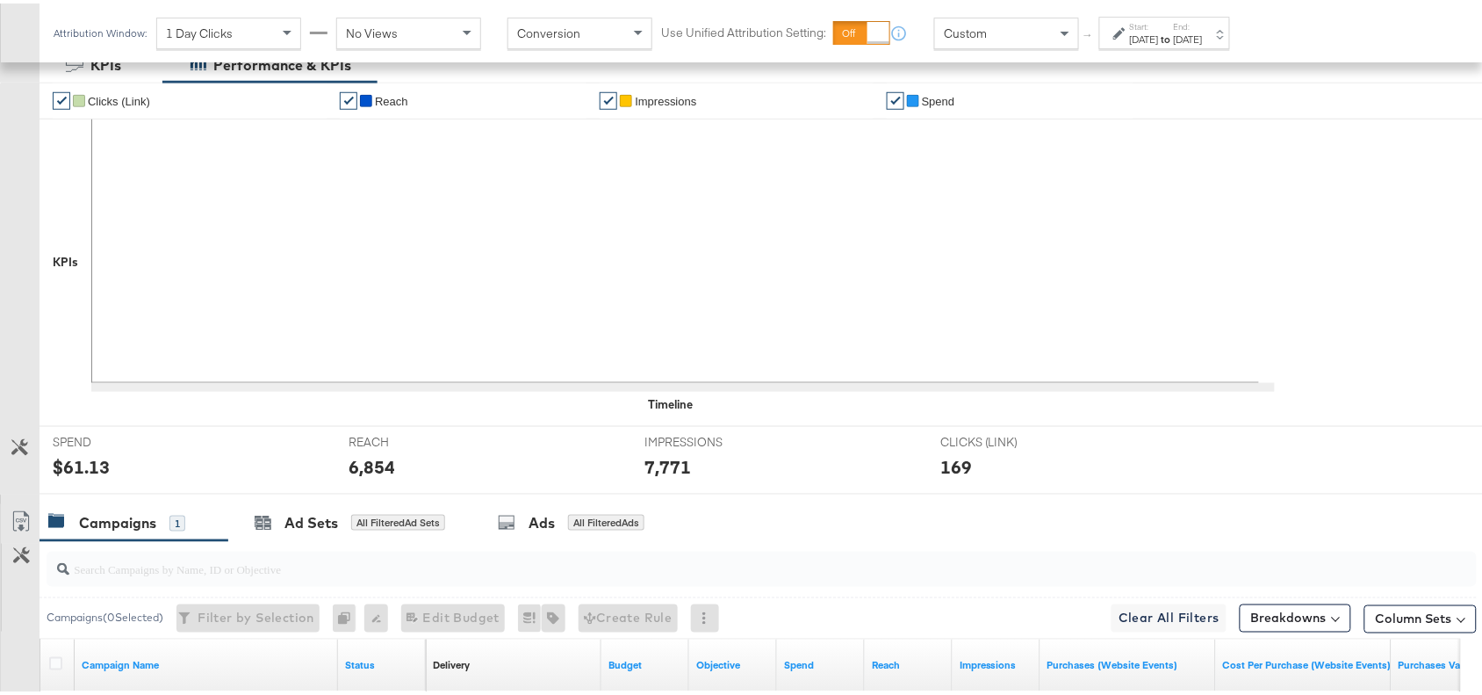
scroll to position [616, 0]
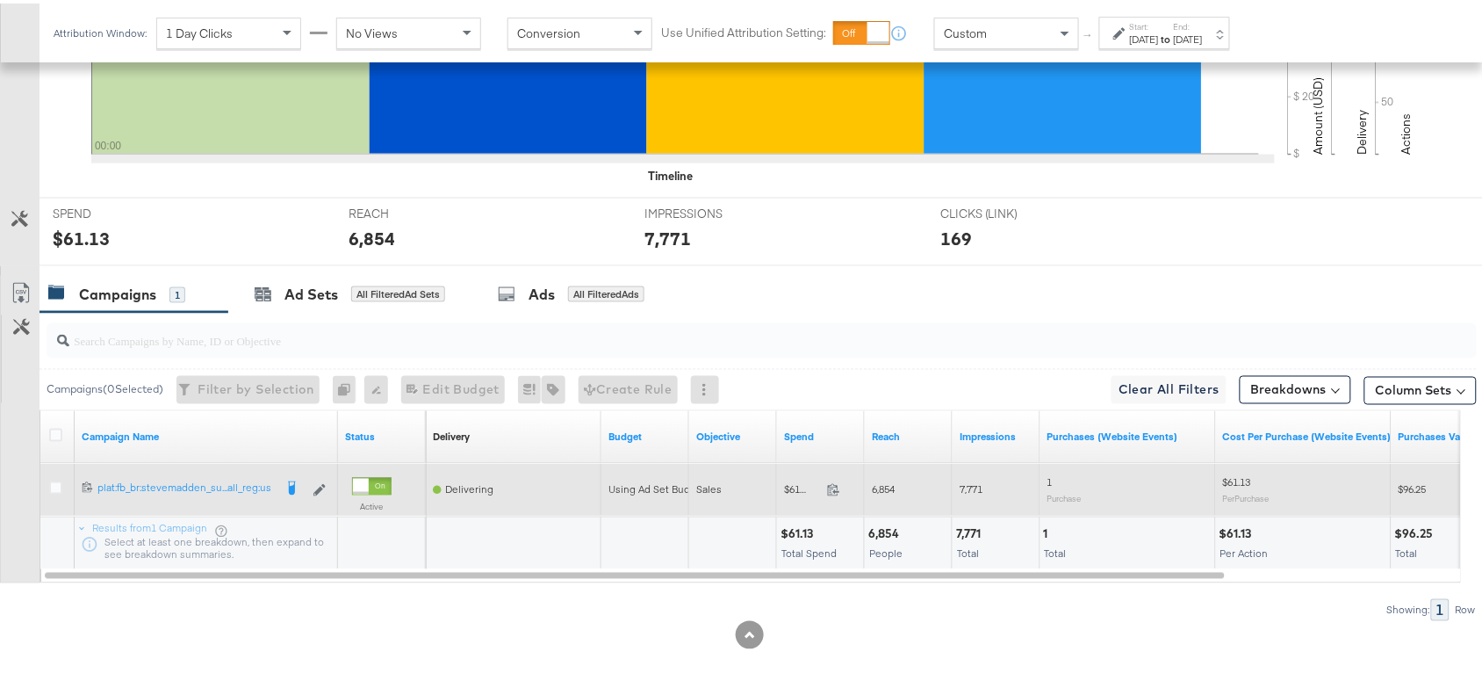
click at [836, 493] on span at bounding box center [839, 488] width 38 height 13
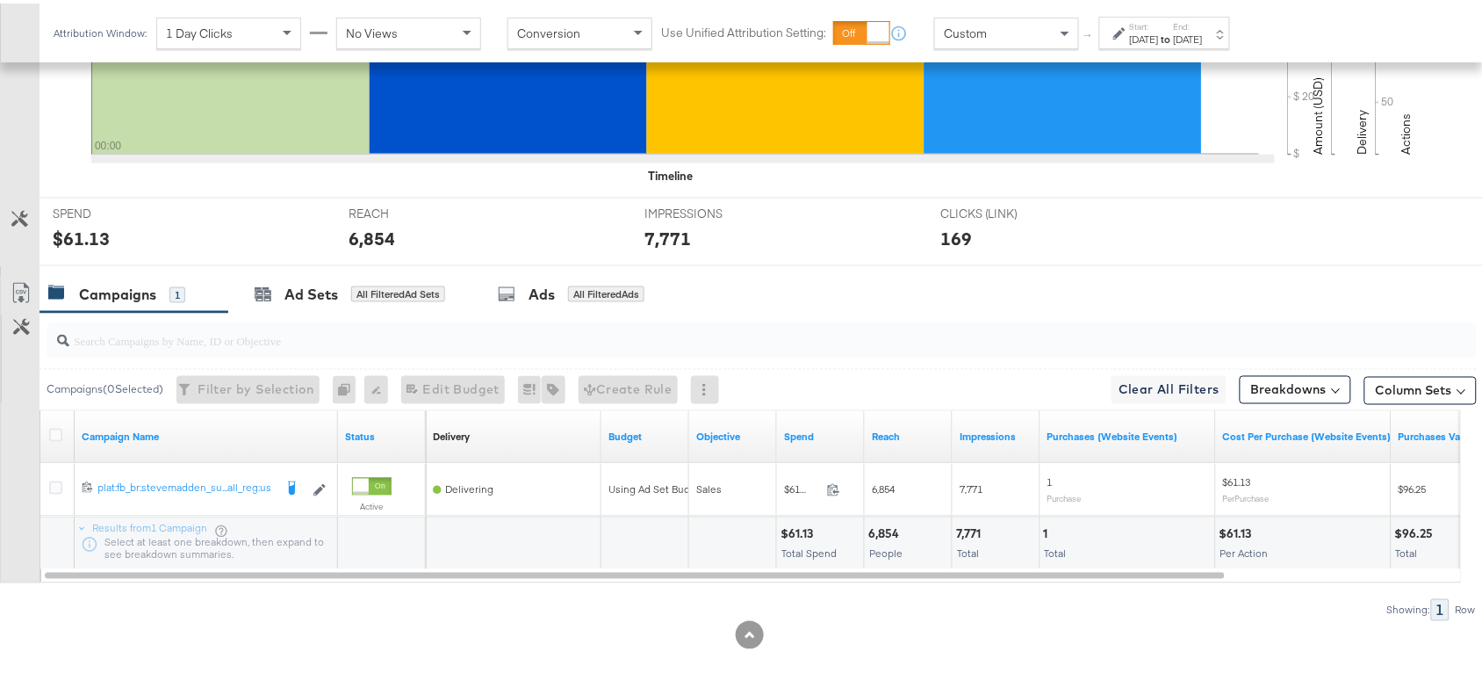
click at [959, 533] on div "7,771" at bounding box center [971, 530] width 30 height 17
copy div "7,771"
click at [959, 533] on div "7,771" at bounding box center [971, 530] width 30 height 17
click at [1174, 37] on strong "to" at bounding box center [1166, 35] width 15 height 13
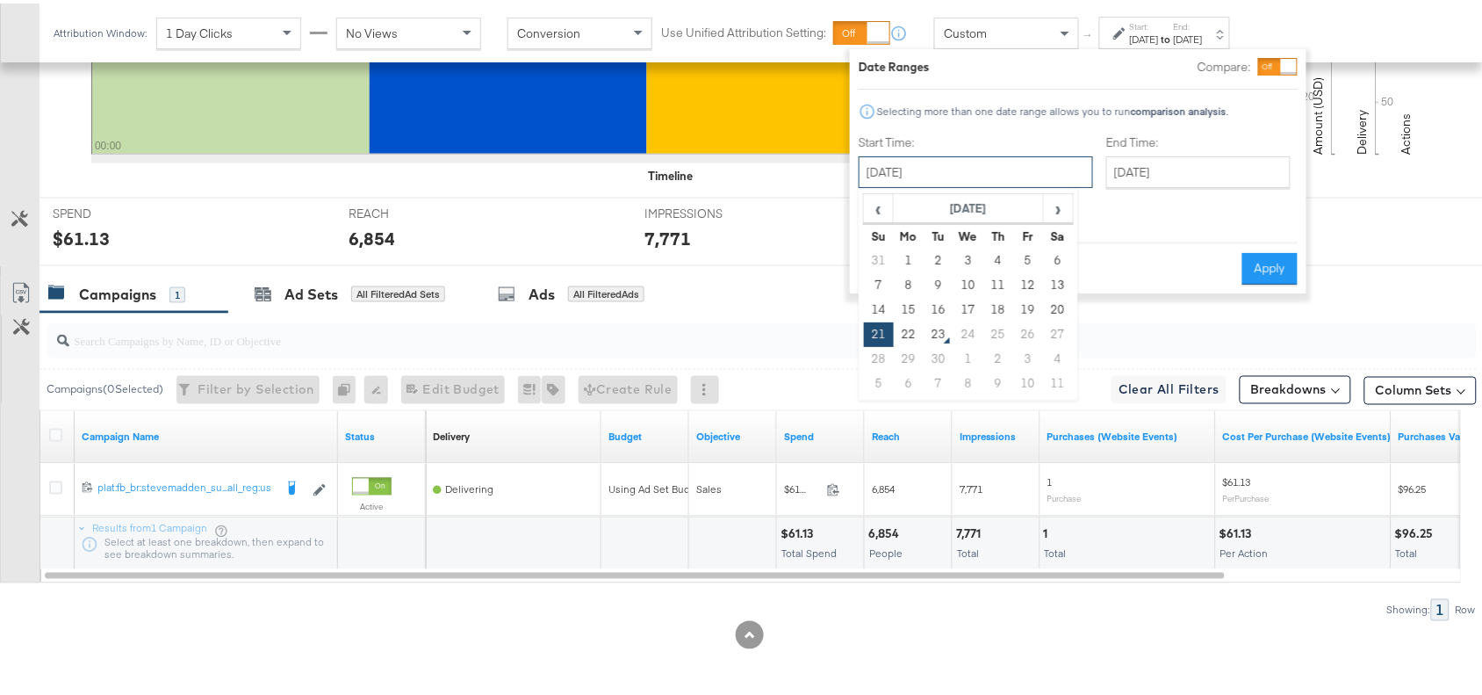
click at [976, 154] on input "September 21st 2025" at bounding box center [976, 169] width 234 height 32
click at [903, 335] on td "22" at bounding box center [909, 331] width 30 height 25
type input "September 22nd 2025"
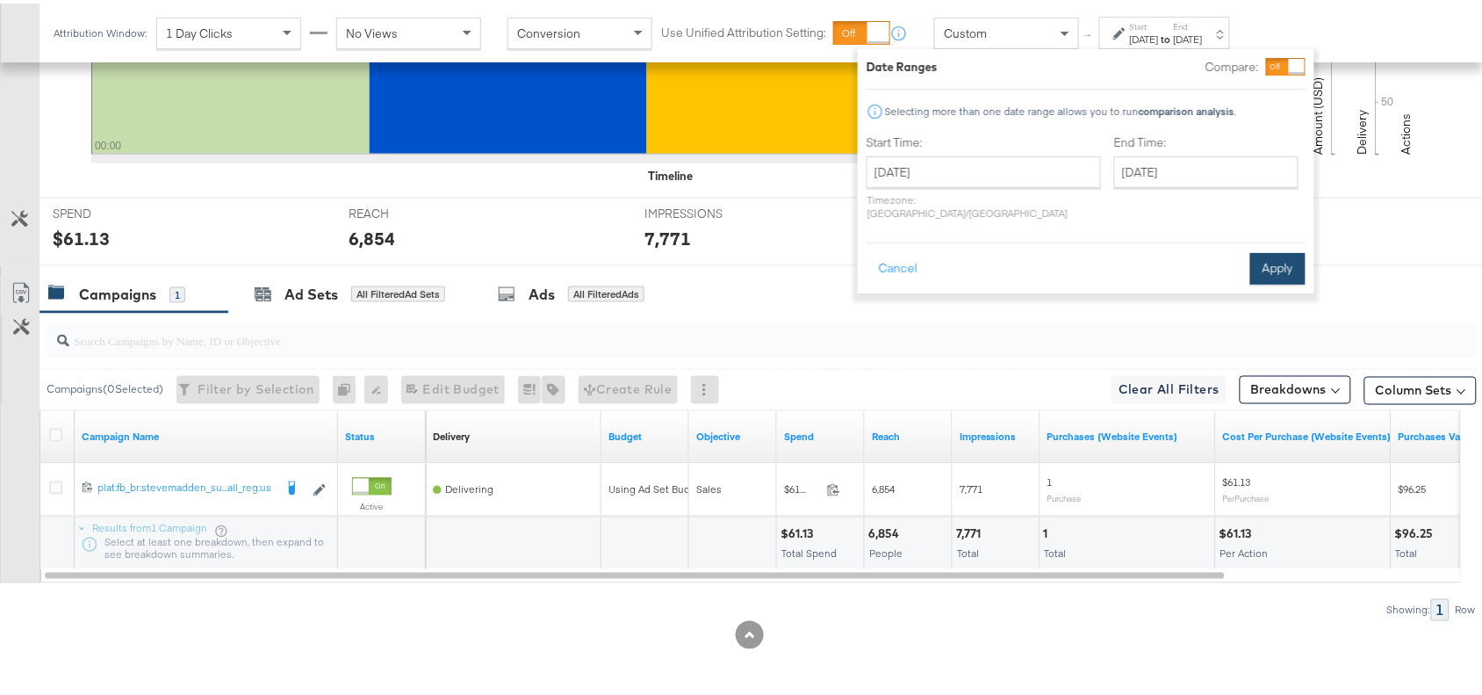
click at [1295, 250] on button "Apply" at bounding box center [1277, 265] width 55 height 32
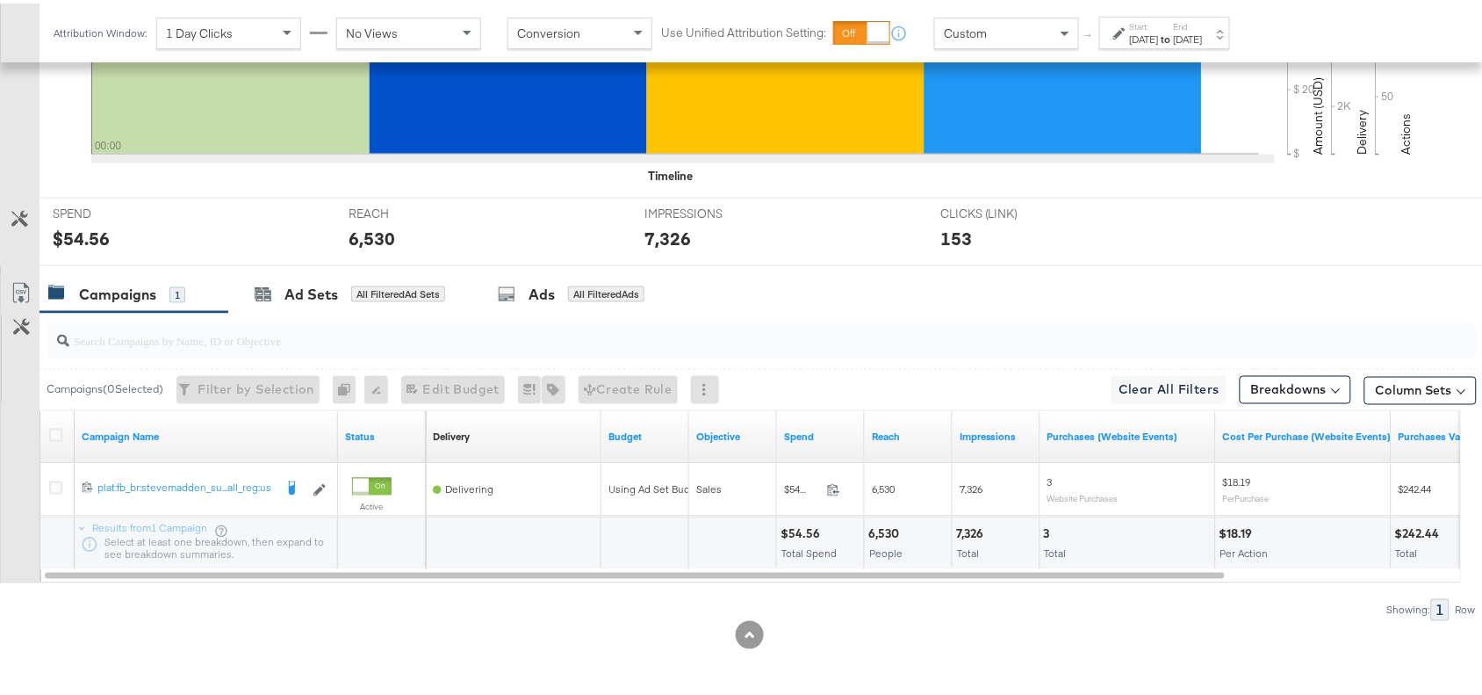
click at [973, 527] on div "7,326" at bounding box center [972, 530] width 32 height 17
copy div "7,326"
click at [973, 527] on div "7,326" at bounding box center [972, 530] width 32 height 17
click at [883, 528] on div "6,530" at bounding box center [886, 530] width 36 height 17
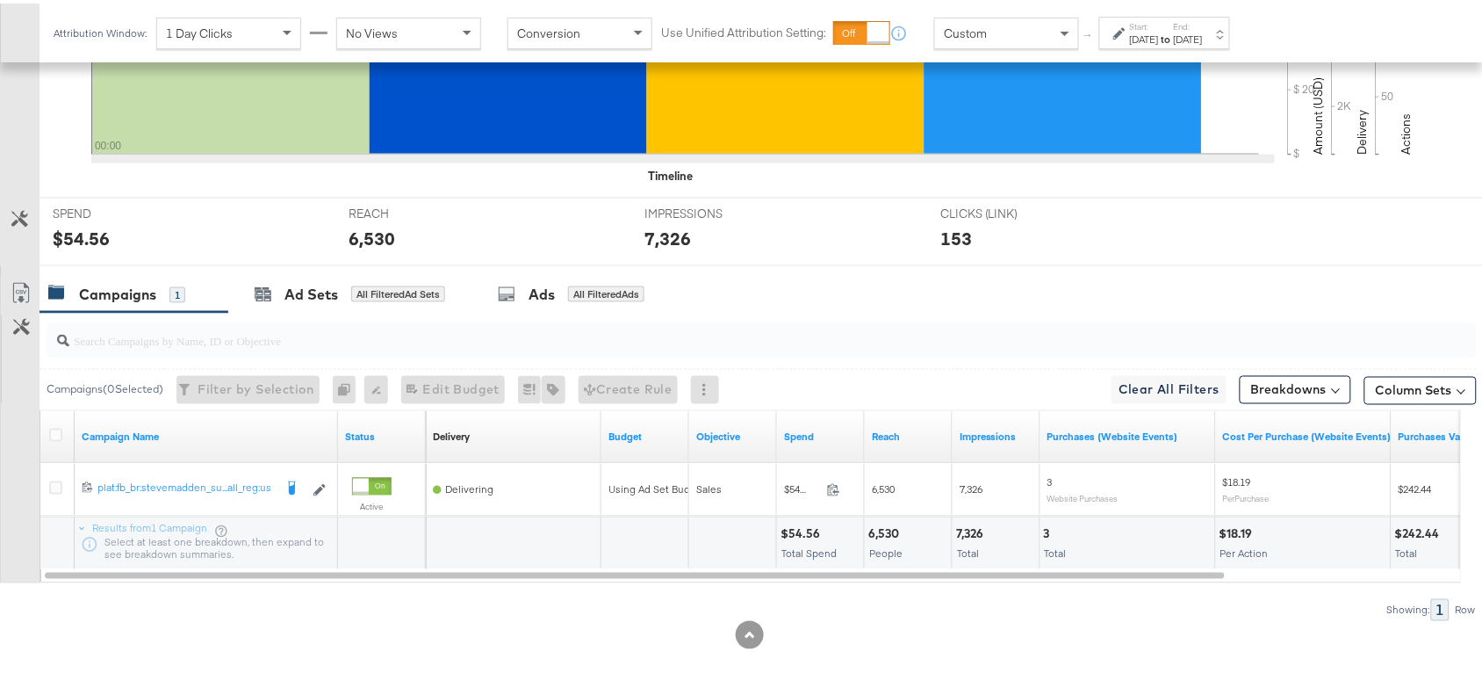
click at [803, 532] on div "$54.56" at bounding box center [803, 530] width 45 height 17
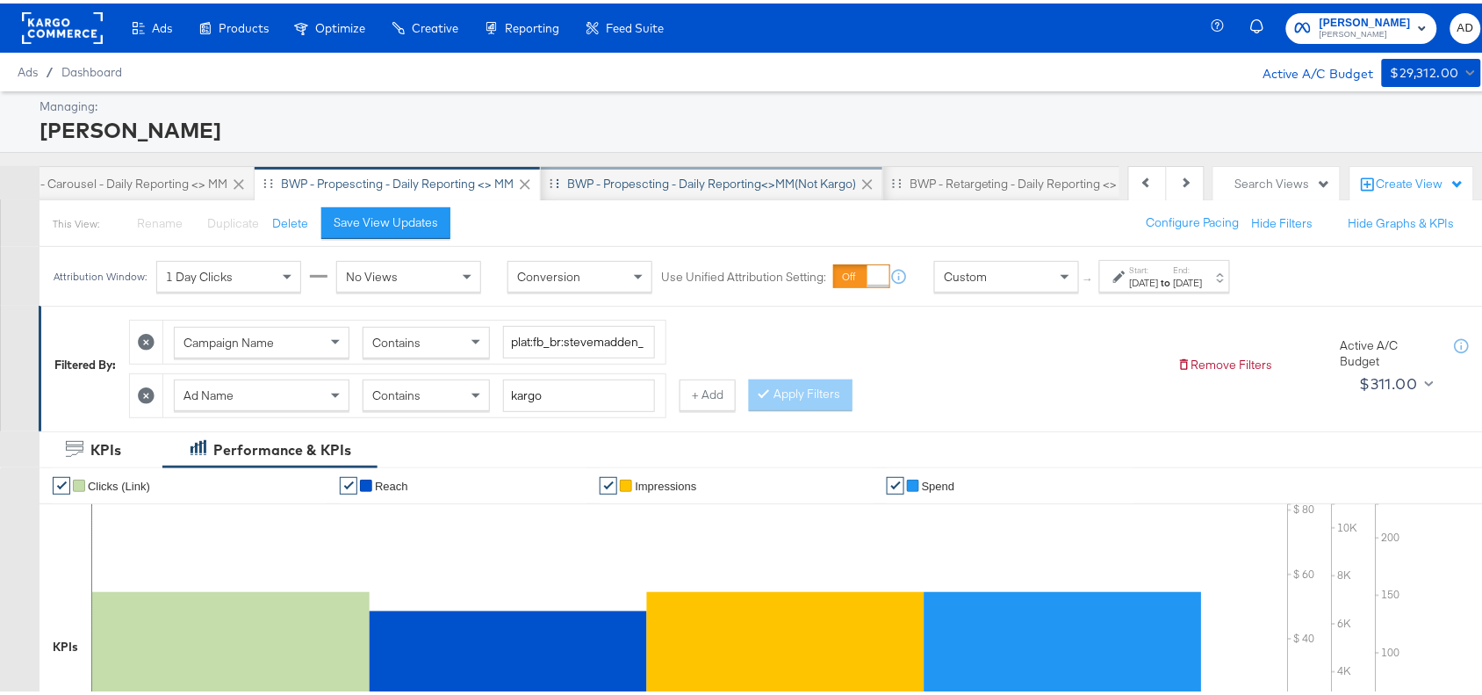
click at [634, 165] on div "BWP - Propescting - Daily Reporting<>MM(not kargo)" at bounding box center [712, 179] width 342 height 35
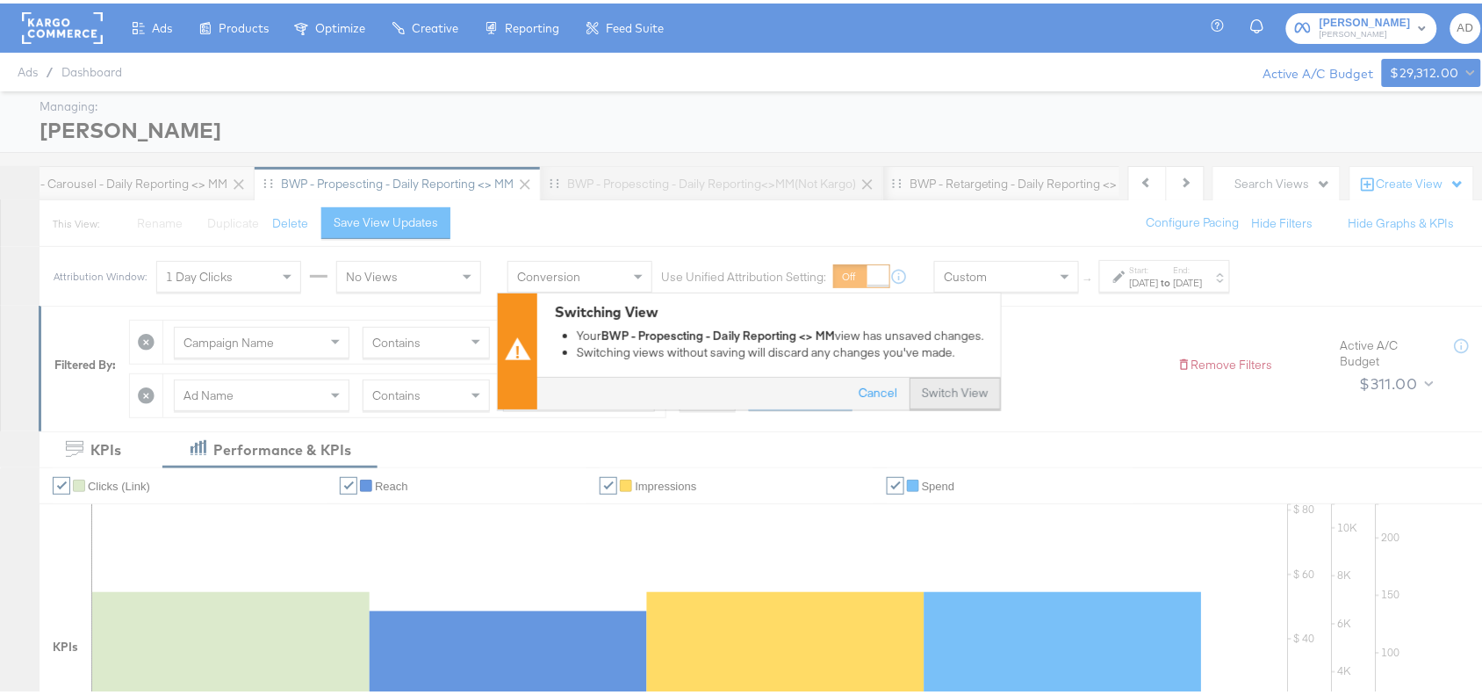
click at [933, 389] on button "Switch View" at bounding box center [955, 390] width 91 height 32
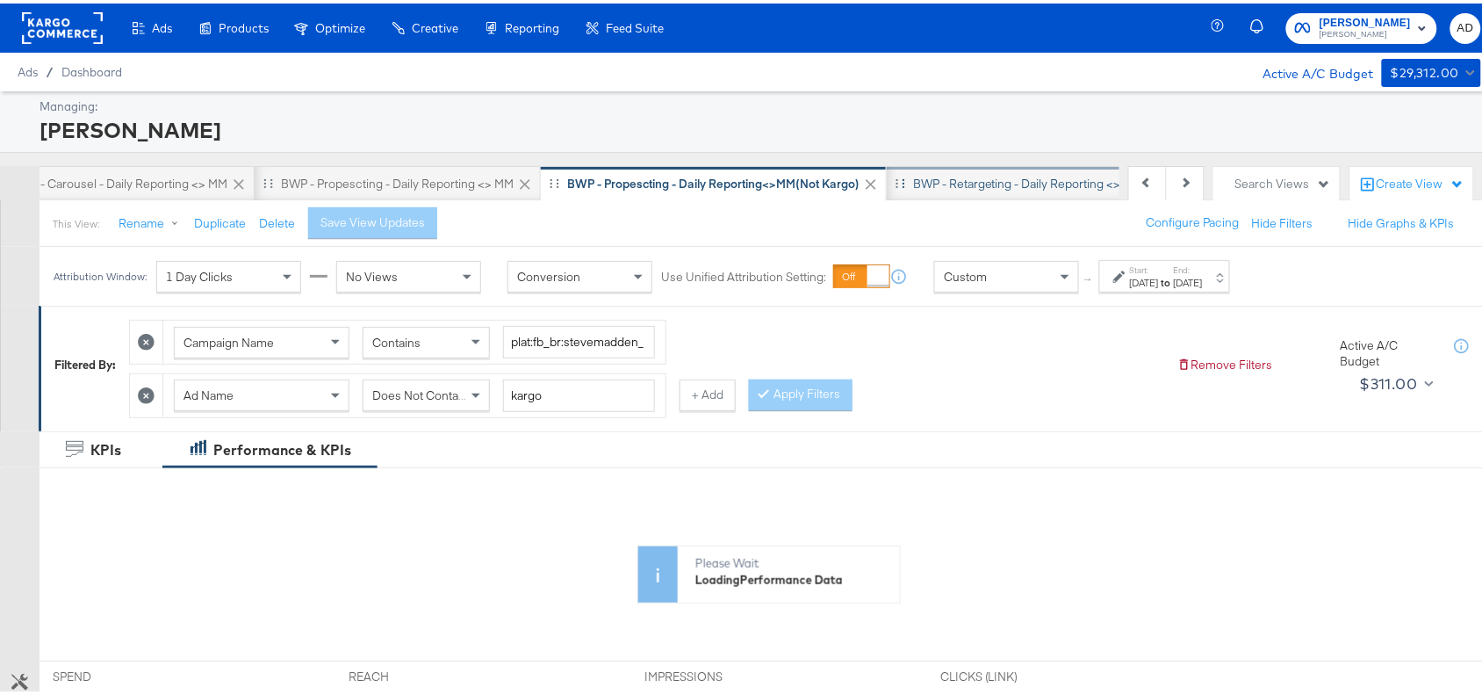
scroll to position [0, 1399]
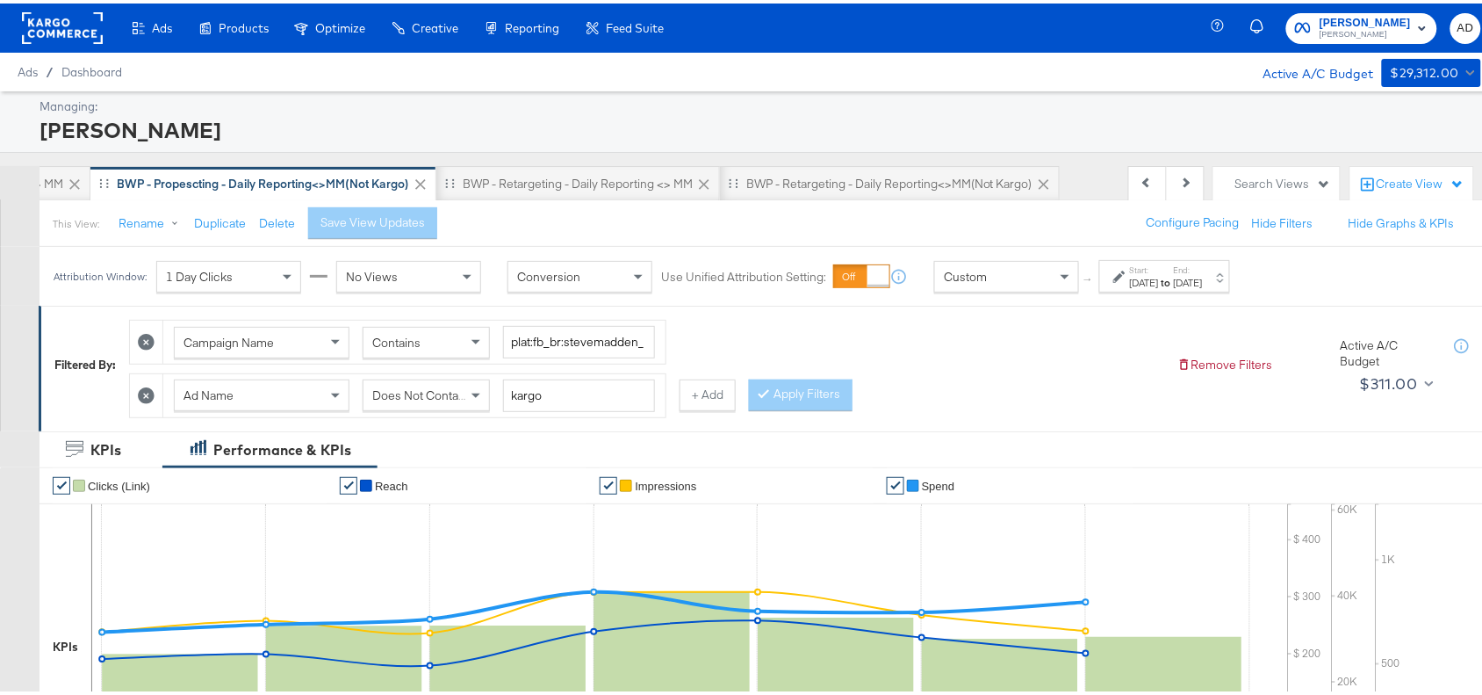
click at [1159, 274] on div "Aug 21st 2025" at bounding box center [1144, 279] width 29 height 14
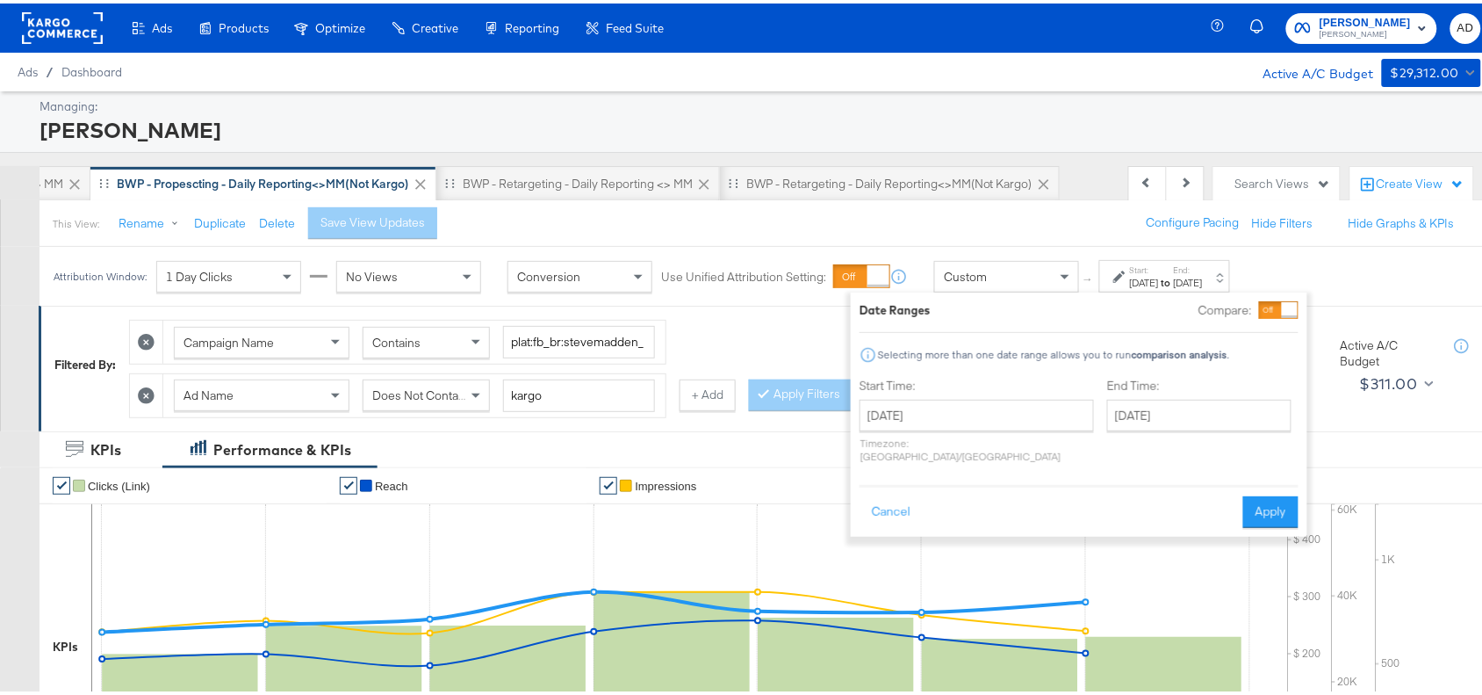
click at [1045, 410] on div "Start Time: August 21st 2025 ‹ August 2025 › Su Mo Tu We Th Fr Sa 27 28 29 30 3…" at bounding box center [1079, 420] width 439 height 93
click at [1010, 414] on input "August 21st 2025" at bounding box center [977, 412] width 234 height 32
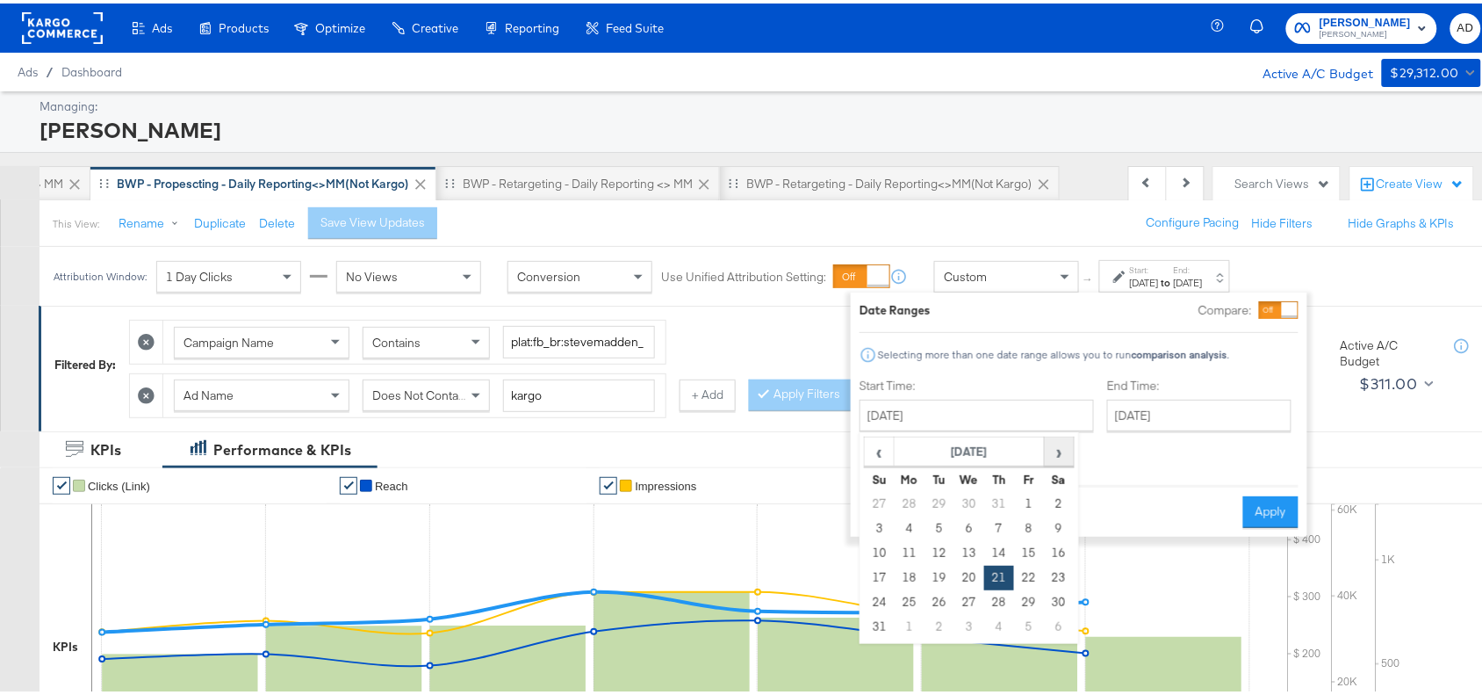
click at [1061, 459] on span "›" at bounding box center [1059, 448] width 27 height 26
click at [869, 581] on td "21" at bounding box center [880, 574] width 30 height 25
type input "September 21st 2025"
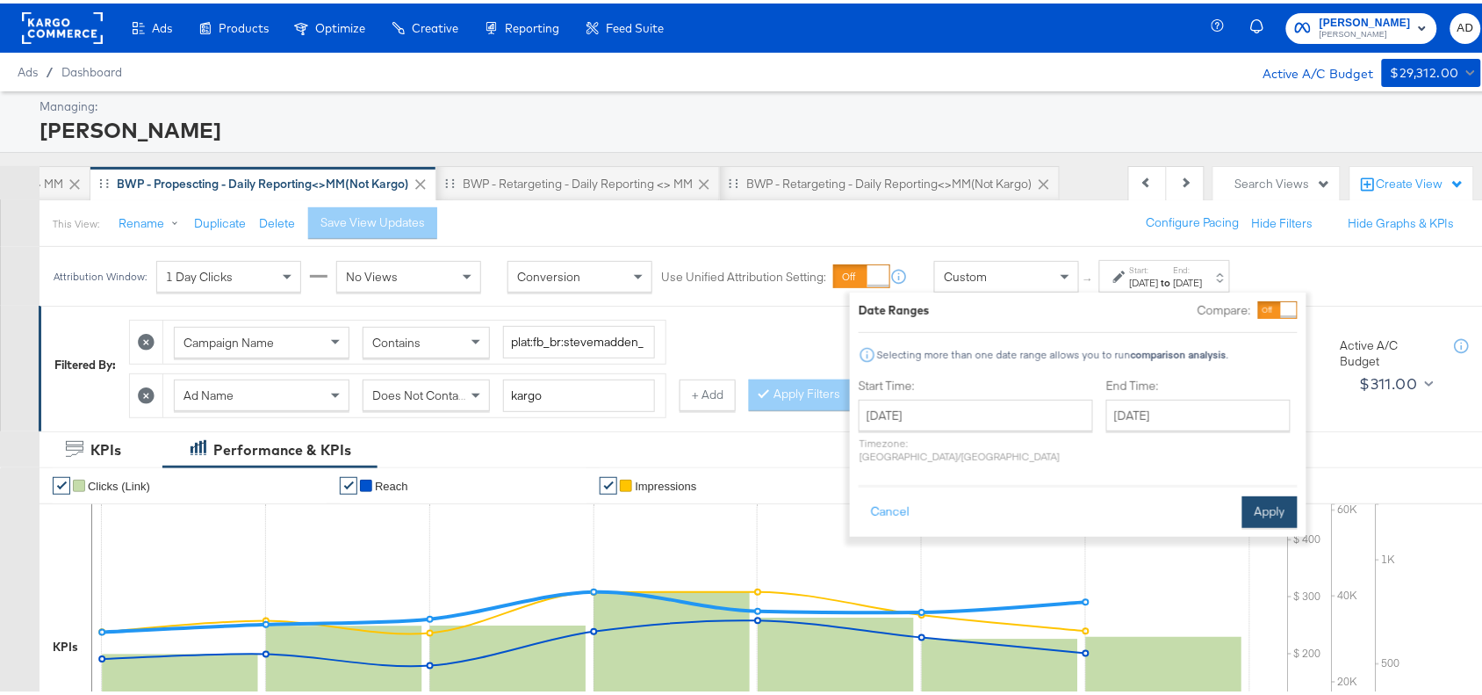
click at [1245, 498] on button "Apply" at bounding box center [1269, 509] width 55 height 32
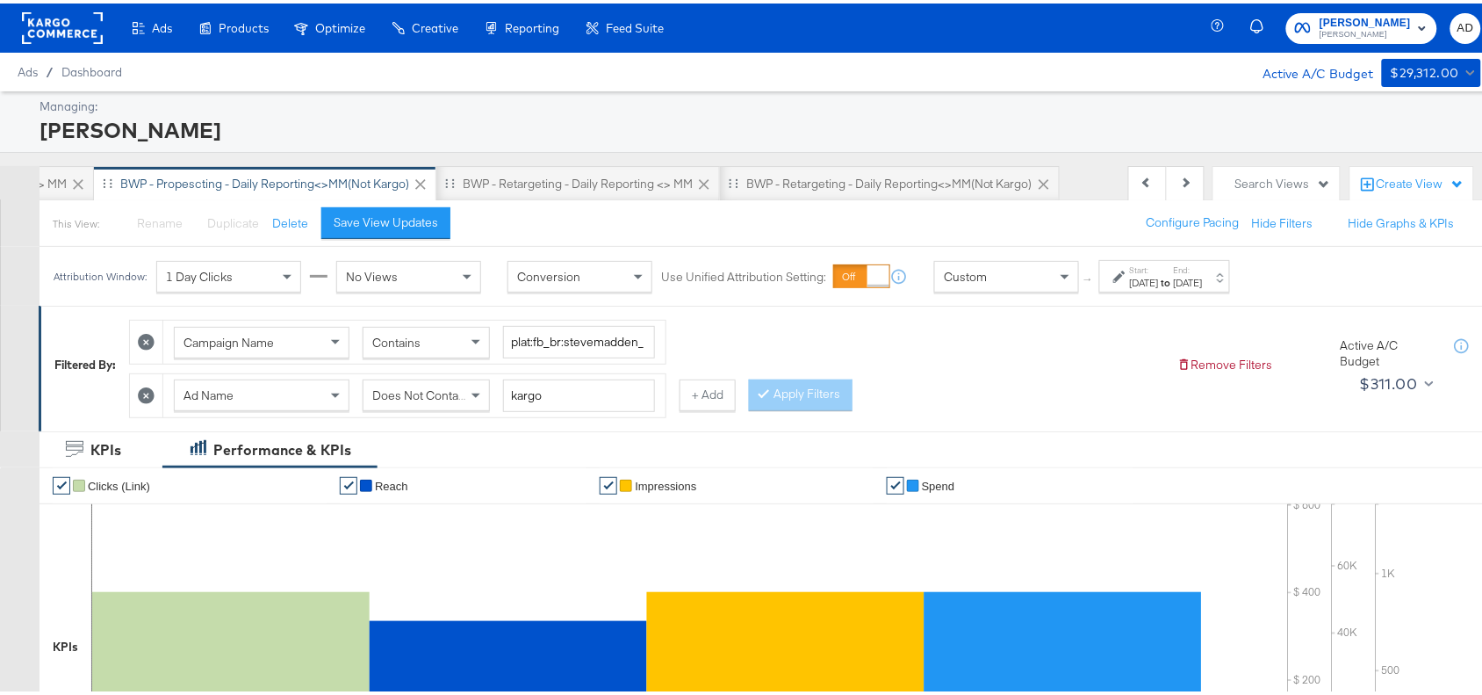
scroll to position [616, 0]
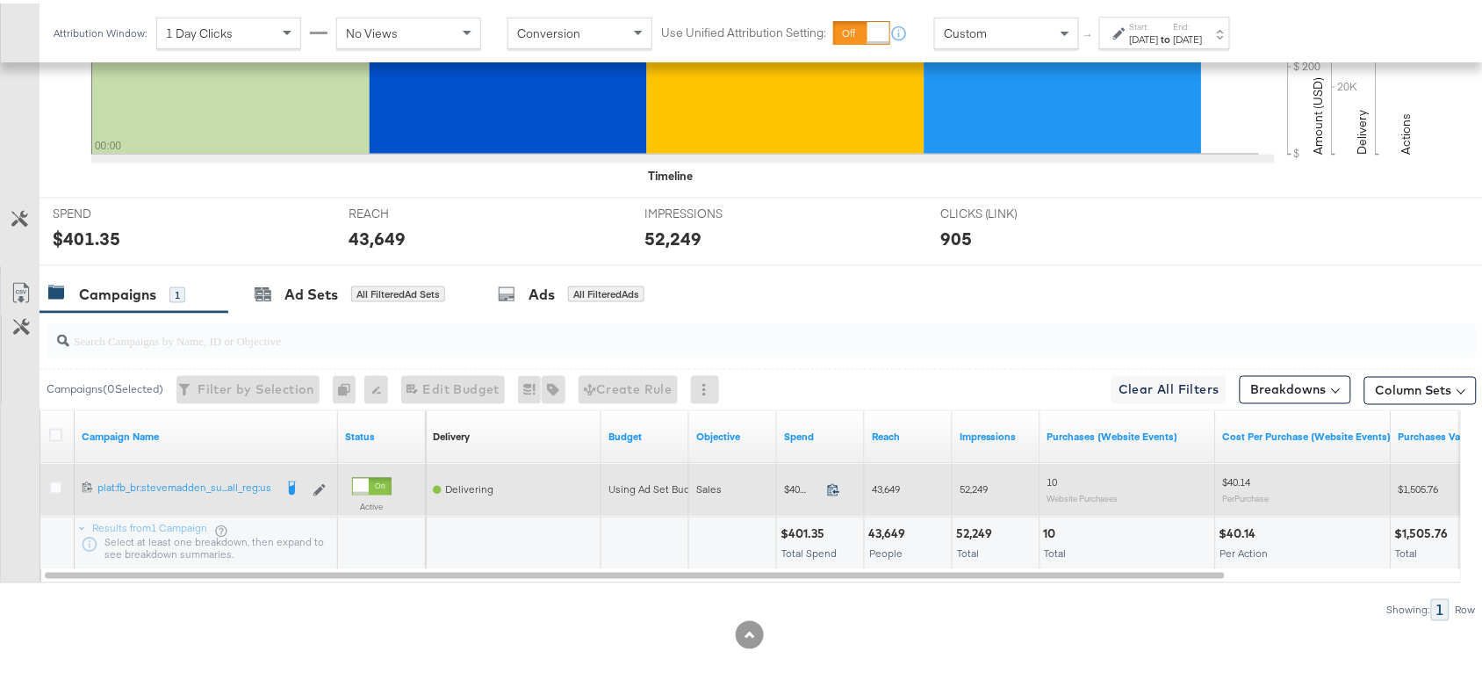
click at [834, 485] on icon at bounding box center [833, 485] width 13 height 13
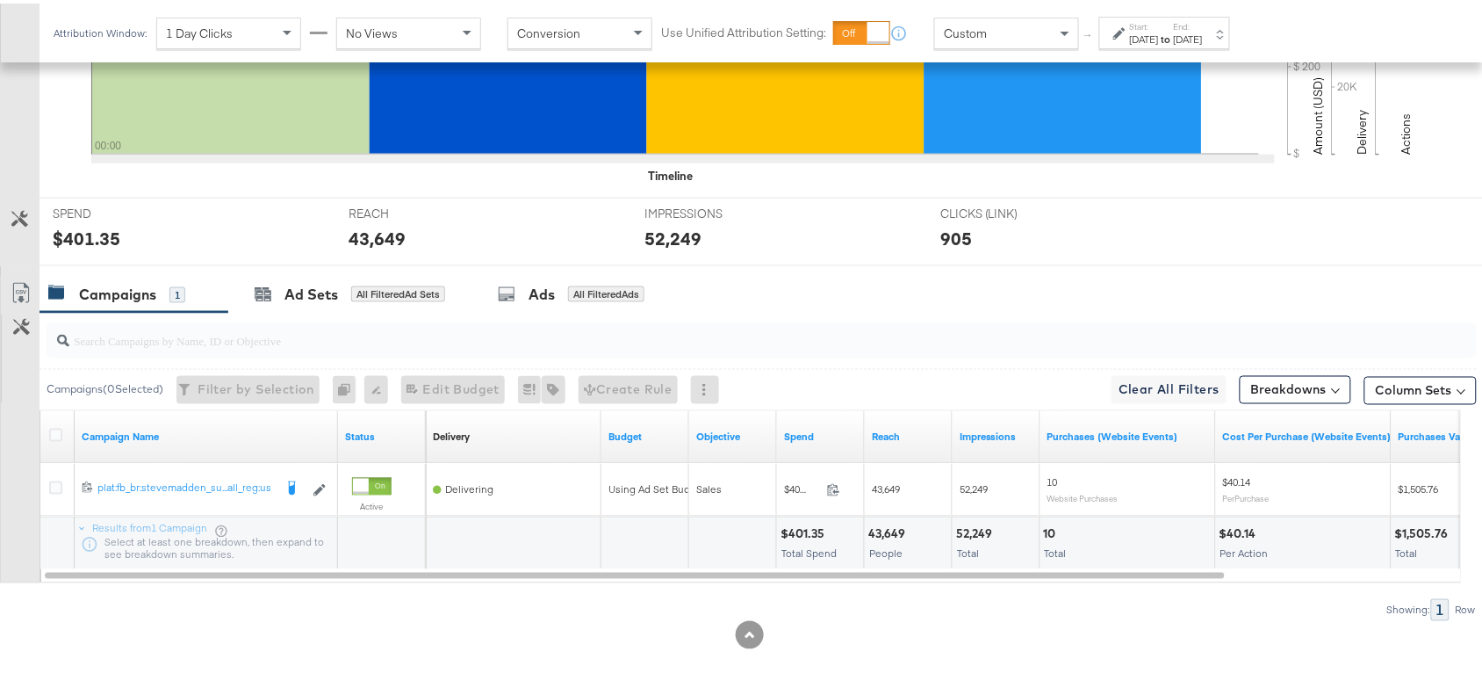
click at [973, 536] on div "52,249" at bounding box center [976, 530] width 41 height 17
click at [1203, 25] on div "Start: Sep 21st 2025 to End: Sep 21st 2025" at bounding box center [1166, 30] width 73 height 25
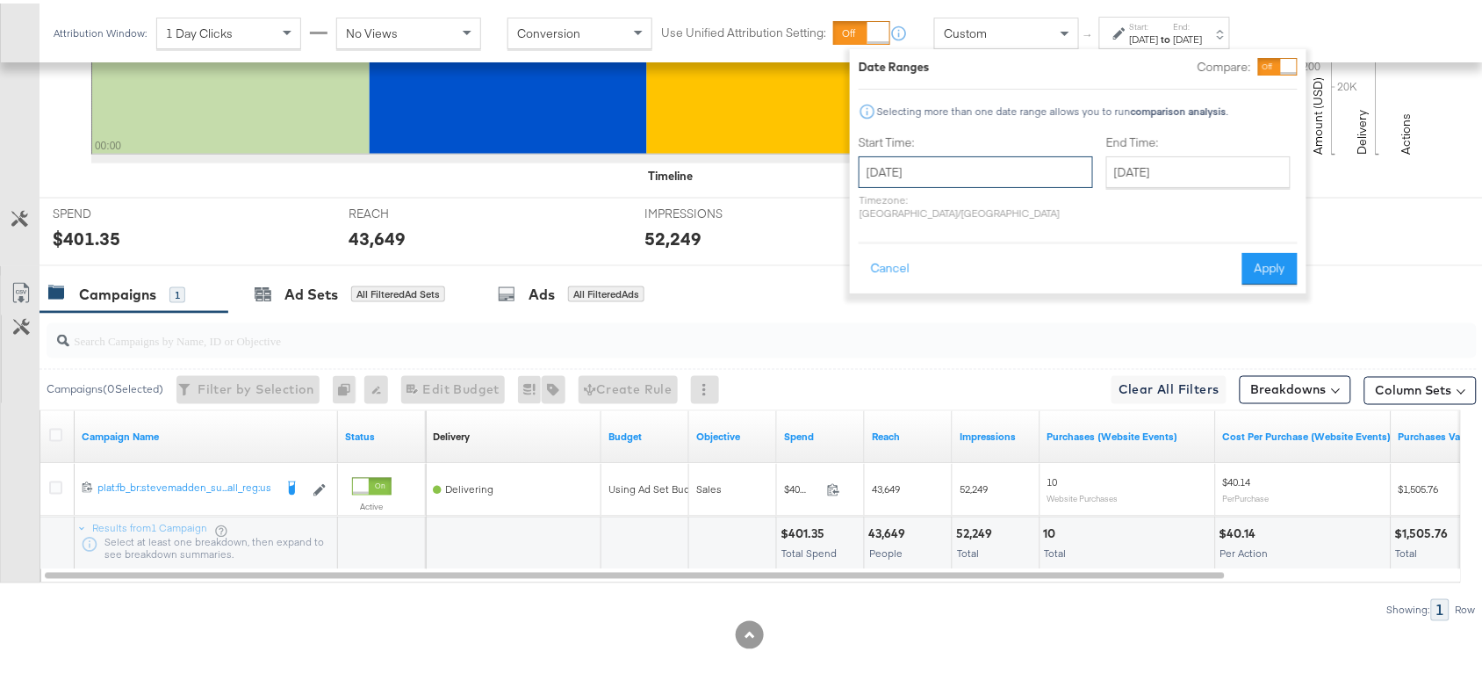
click at [997, 176] on input "September 21st 2025" at bounding box center [976, 169] width 234 height 32
click at [904, 330] on td "22" at bounding box center [909, 331] width 30 height 25
type input "September 22nd 2025"
click at [1267, 253] on button "Apply" at bounding box center [1277, 265] width 55 height 32
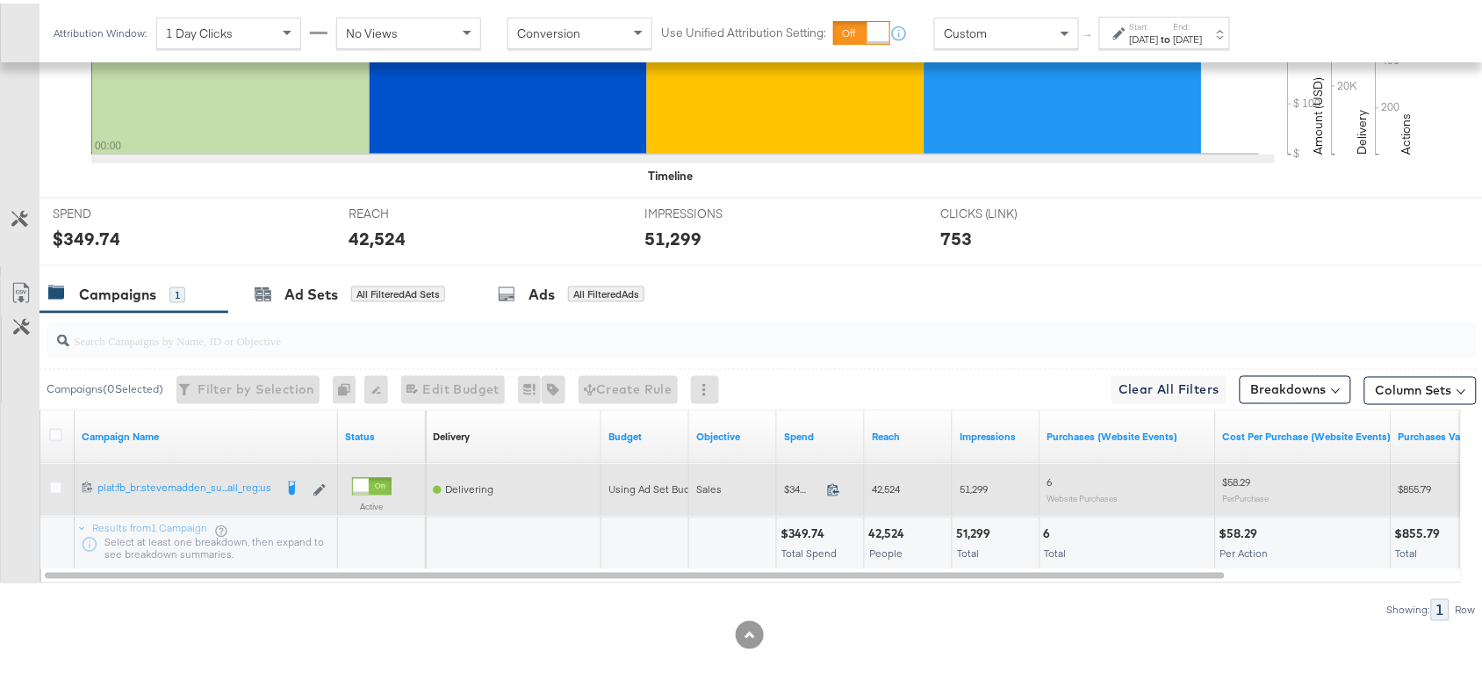
click at [837, 487] on icon at bounding box center [833, 485] width 13 height 13
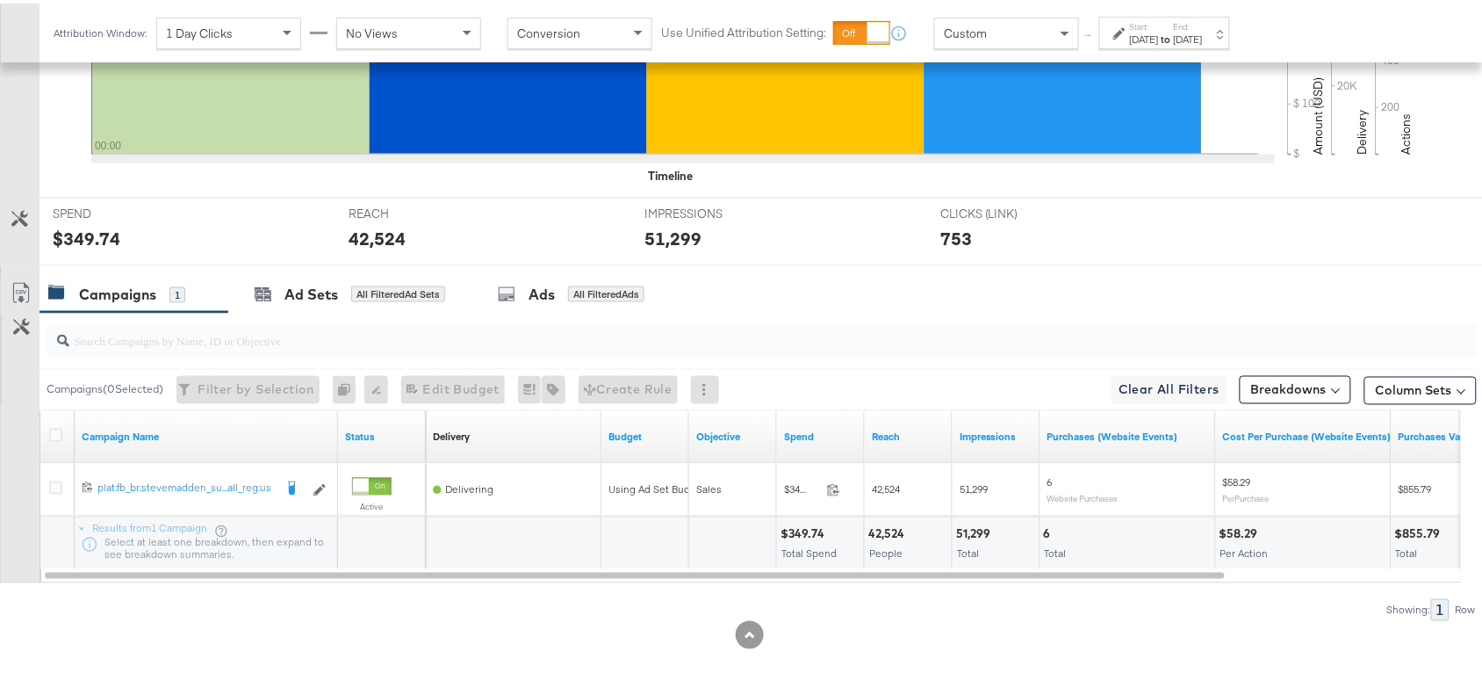
click at [878, 524] on div "42,524" at bounding box center [888, 530] width 41 height 17
click at [982, 521] on div "51,299 Total" at bounding box center [996, 540] width 87 height 53
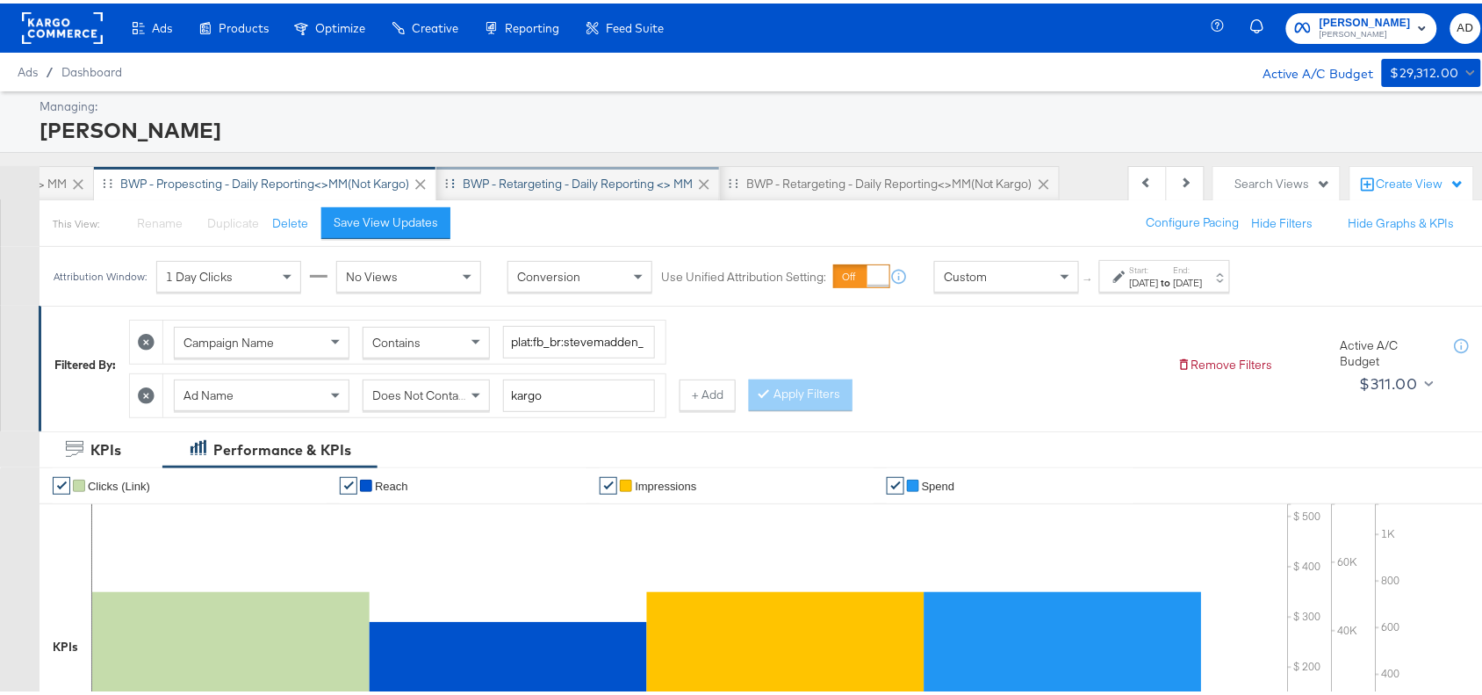
click at [572, 180] on div "BWP - Retargeting - Daily Reporting <> MM" at bounding box center [578, 180] width 230 height 17
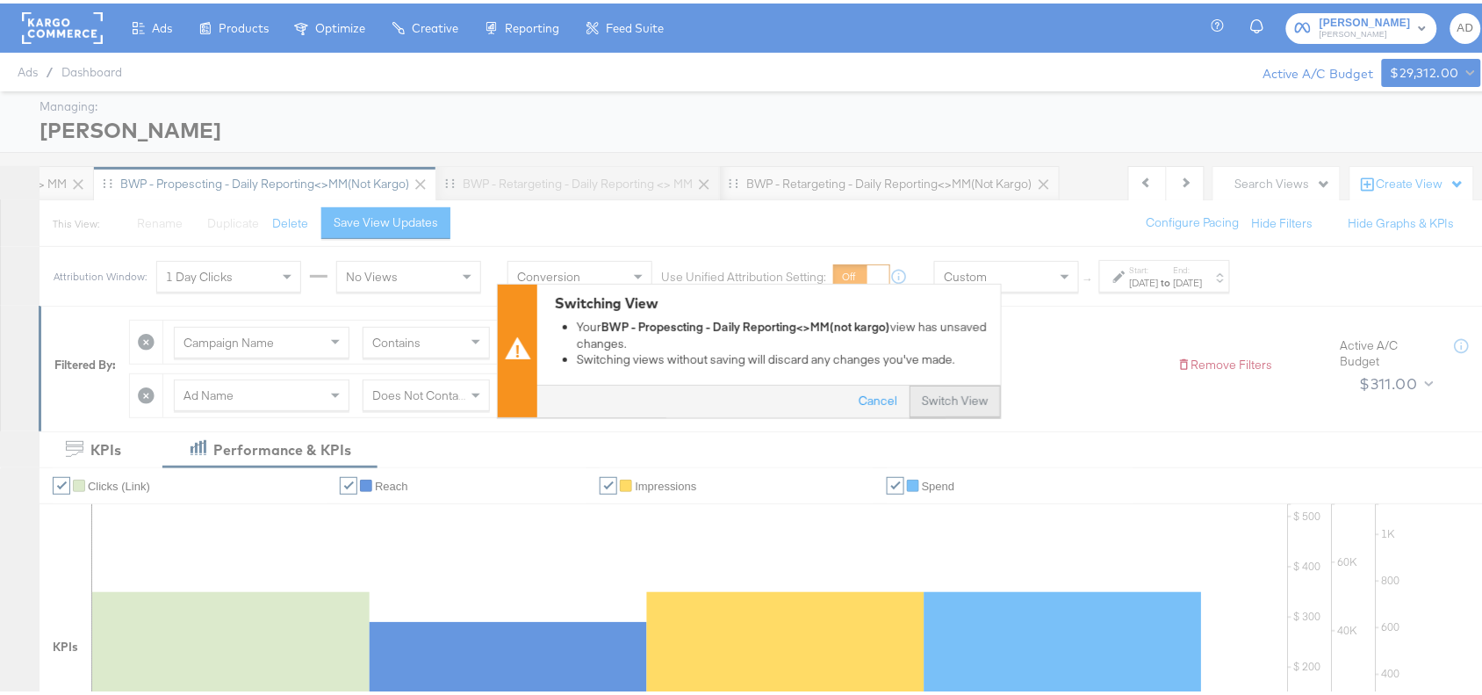
click at [940, 397] on button "Switch View" at bounding box center [955, 399] width 91 height 32
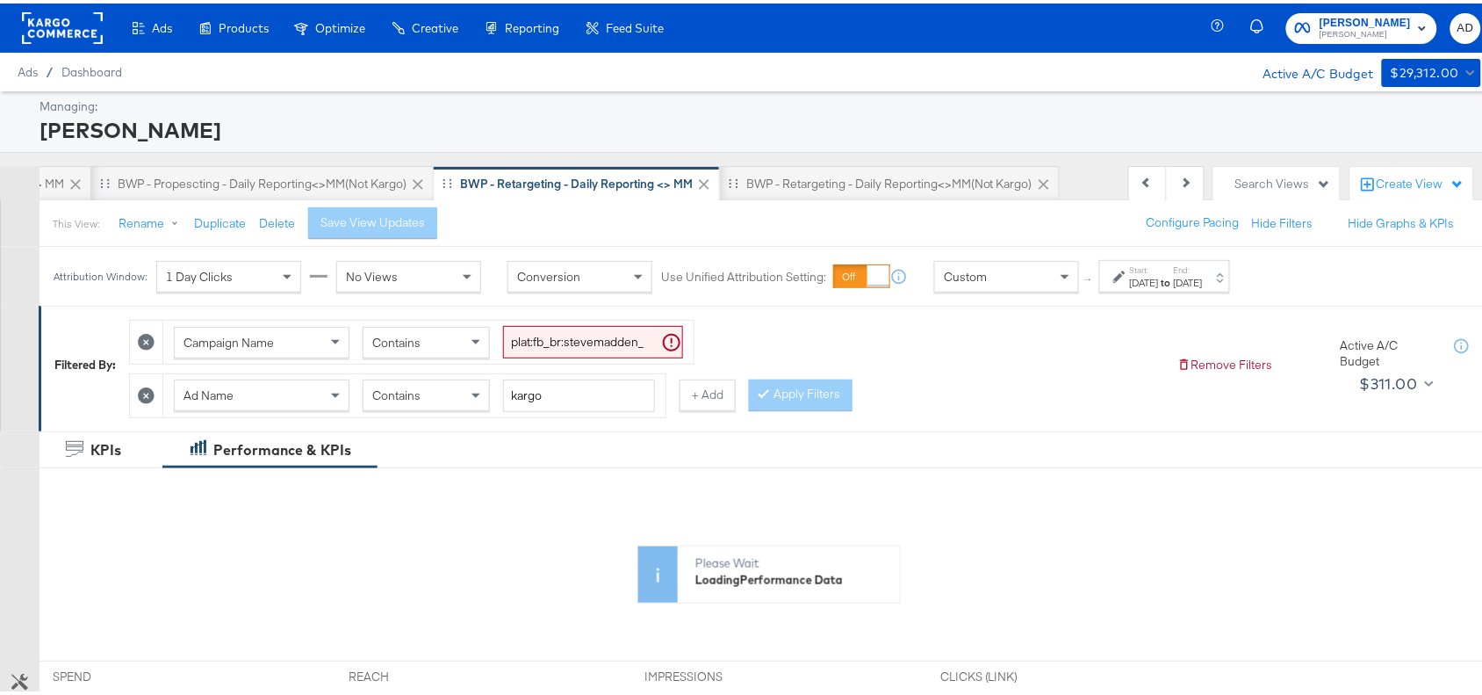
click at [1174, 278] on strong "to" at bounding box center [1166, 278] width 15 height 13
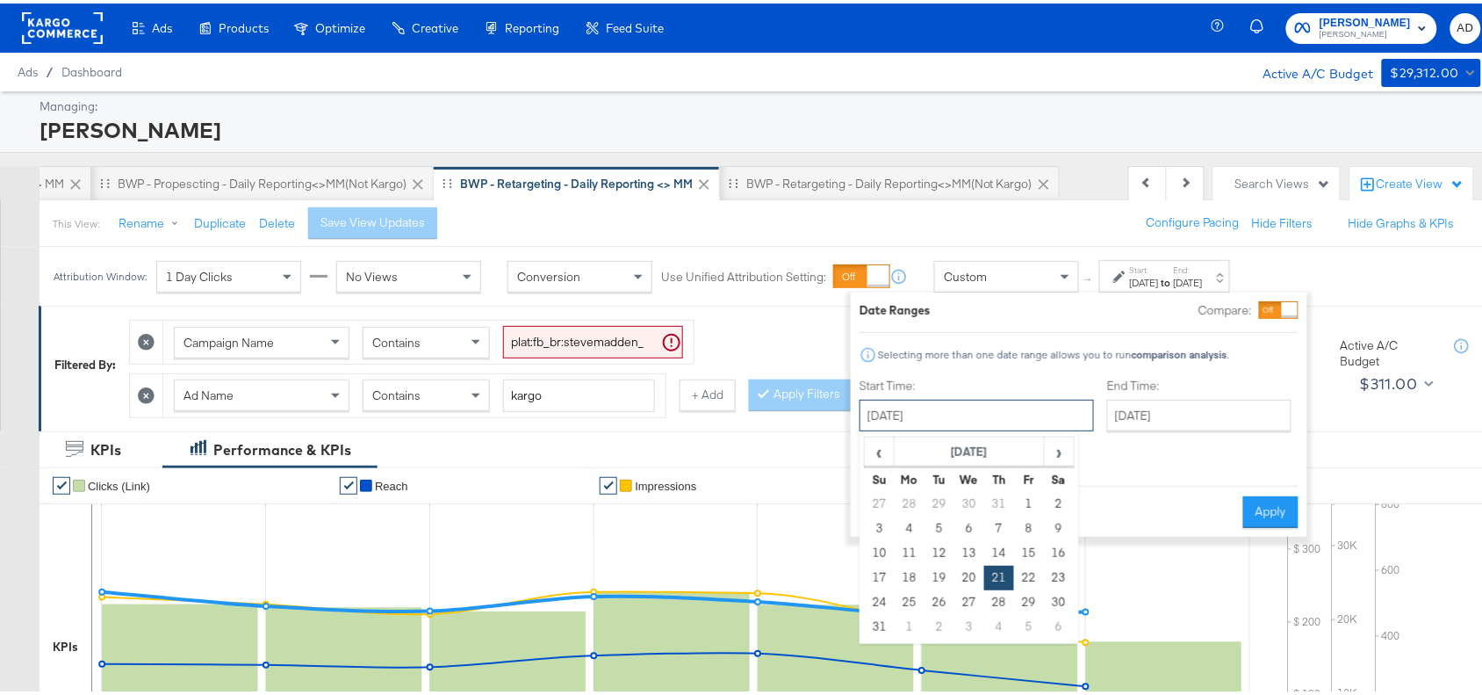
click at [1001, 414] on input "August 21st 2025" at bounding box center [977, 412] width 234 height 32
click at [1059, 449] on span "›" at bounding box center [1059, 448] width 27 height 26
click at [878, 573] on td "21" at bounding box center [880, 574] width 30 height 25
type input "September 21st 2025"
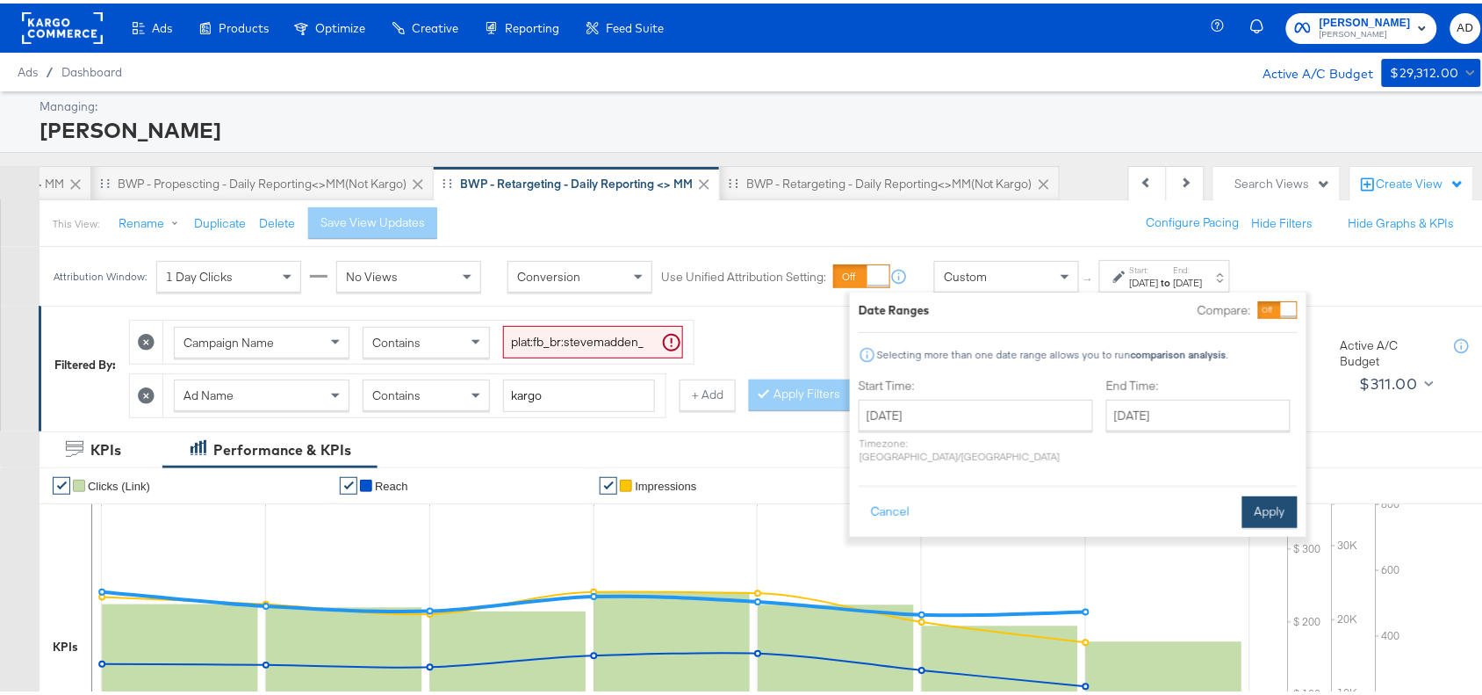
click at [1242, 496] on button "Apply" at bounding box center [1269, 509] width 55 height 32
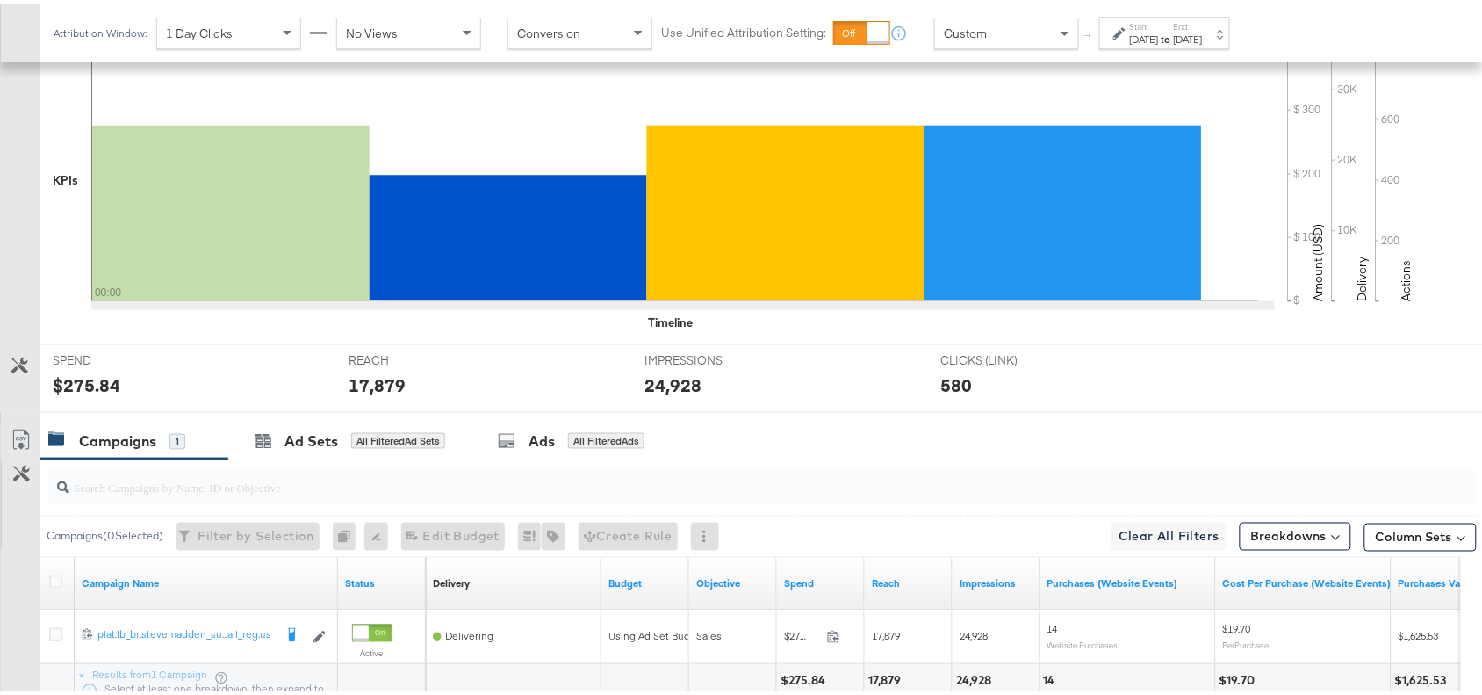
scroll to position [616, 0]
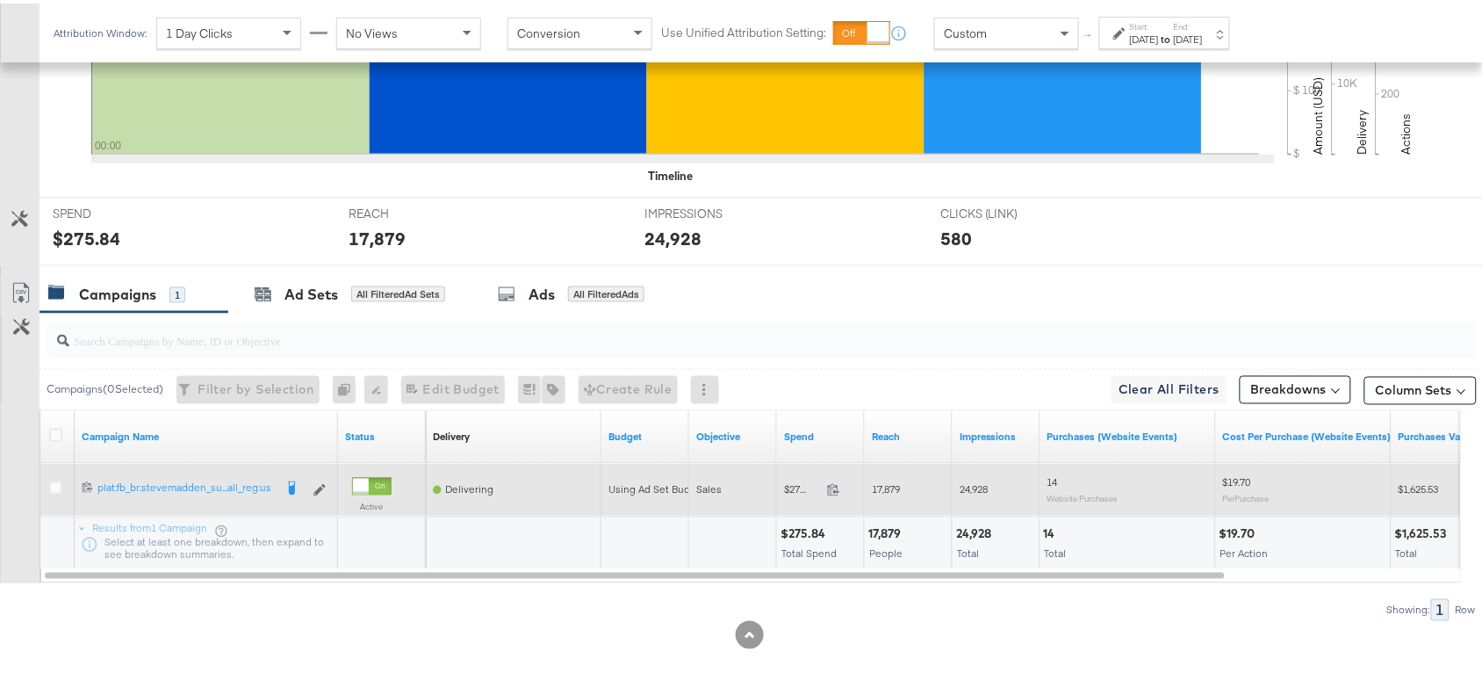
click at [828, 493] on span at bounding box center [839, 488] width 38 height 13
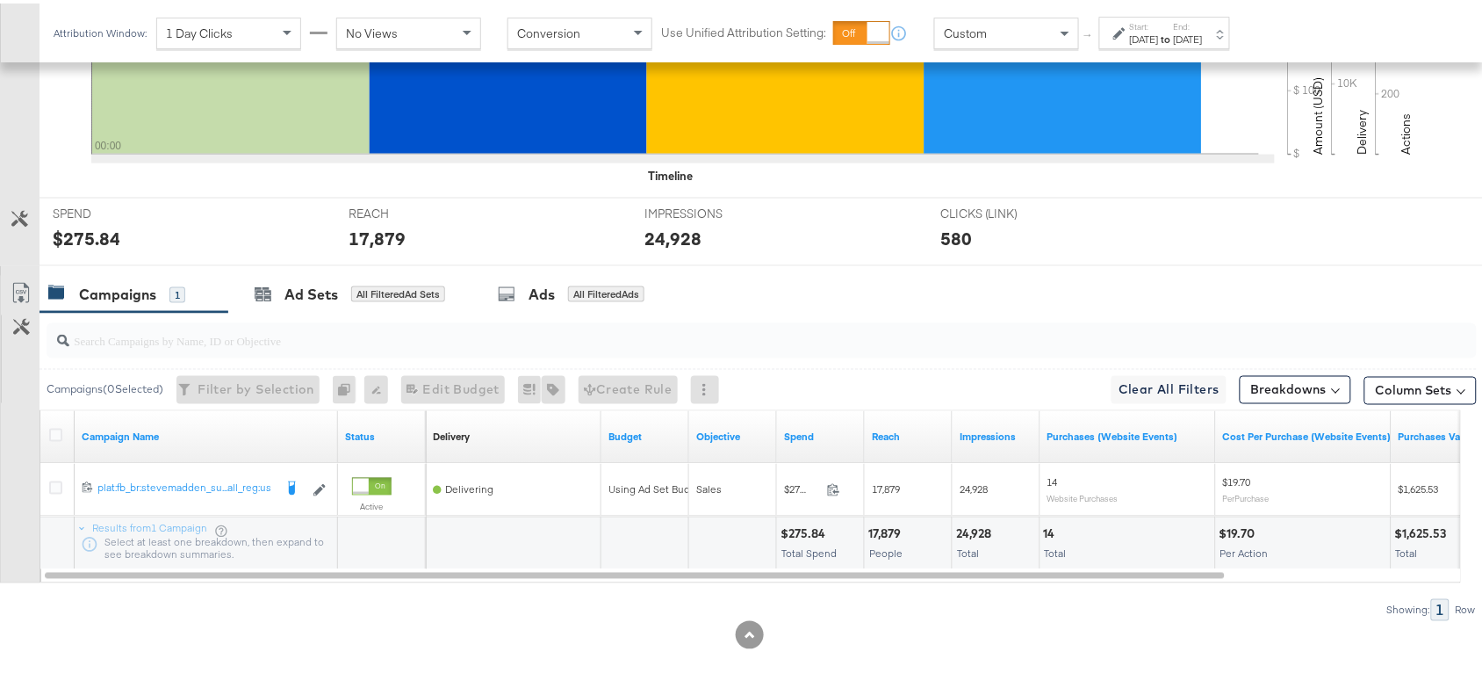
click at [879, 529] on div "17,879" at bounding box center [887, 530] width 38 height 17
click at [977, 533] on div "24,928" at bounding box center [976, 530] width 40 height 17
click at [1174, 33] on strong "to" at bounding box center [1166, 35] width 15 height 13
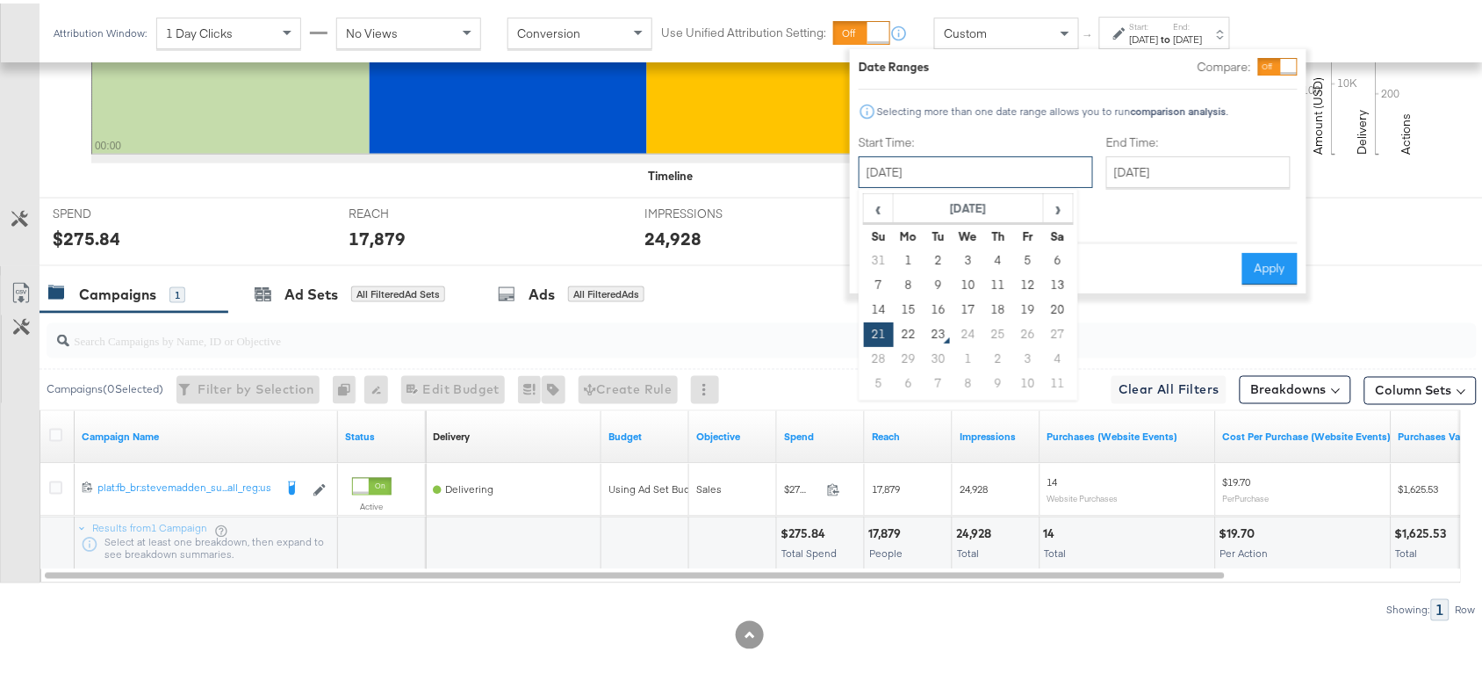
click at [958, 178] on input "September 21st 2025" at bounding box center [976, 169] width 234 height 32
click at [906, 331] on td "22" at bounding box center [909, 331] width 30 height 25
type input "September 22nd 2025"
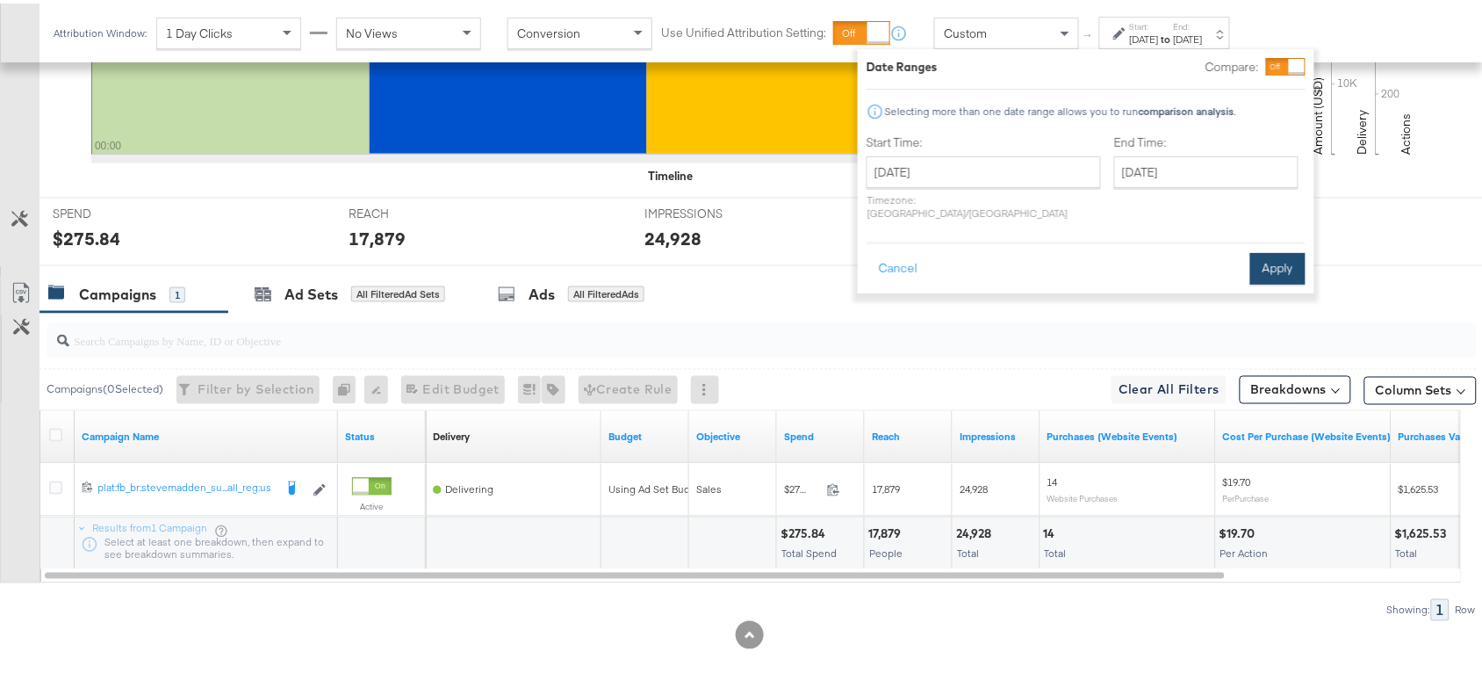
click at [1263, 253] on button "Apply" at bounding box center [1277, 265] width 55 height 32
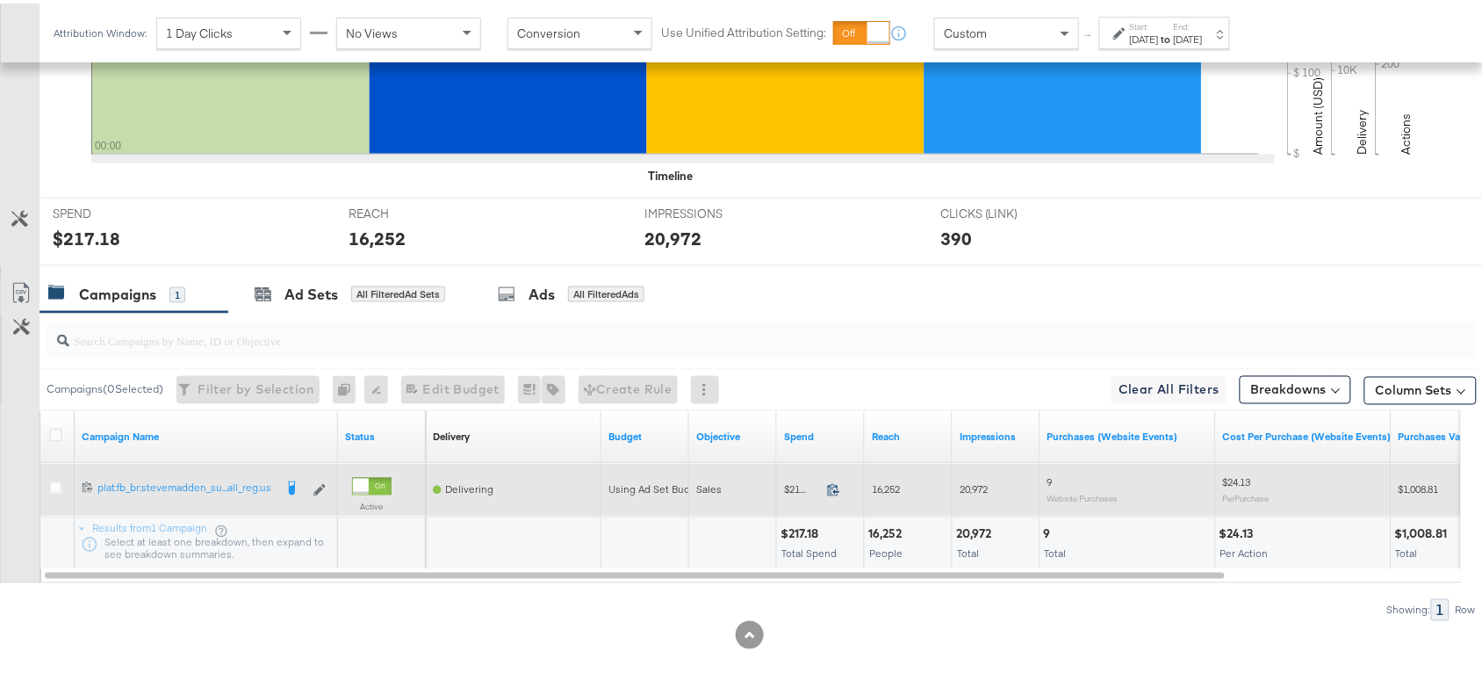
click at [836, 490] on icon at bounding box center [833, 485] width 13 height 13
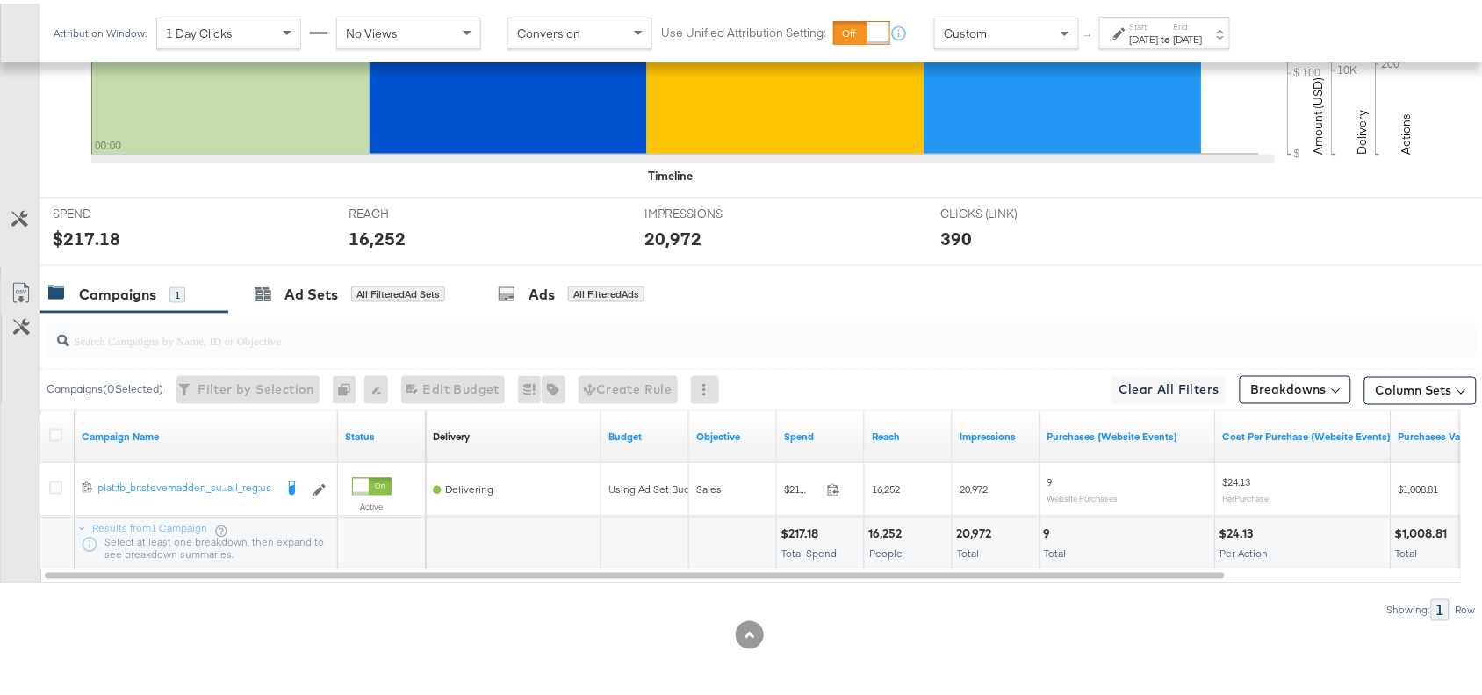
click at [881, 528] on div "16,252" at bounding box center [887, 530] width 39 height 17
click at [980, 531] on div "20,972" at bounding box center [976, 530] width 40 height 17
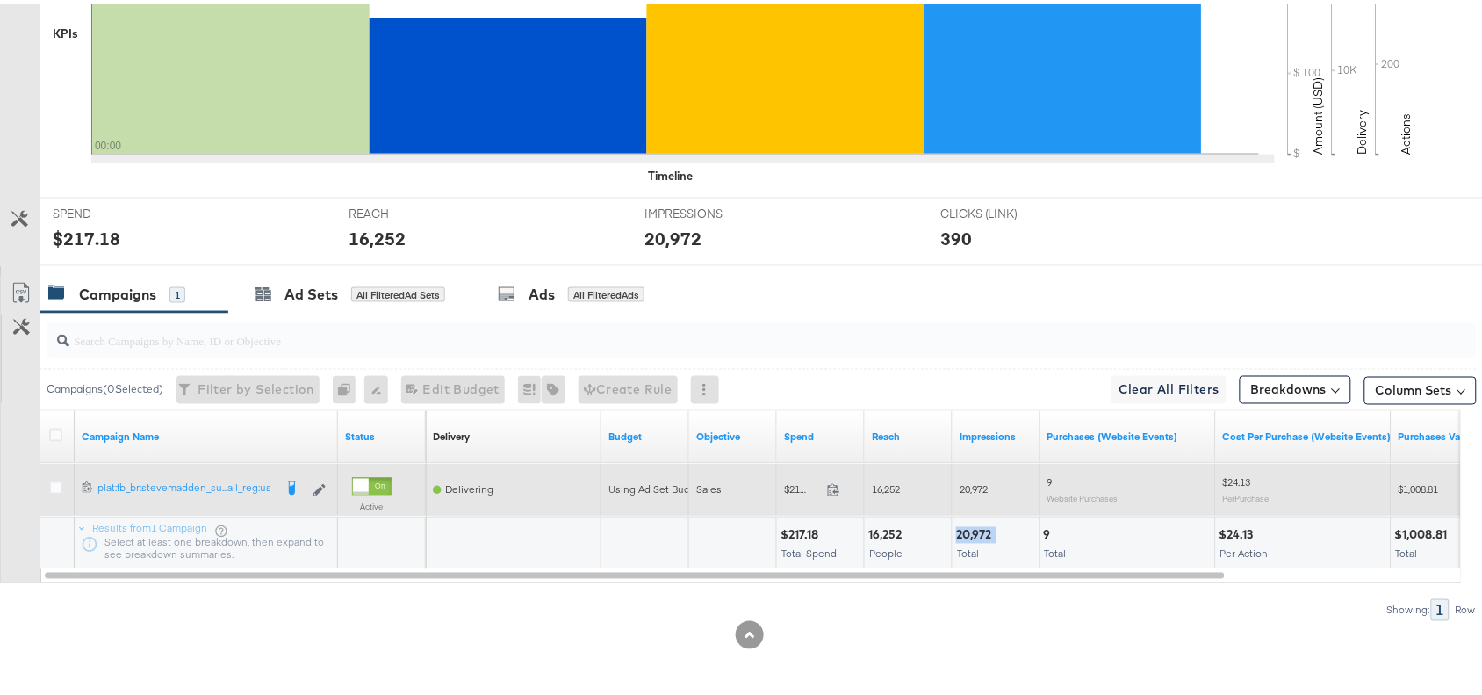
scroll to position [0, 0]
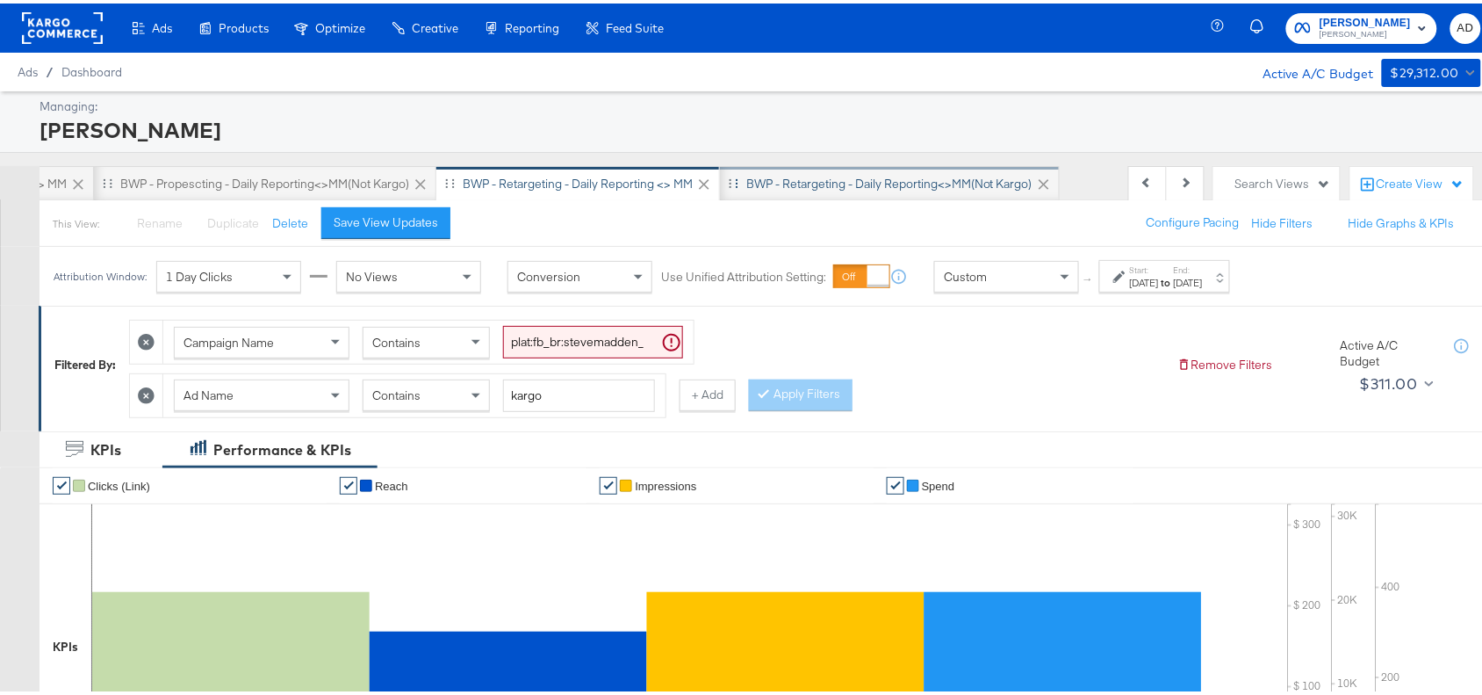
click at [778, 169] on div "BWP - Retargeting - Daily Reporting<>MM(not kargo)" at bounding box center [890, 179] width 340 height 35
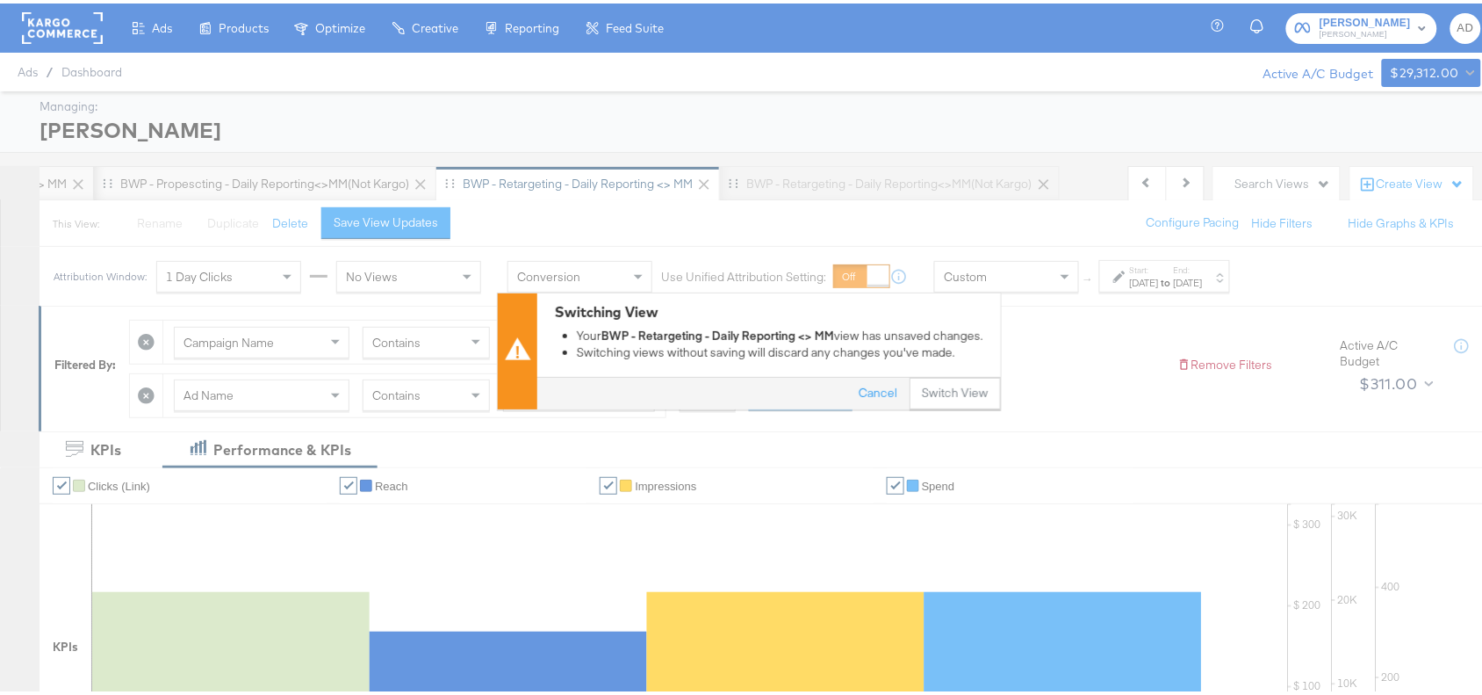
click at [924, 410] on div "Switching View Your BWP - Retargeting - Daily Reporting <> MM view has unsaved …" at bounding box center [749, 347] width 1499 height 695
click at [944, 400] on button "Switch View" at bounding box center [955, 390] width 91 height 32
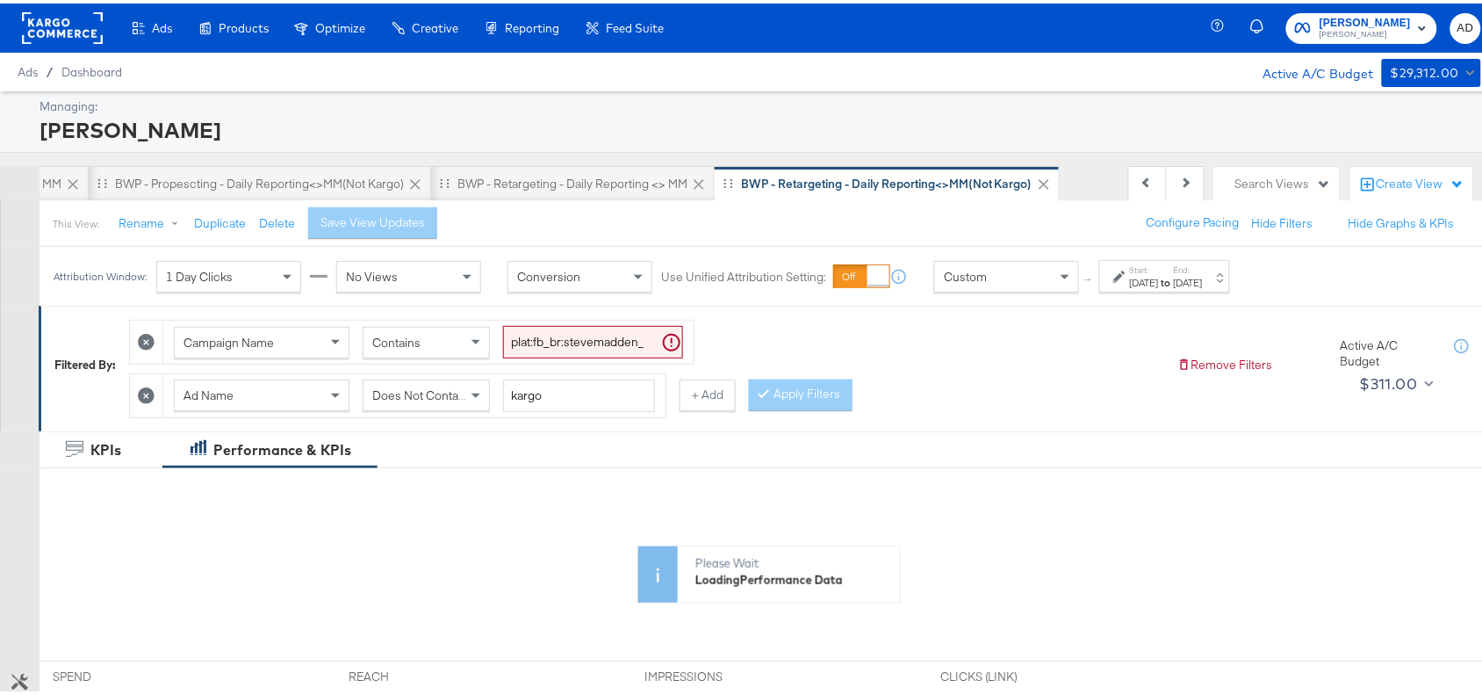
click at [1199, 272] on div "Start: Aug 21st 2025 to End: Aug 27th 2025" at bounding box center [1166, 273] width 73 height 25
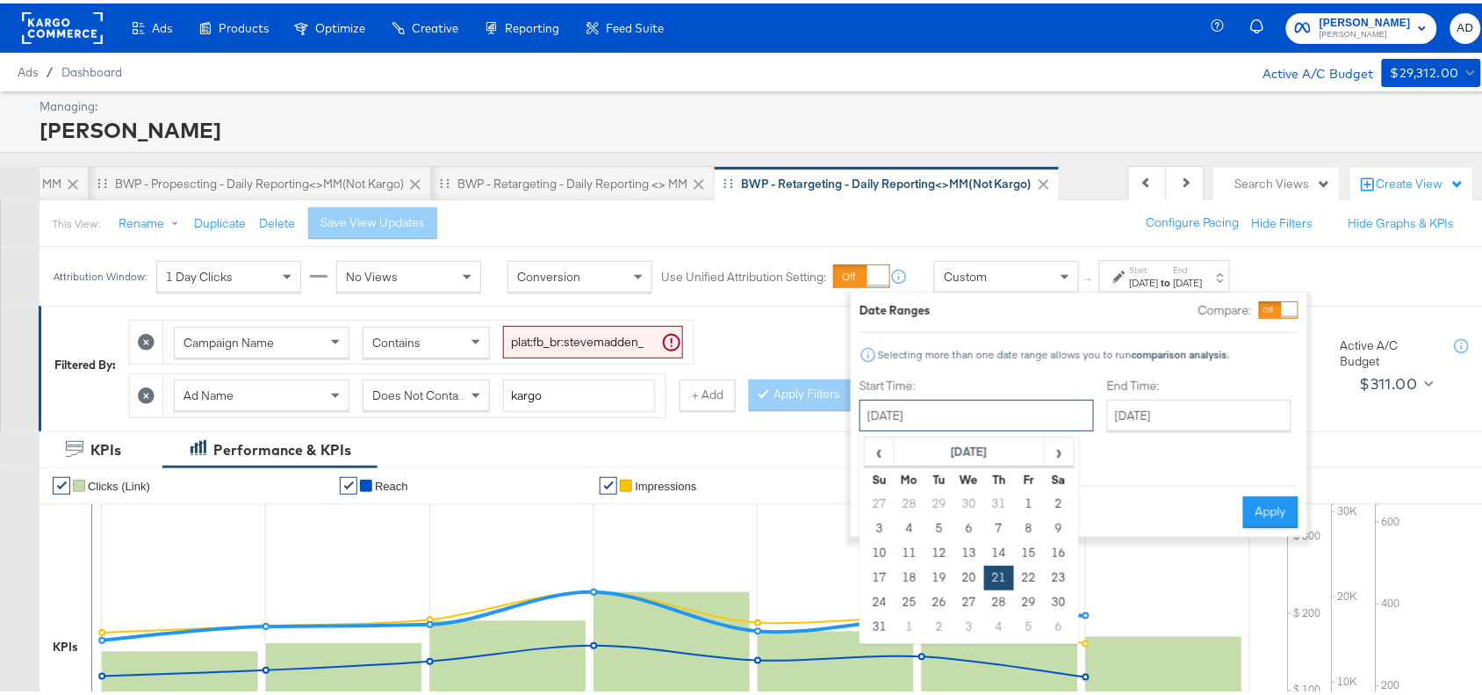
click at [986, 405] on input "August 21st 2025" at bounding box center [977, 412] width 234 height 32
click at [1052, 461] on span "›" at bounding box center [1059, 448] width 27 height 26
click at [875, 572] on td "21" at bounding box center [880, 574] width 30 height 25
type input "September 21st 2025"
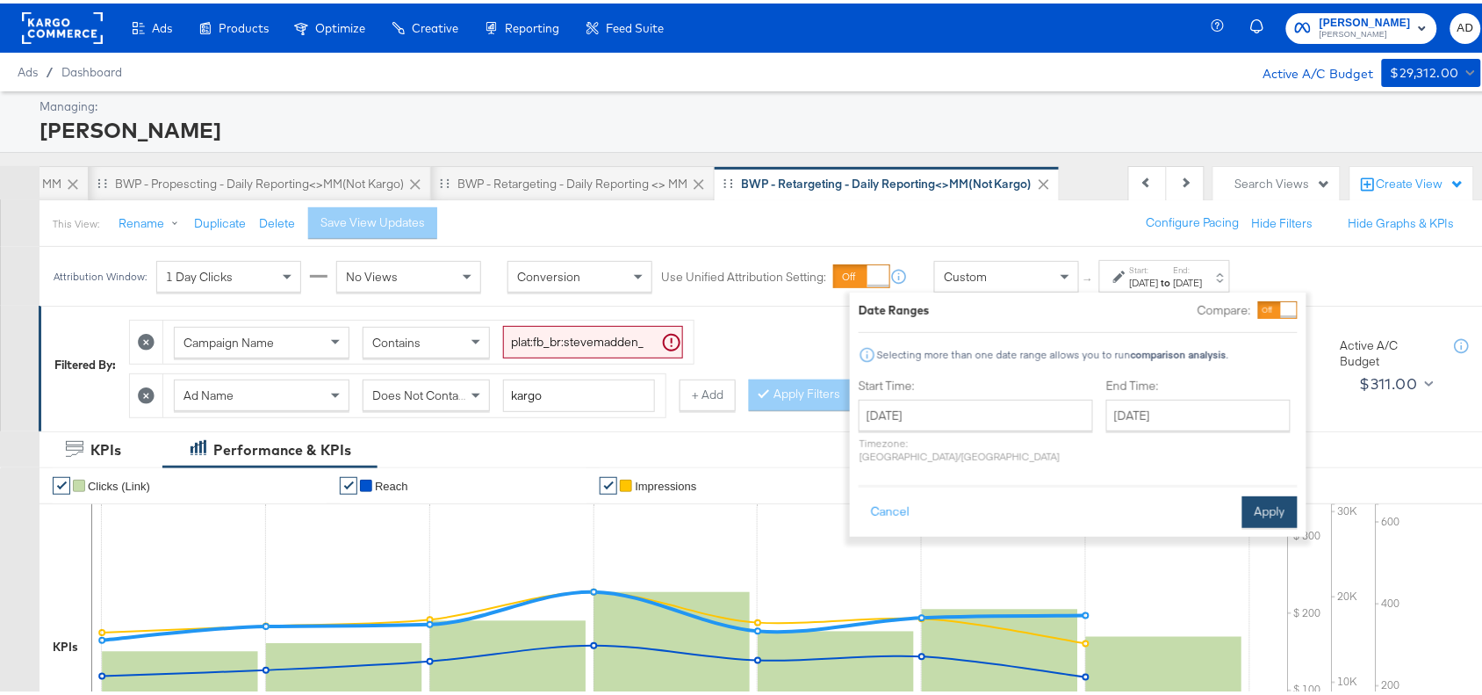
click at [1275, 494] on button "Apply" at bounding box center [1269, 509] width 55 height 32
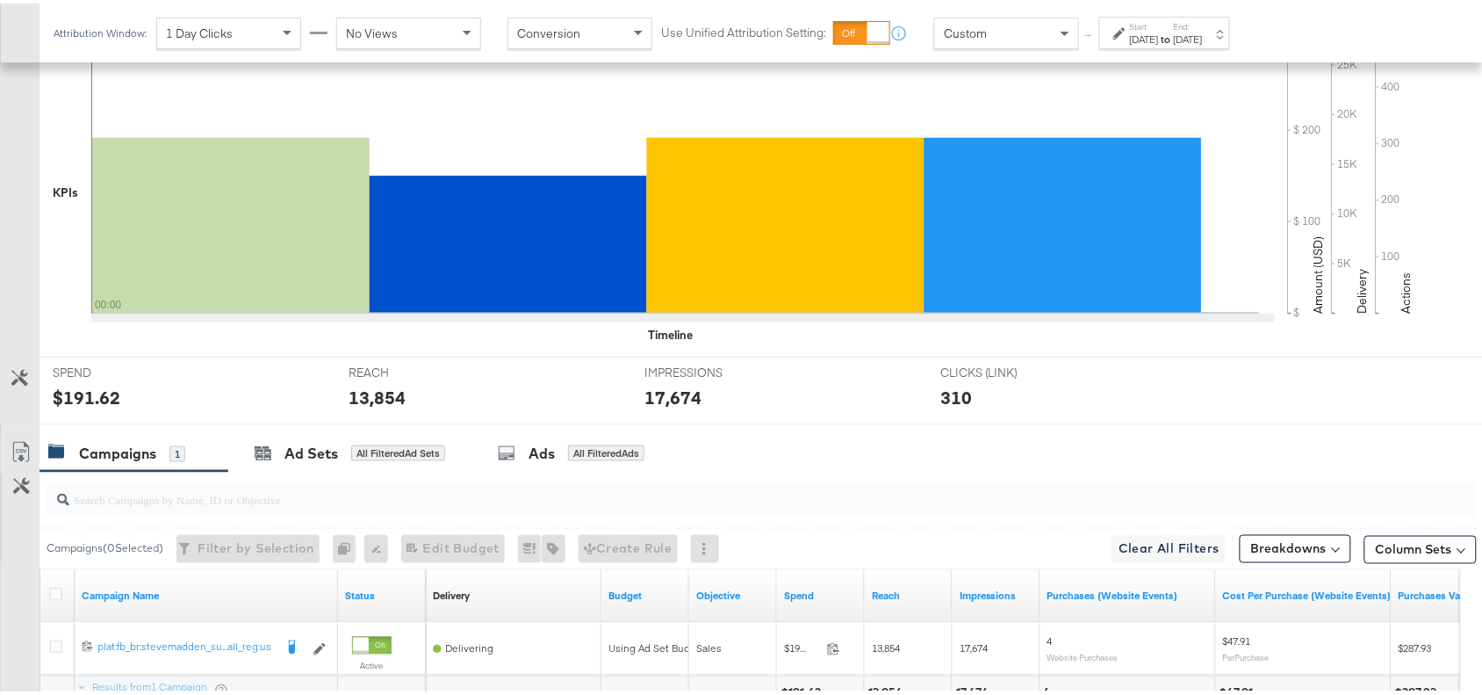
scroll to position [616, 0]
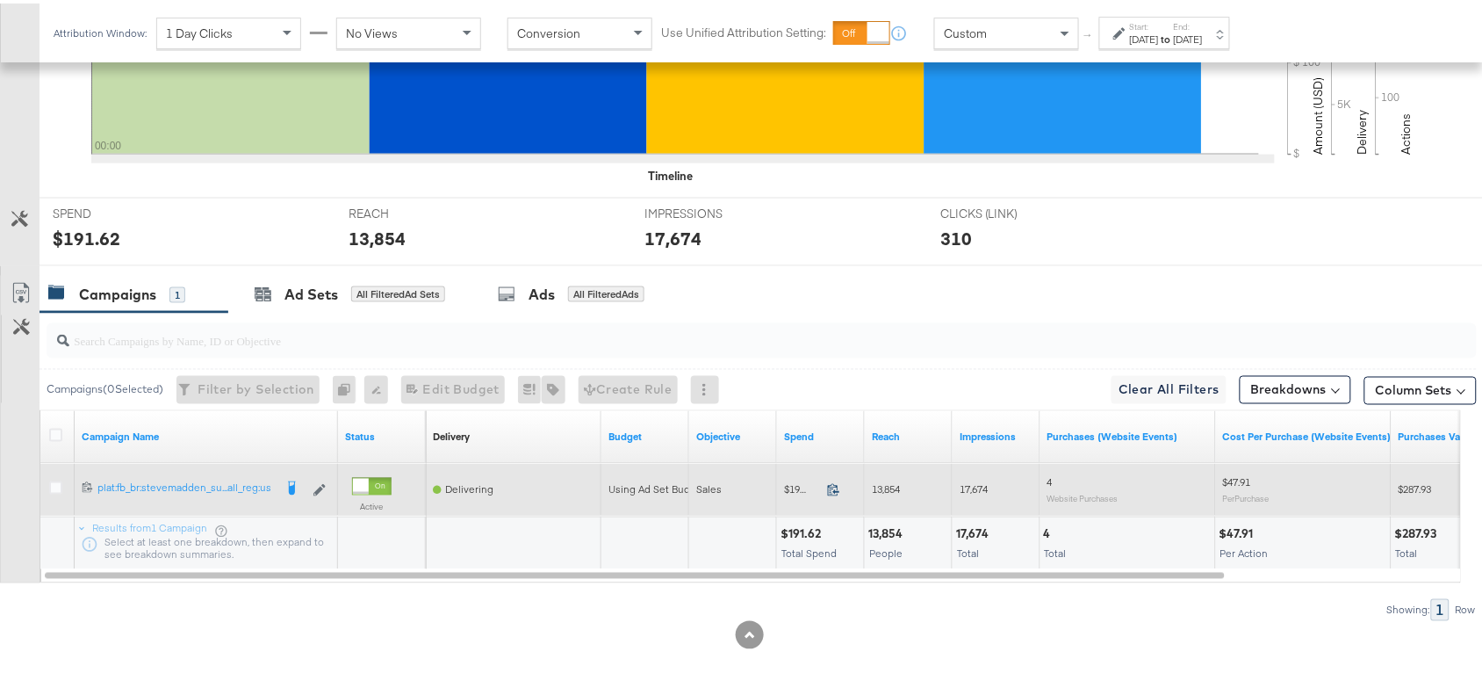
click at [834, 486] on icon at bounding box center [833, 485] width 13 height 13
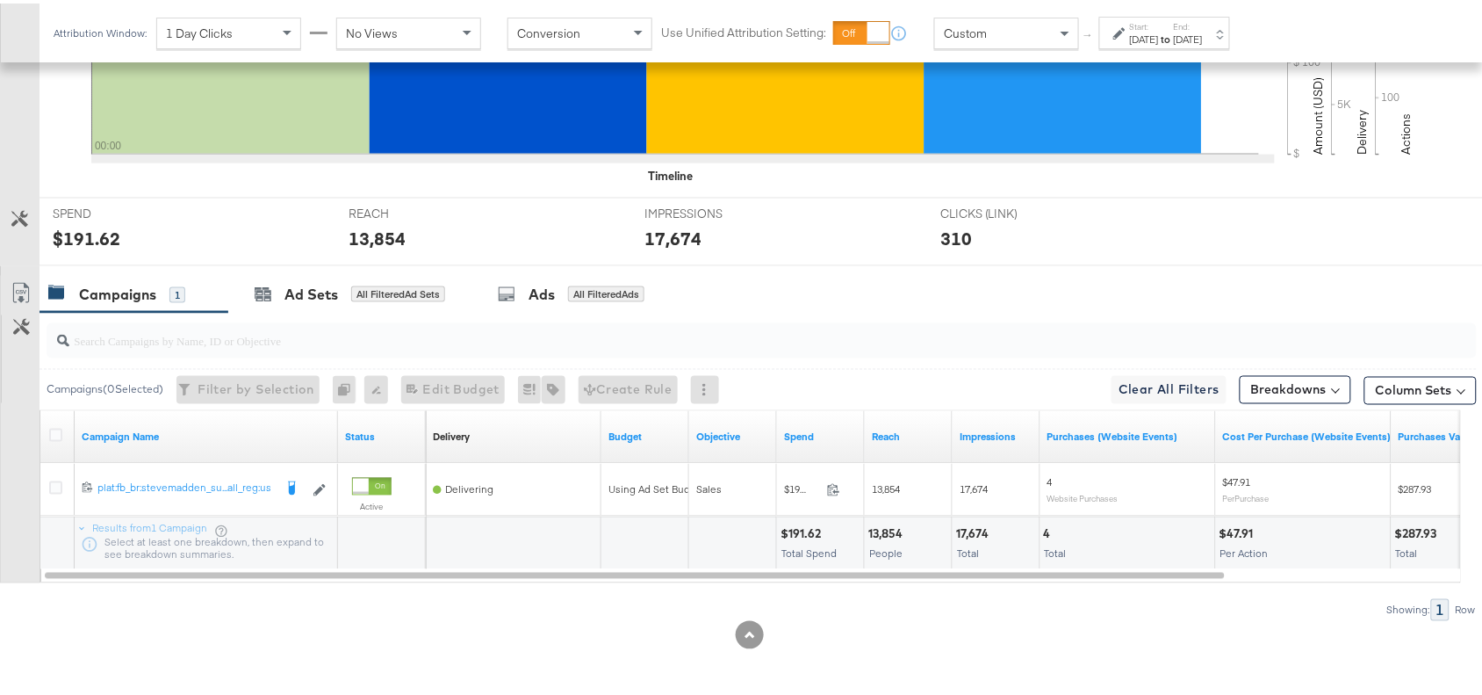
click at [875, 536] on div "13,854" at bounding box center [888, 530] width 40 height 17
click at [969, 521] on div "17,674 Total" at bounding box center [996, 540] width 87 height 53
click at [1159, 36] on div "Sep 21st 2025" at bounding box center [1144, 36] width 29 height 14
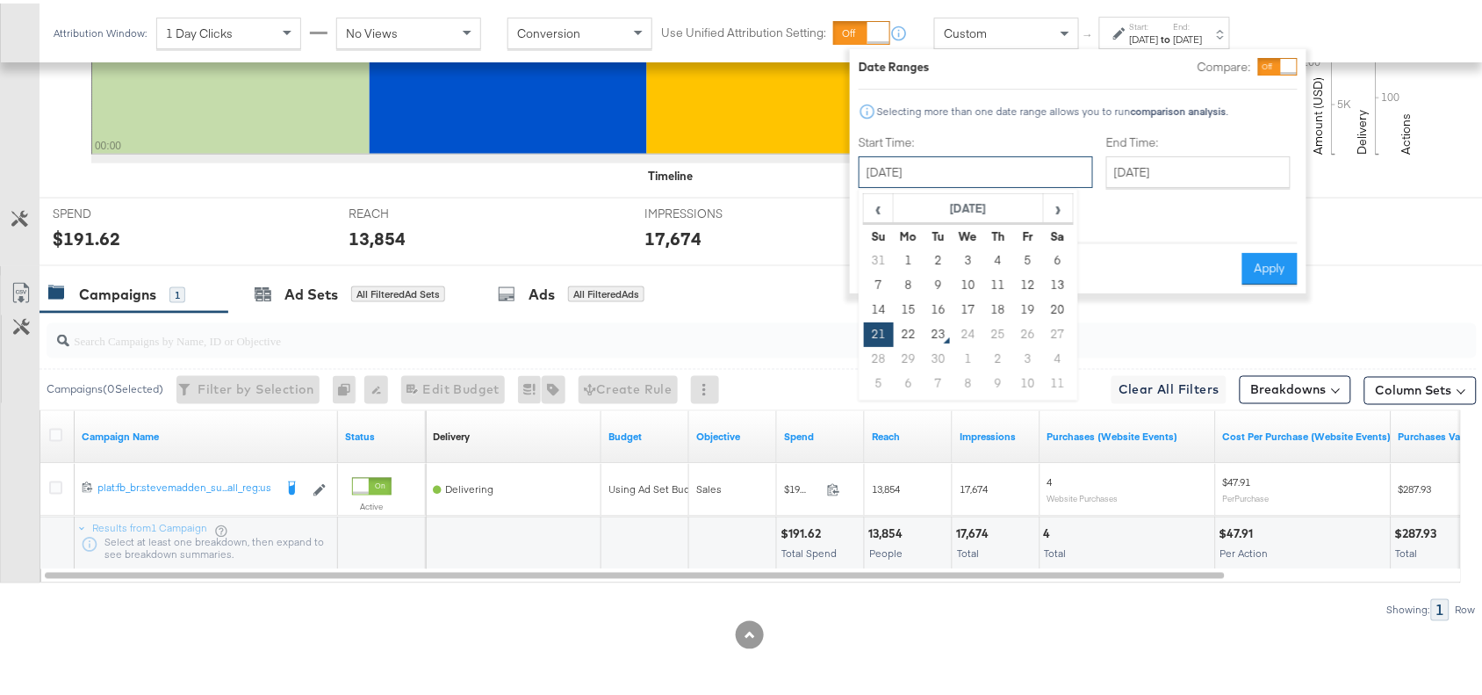
click at [1006, 159] on input "September 21st 2025" at bounding box center [976, 169] width 234 height 32
click at [913, 323] on td "22" at bounding box center [909, 331] width 30 height 25
type input "September 22nd 2025"
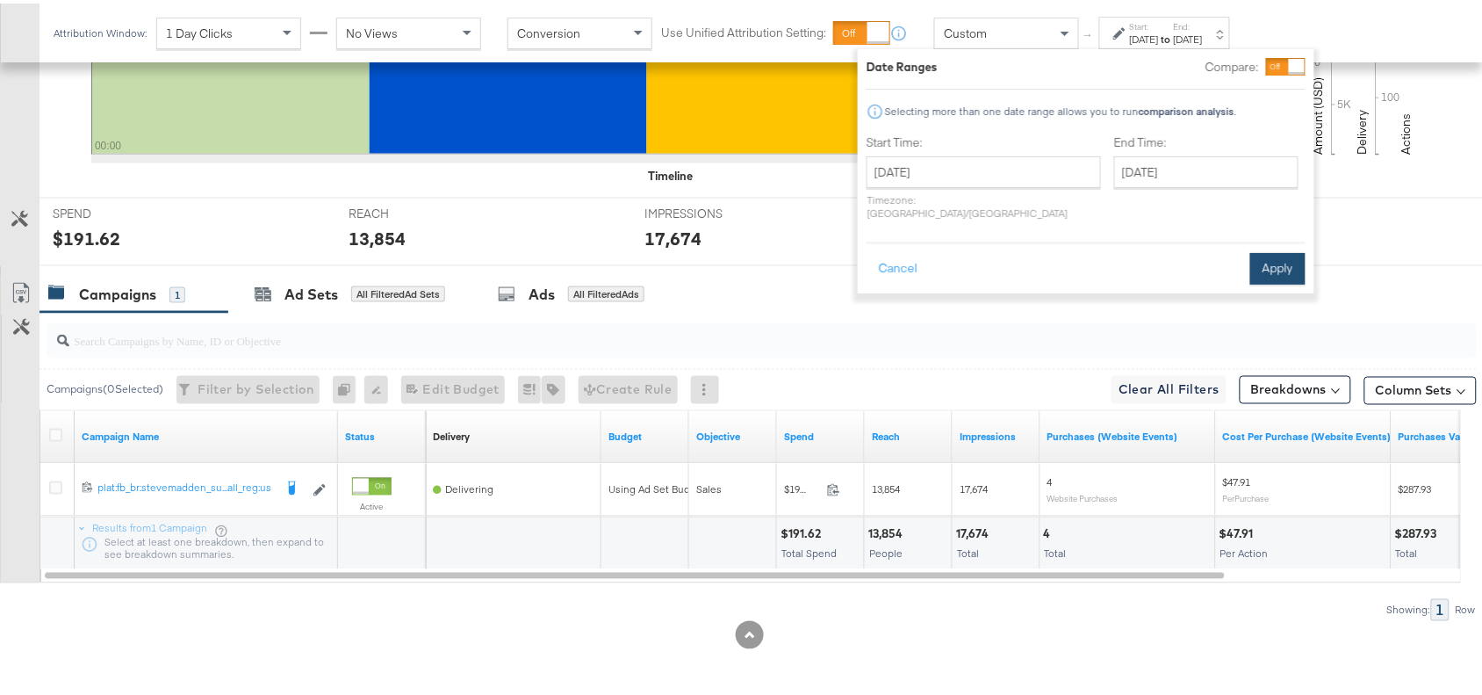
click at [1271, 249] on button "Apply" at bounding box center [1277, 265] width 55 height 32
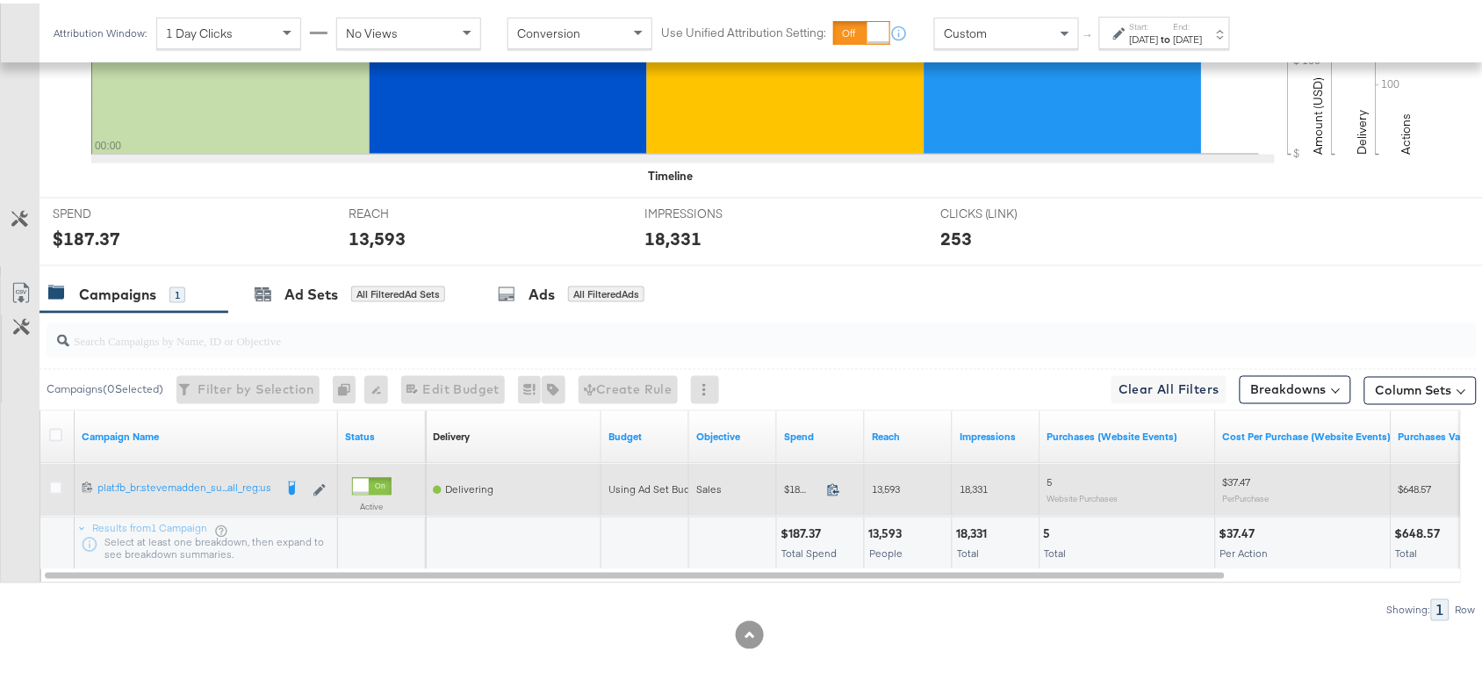
click at [834, 488] on icon at bounding box center [833, 485] width 13 height 13
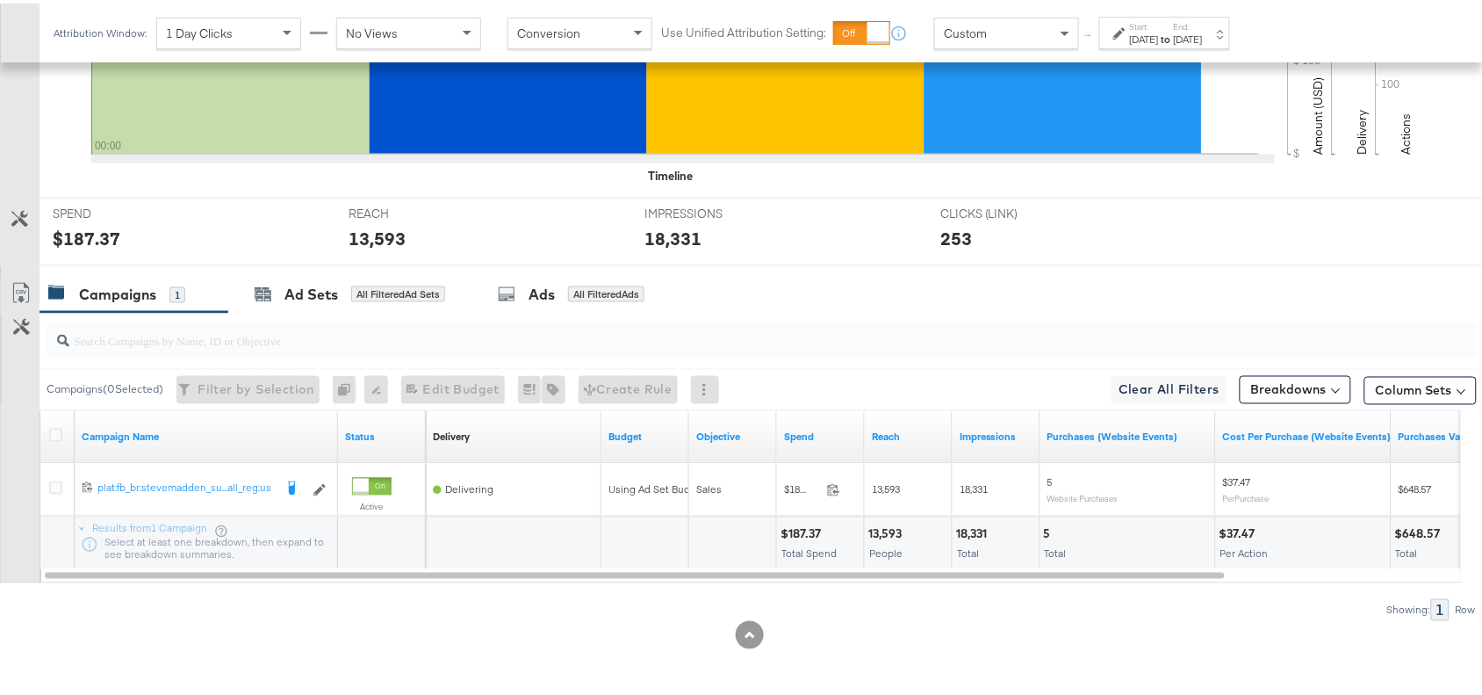
click at [897, 525] on div "13,593" at bounding box center [887, 530] width 39 height 17
click at [972, 531] on div "18,331" at bounding box center [974, 530] width 36 height 17
click at [977, 532] on div "18,331" at bounding box center [974, 530] width 36 height 17
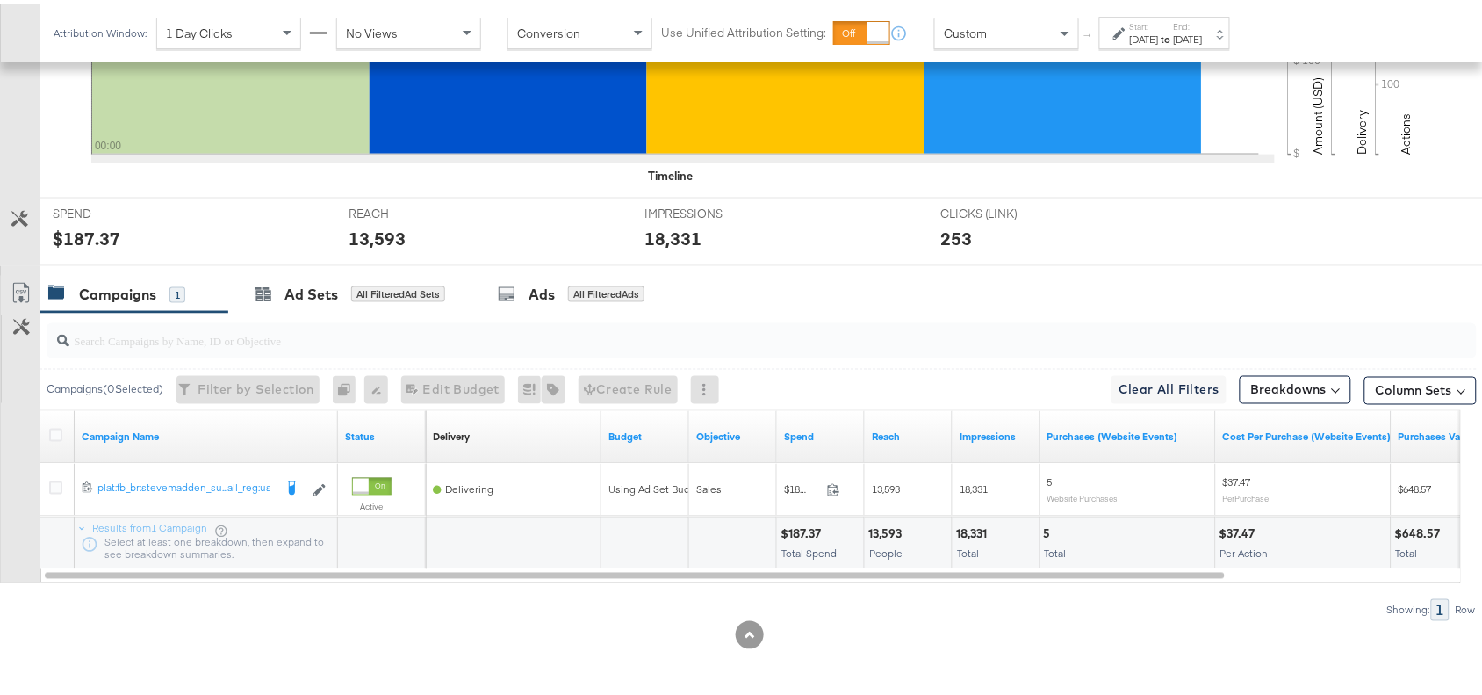
click at [977, 532] on div "18,331" at bounding box center [974, 530] width 36 height 17
